Goal: Task Accomplishment & Management: Manage account settings

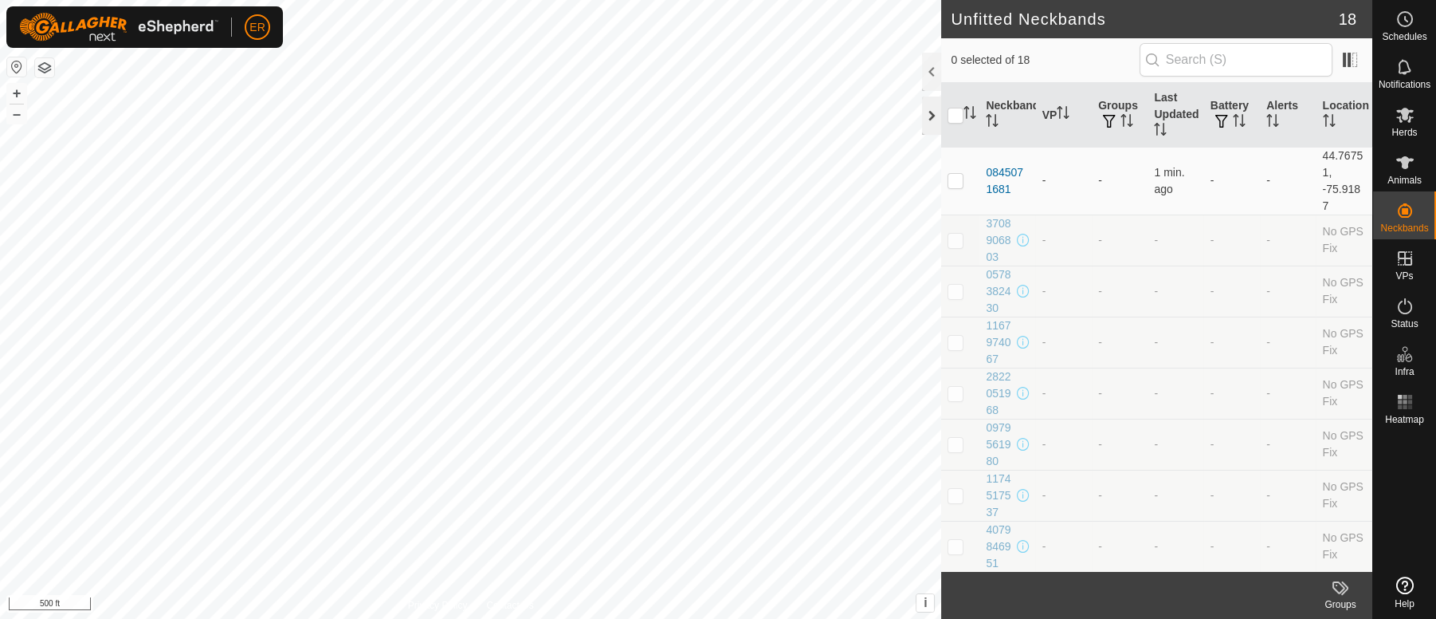
click at [933, 120] on div at bounding box center [931, 115] width 19 height 38
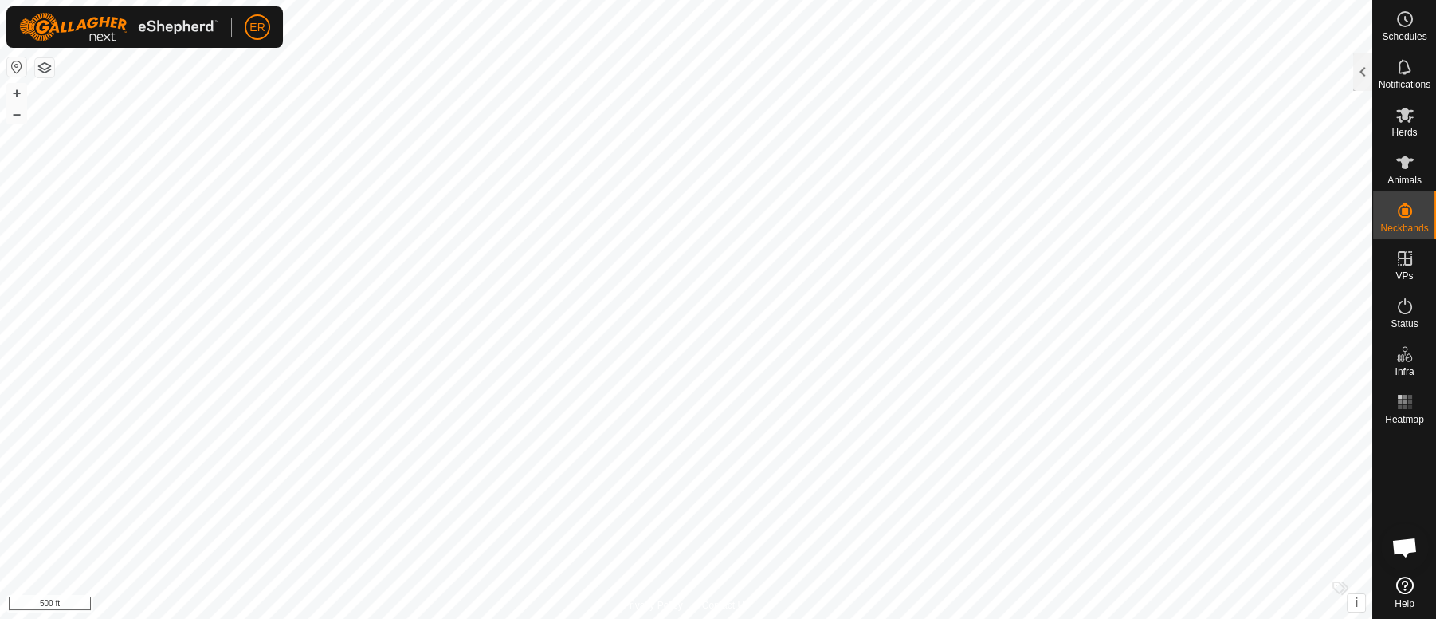
scroll to position [13277, 0]
click at [1398, 158] on icon at bounding box center [1405, 162] width 19 height 19
click at [1399, 159] on icon at bounding box center [1406, 162] width 18 height 13
click at [1404, 164] on icon at bounding box center [1406, 162] width 18 height 13
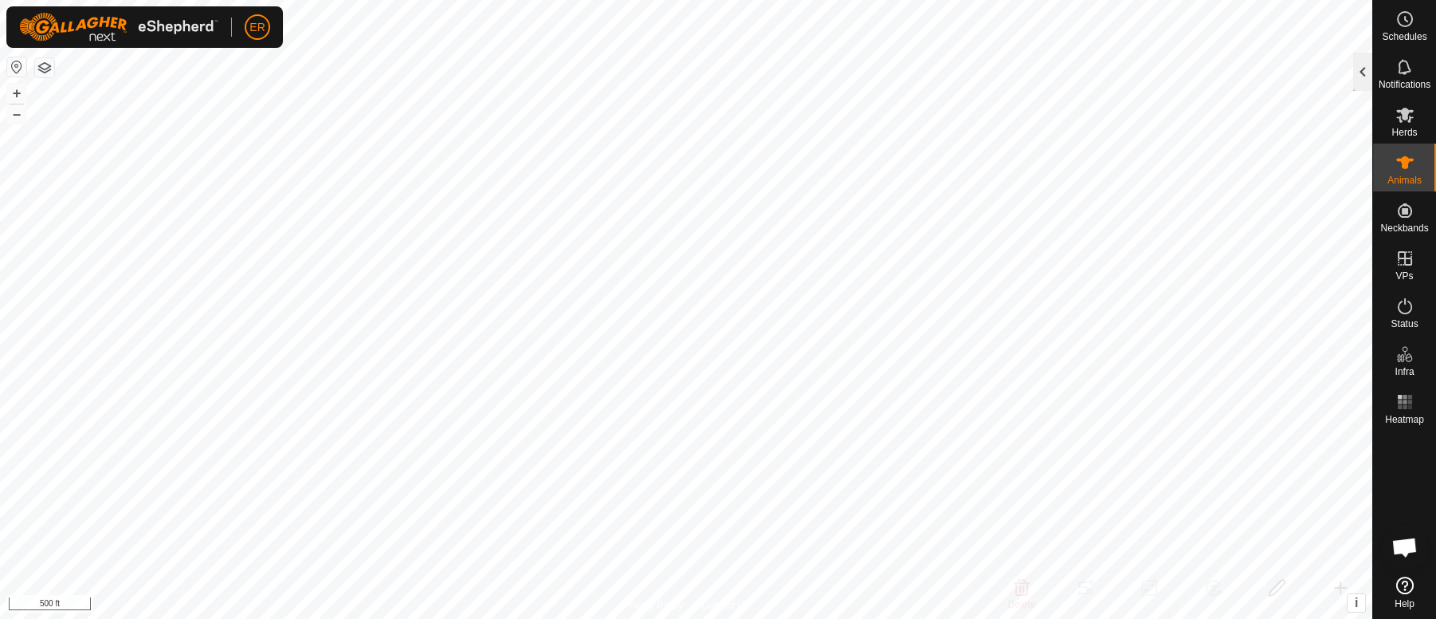
click at [1367, 69] on div at bounding box center [1363, 72] width 19 height 38
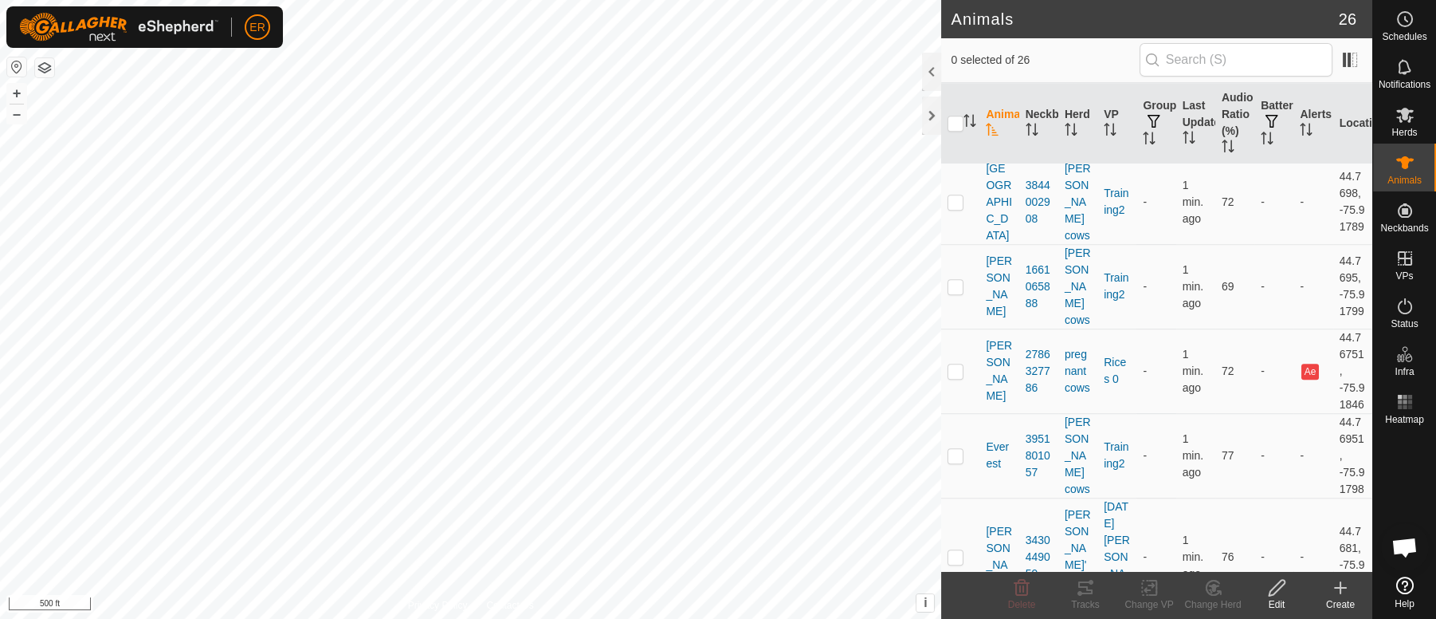
scroll to position [2509, 0]
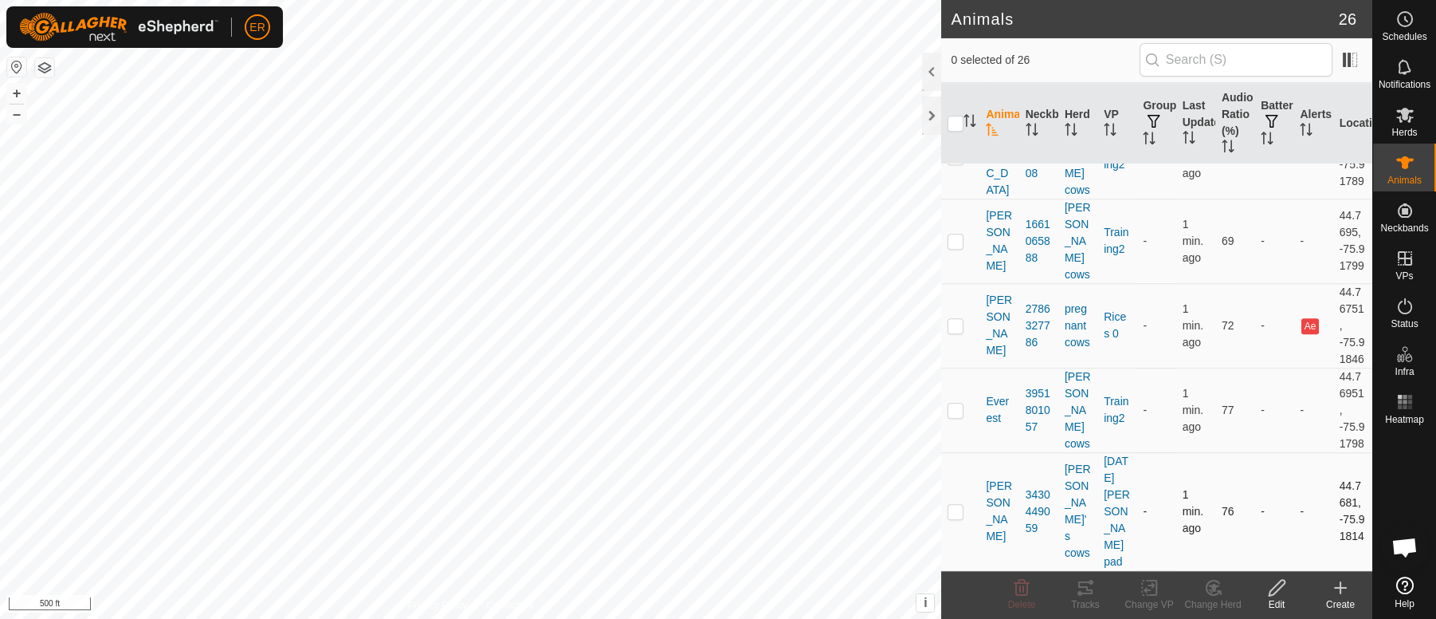
click at [1354, 528] on td "44.7681, -75.91814" at bounding box center [1353, 511] width 39 height 118
click at [959, 319] on p-checkbox at bounding box center [956, 325] width 16 height 13
checkbox input "true"
click at [1149, 587] on icon at bounding box center [1150, 587] width 20 height 19
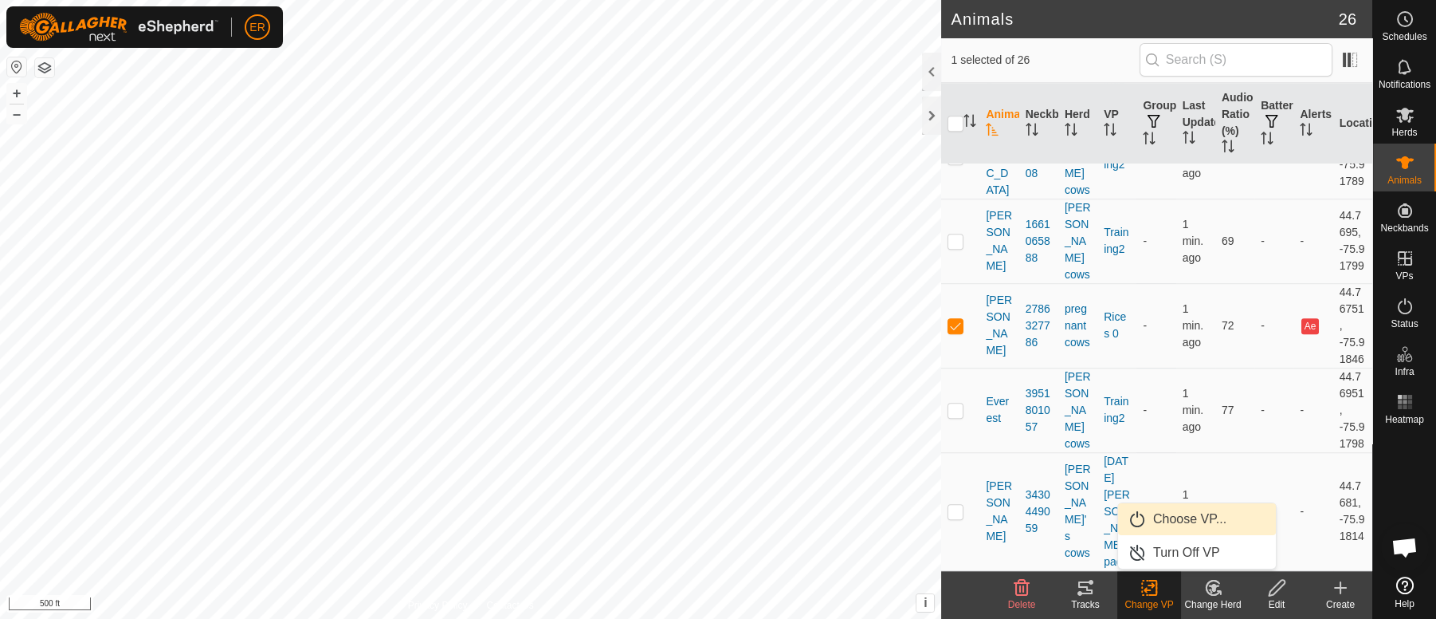
click at [1172, 519] on link "Choose VP..." at bounding box center [1197, 519] width 158 height 32
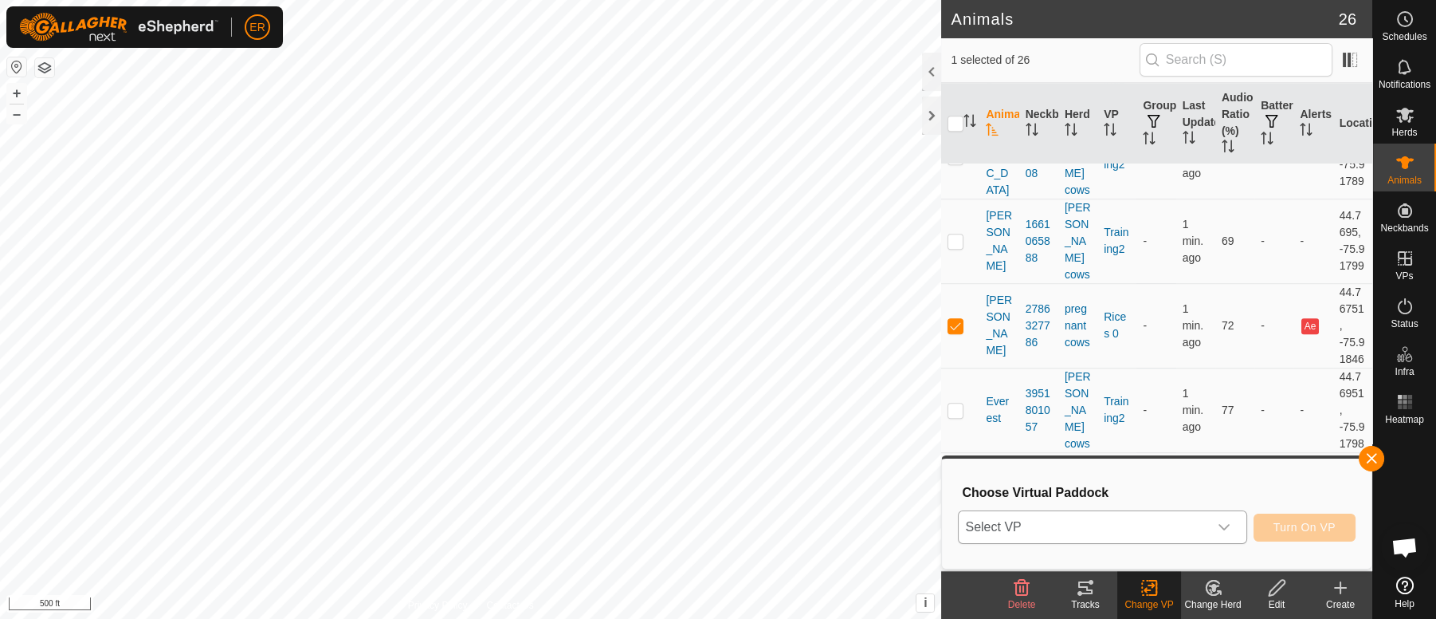
click at [1220, 526] on icon "dropdown trigger" at bounding box center [1224, 528] width 11 height 6
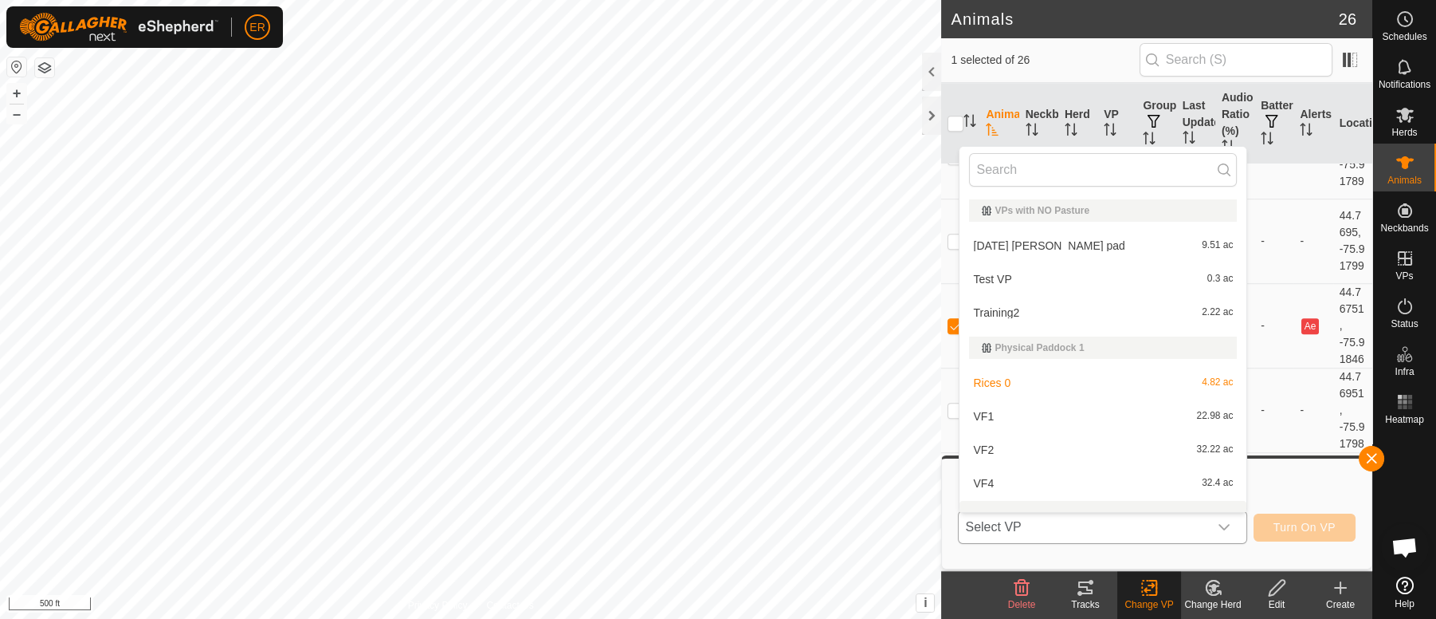
scroll to position [20, 0]
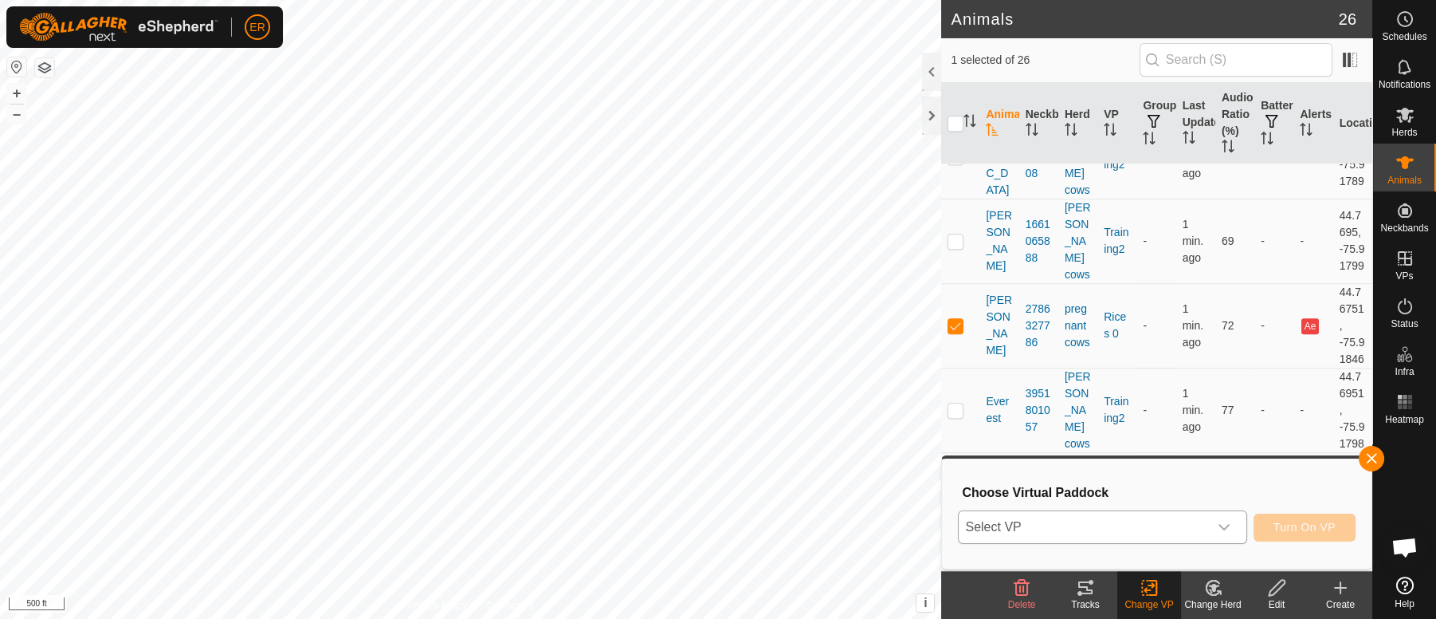
click at [1224, 528] on icon "dropdown trigger" at bounding box center [1224, 528] width 11 height 6
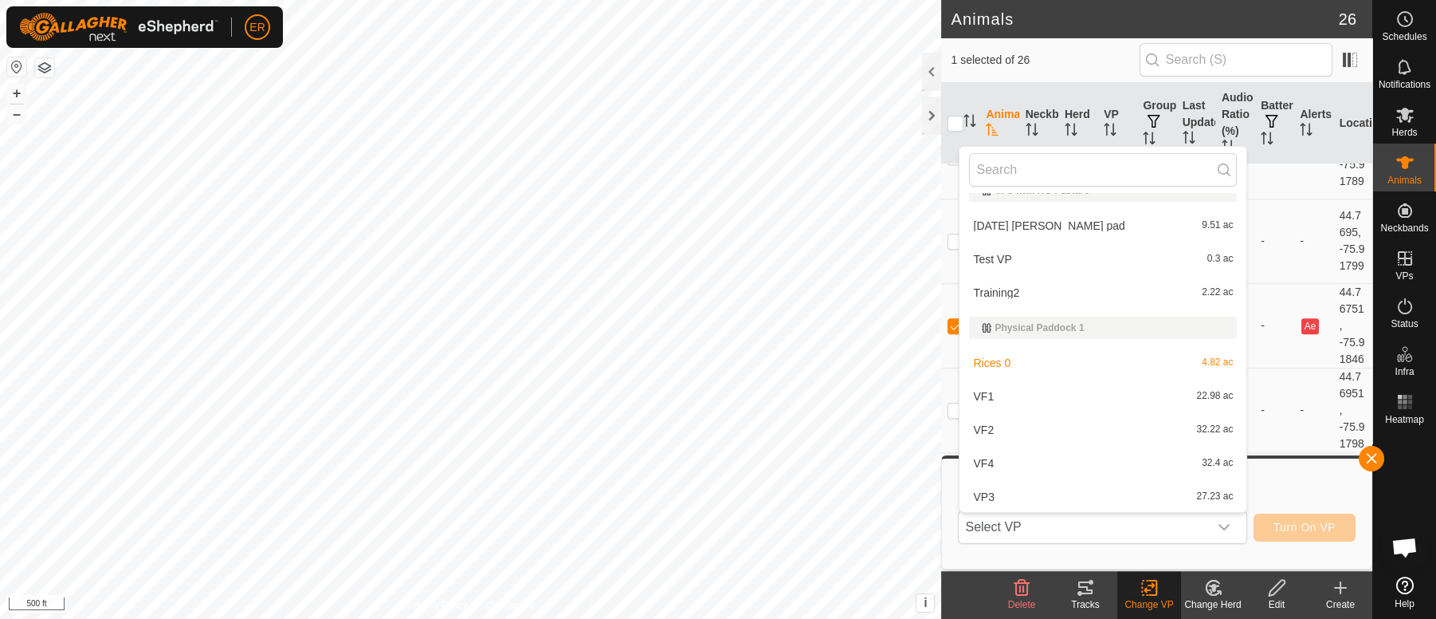
click at [1014, 460] on li "VF4 32.4 ac" at bounding box center [1103, 463] width 287 height 32
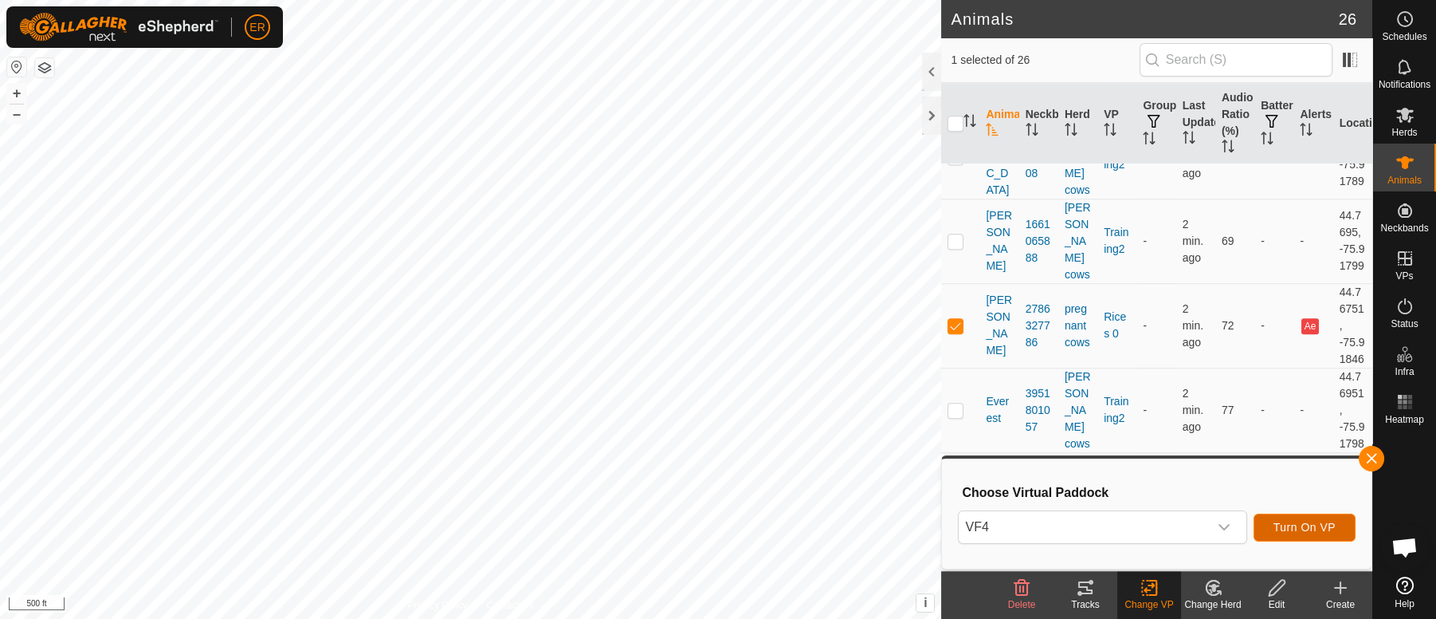
click at [1267, 524] on button "Turn On VP" at bounding box center [1305, 527] width 102 height 28
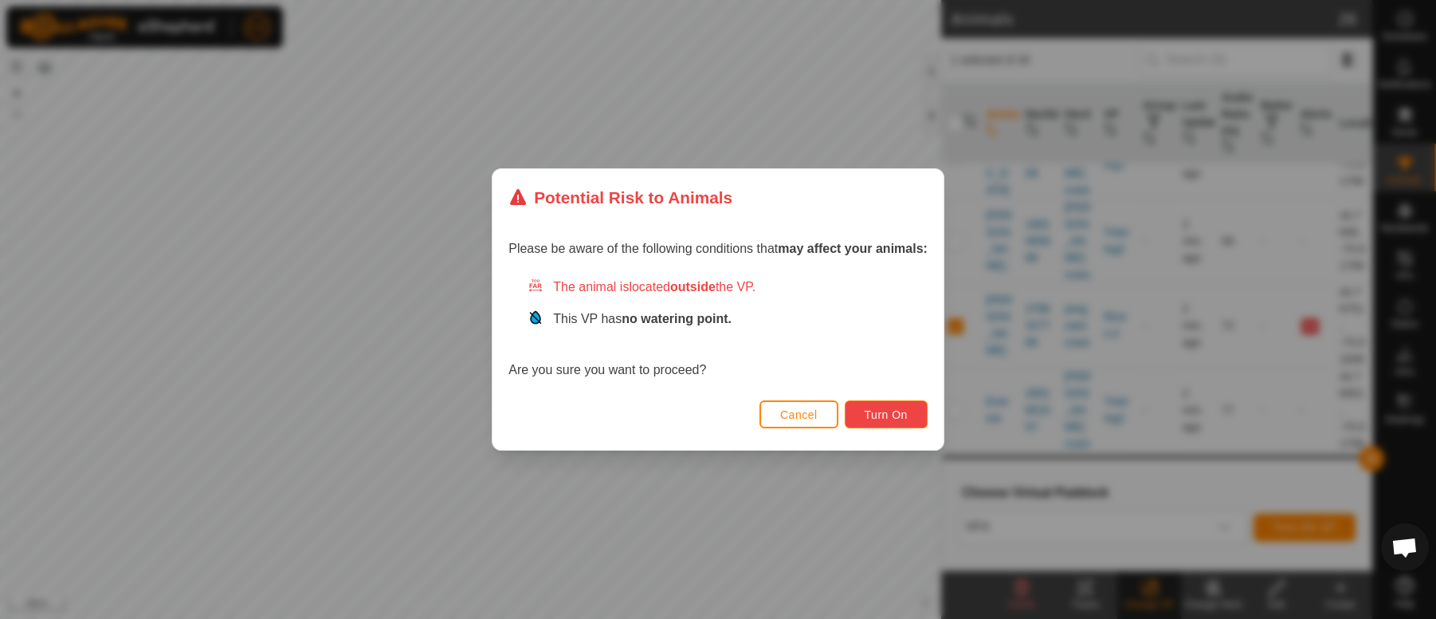
click at [879, 413] on span "Turn On" at bounding box center [886, 414] width 43 height 13
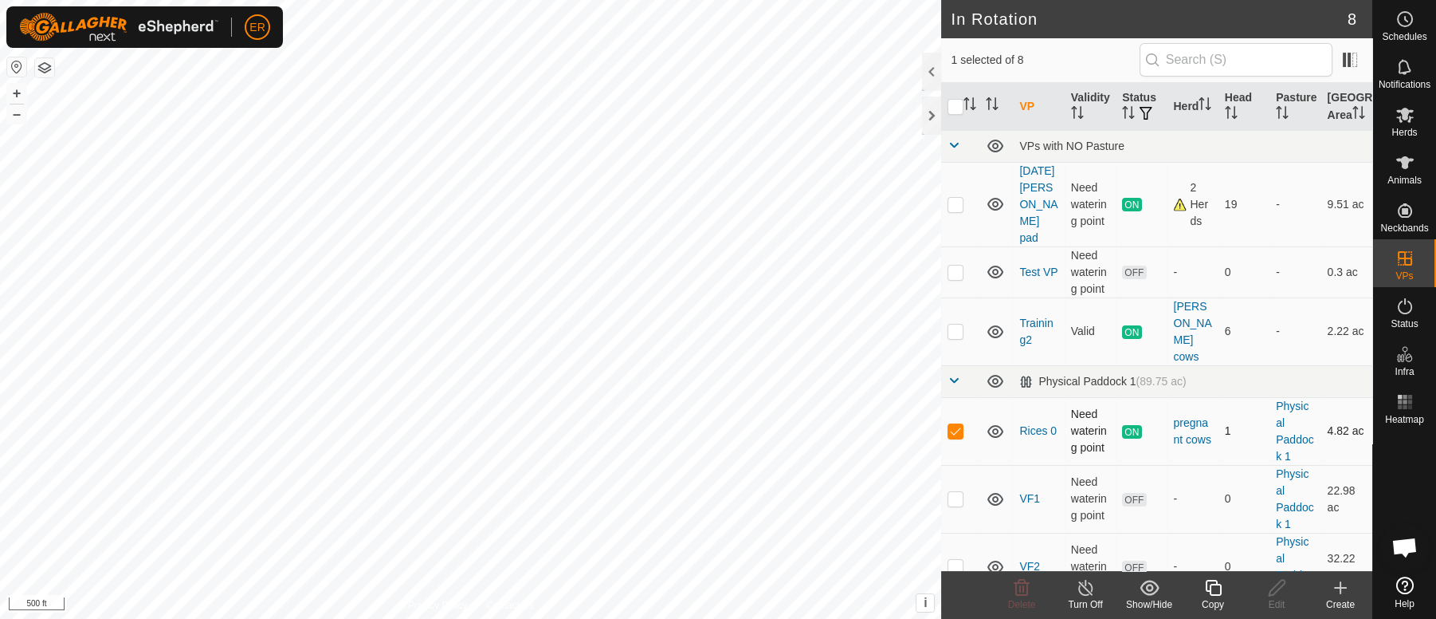
click at [957, 424] on p-checkbox at bounding box center [956, 430] width 16 height 13
click at [958, 424] on p-checkbox at bounding box center [956, 430] width 16 height 13
checkbox input "false"
click at [1401, 113] on icon at bounding box center [1405, 114] width 19 height 19
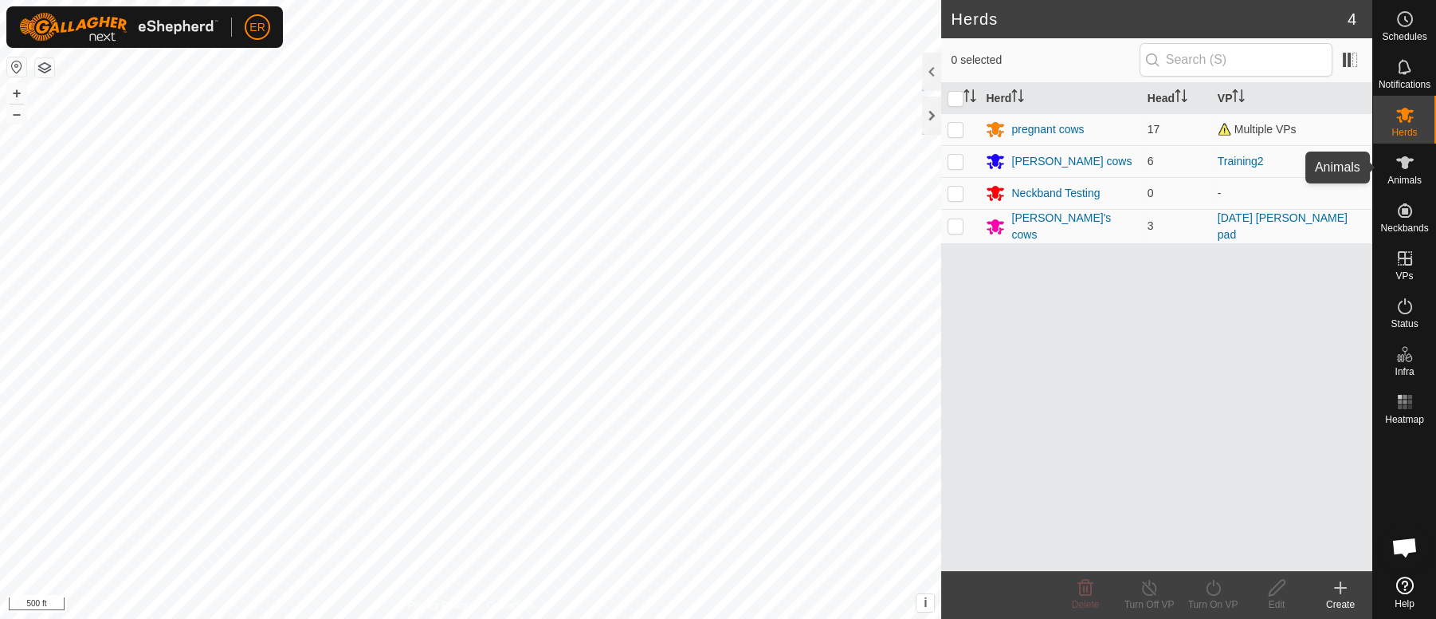
click at [1406, 163] on icon at bounding box center [1406, 162] width 18 height 13
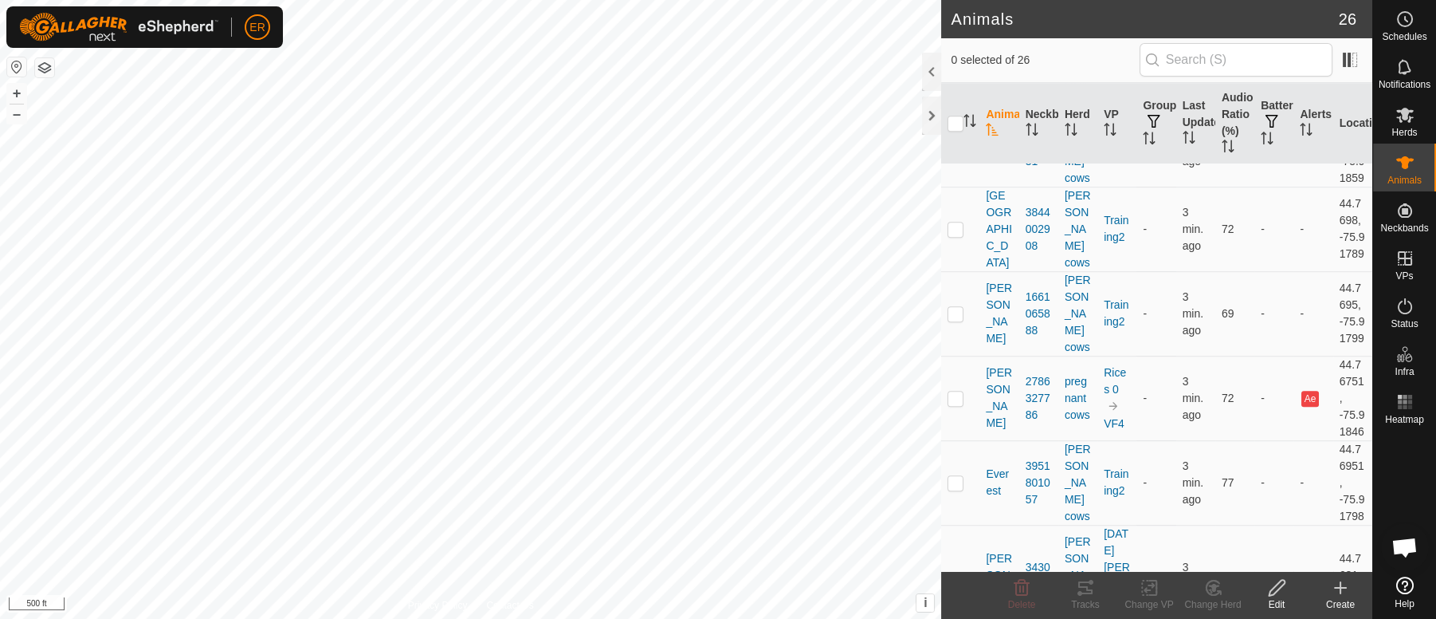
scroll to position [2401, 0]
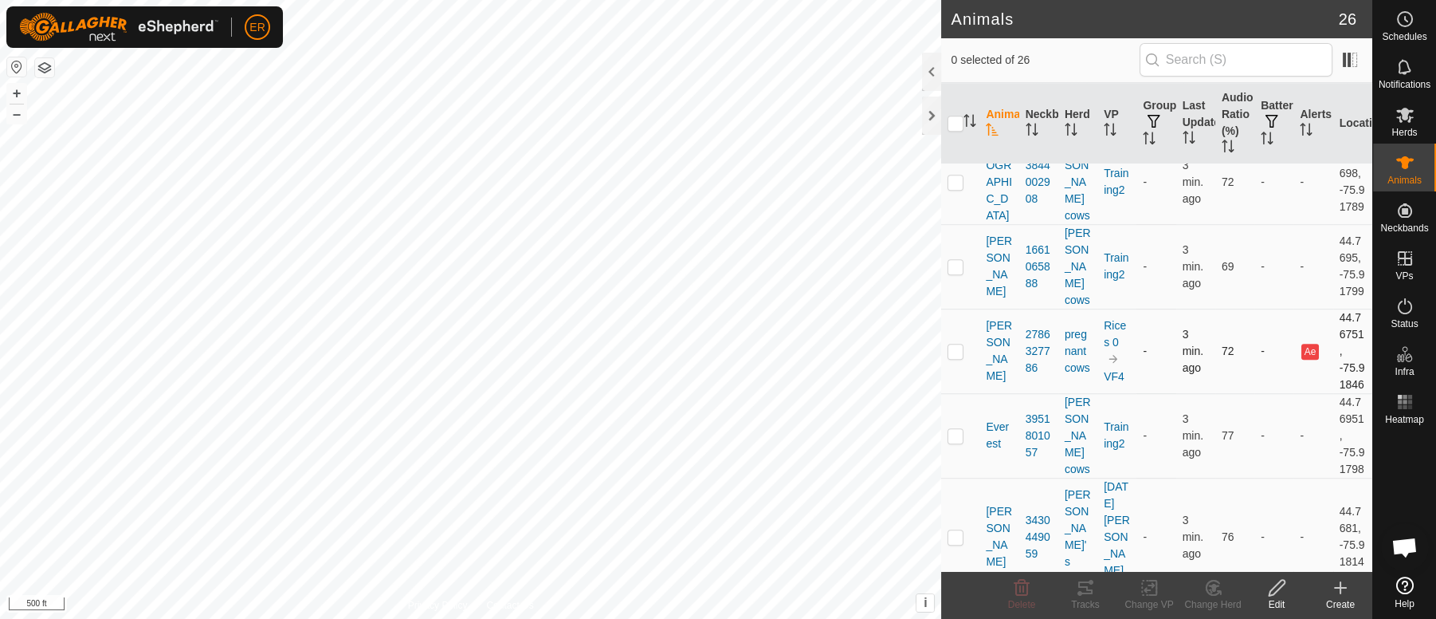
click at [957, 357] on p-checkbox at bounding box center [956, 350] width 16 height 13
checkbox input "true"
click at [1148, 593] on icon at bounding box center [1150, 587] width 20 height 19
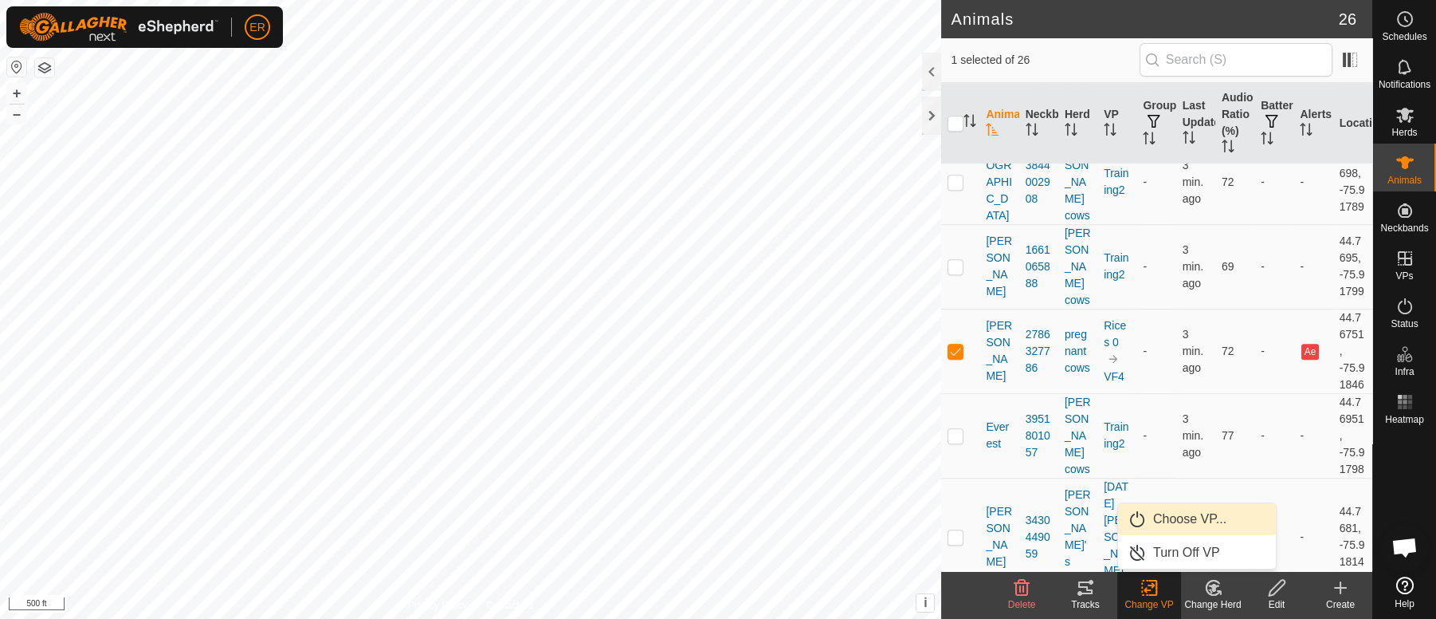
click at [1137, 519] on link "Choose VP..." at bounding box center [1197, 519] width 158 height 32
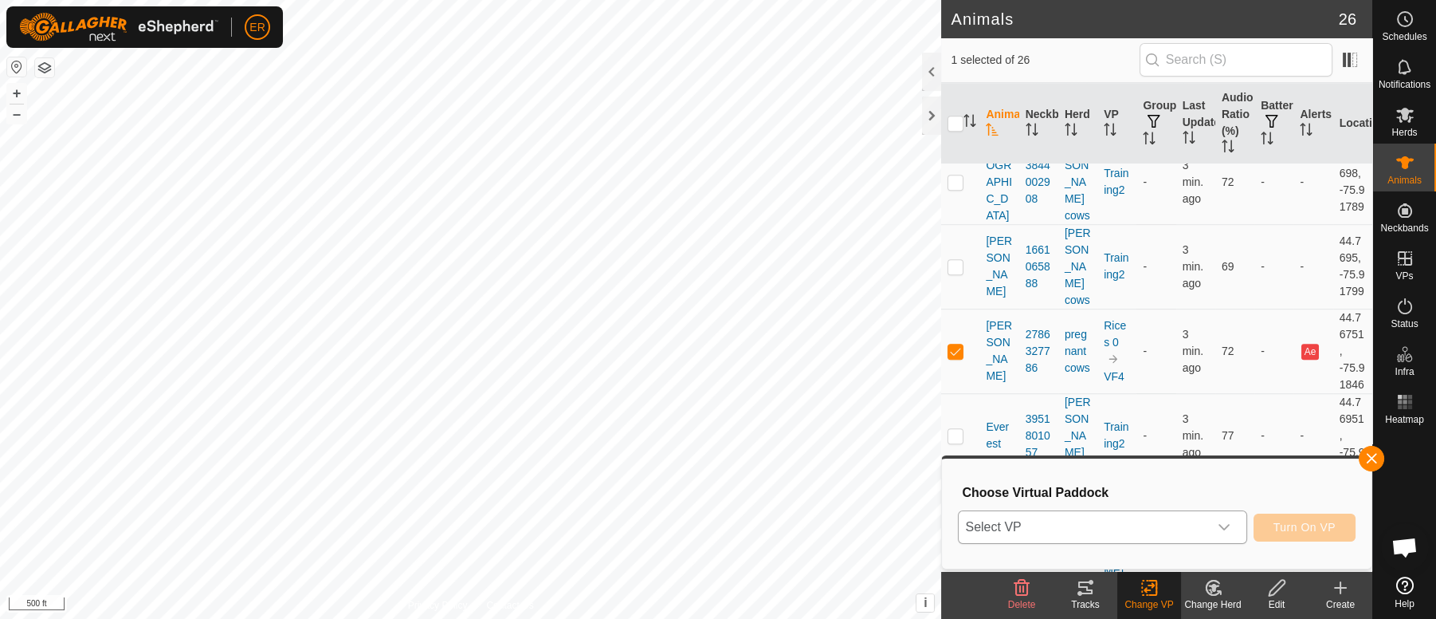
click at [1223, 525] on icon "dropdown trigger" at bounding box center [1224, 527] width 13 height 13
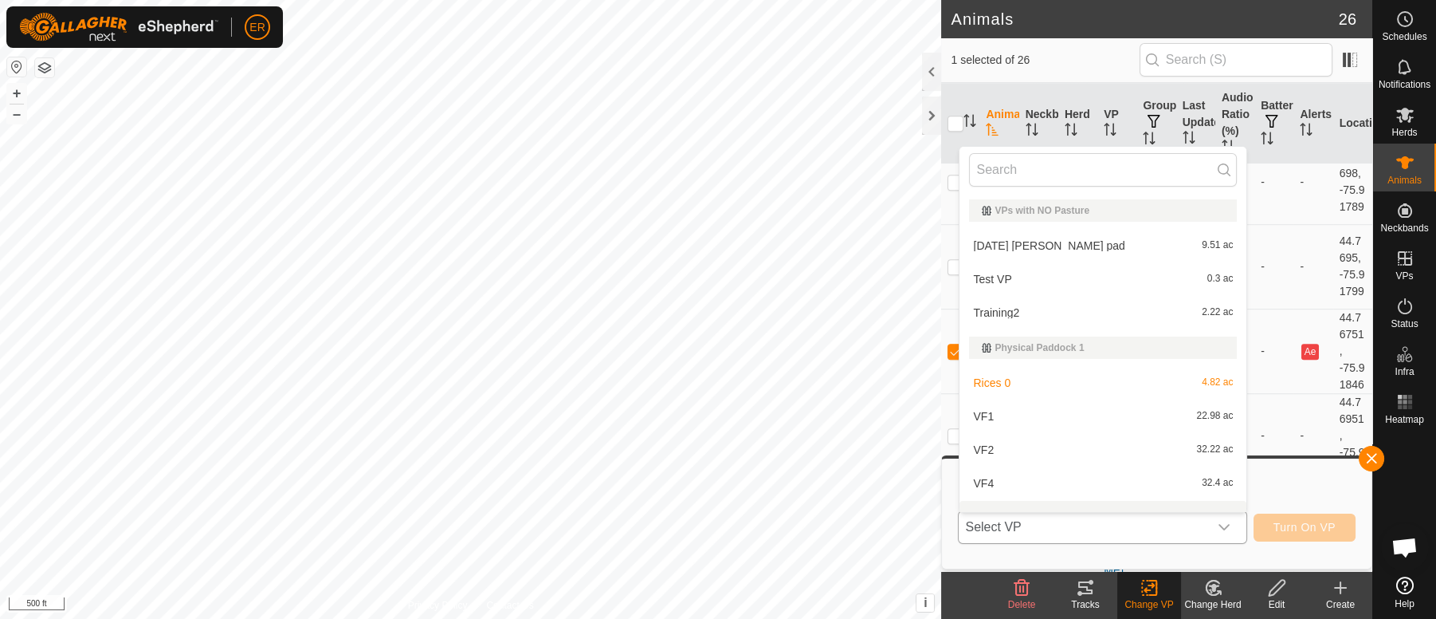
scroll to position [20, 0]
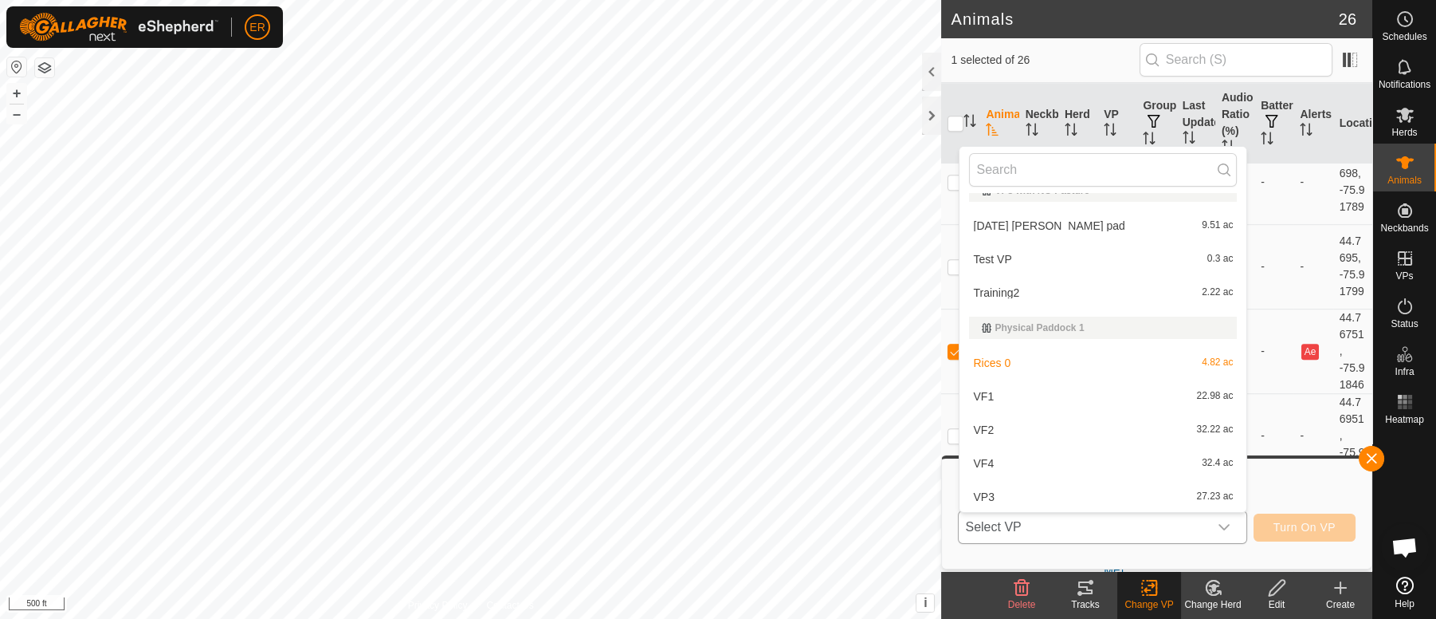
click at [989, 362] on li "Rices 0 4.82 ac" at bounding box center [1103, 363] width 287 height 32
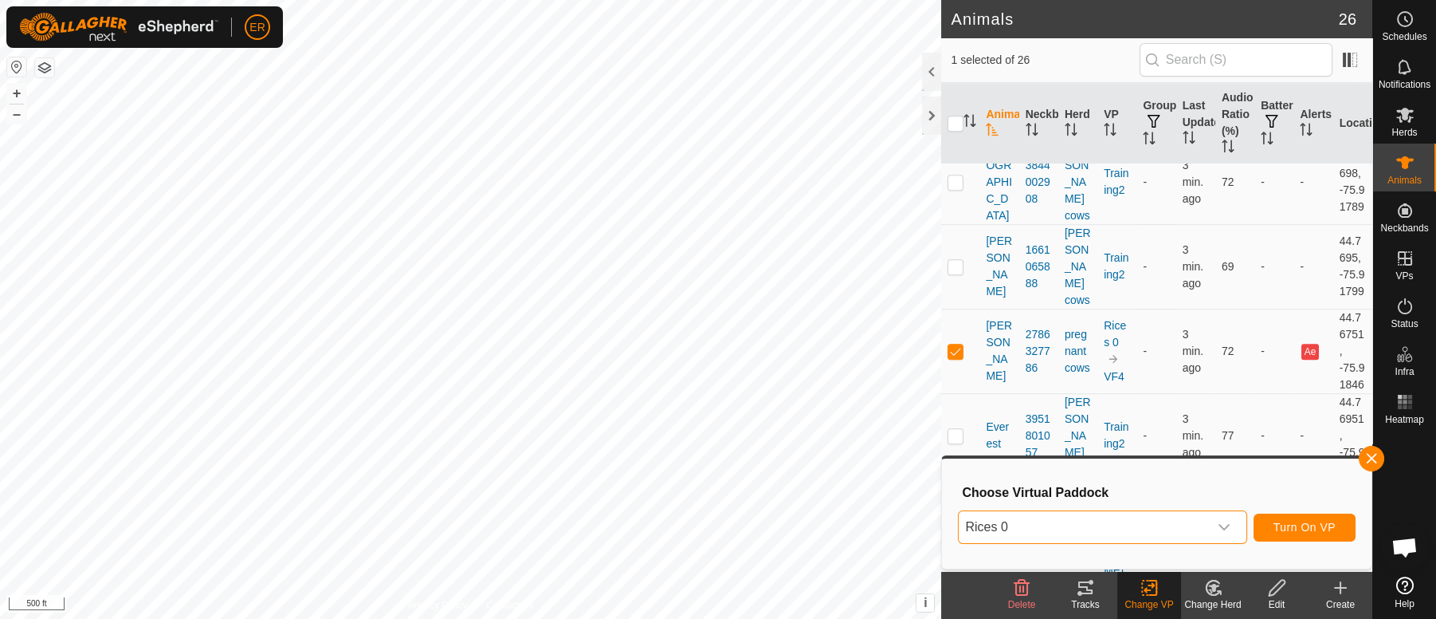
click at [1092, 536] on span "Rices 0" at bounding box center [1083, 527] width 249 height 32
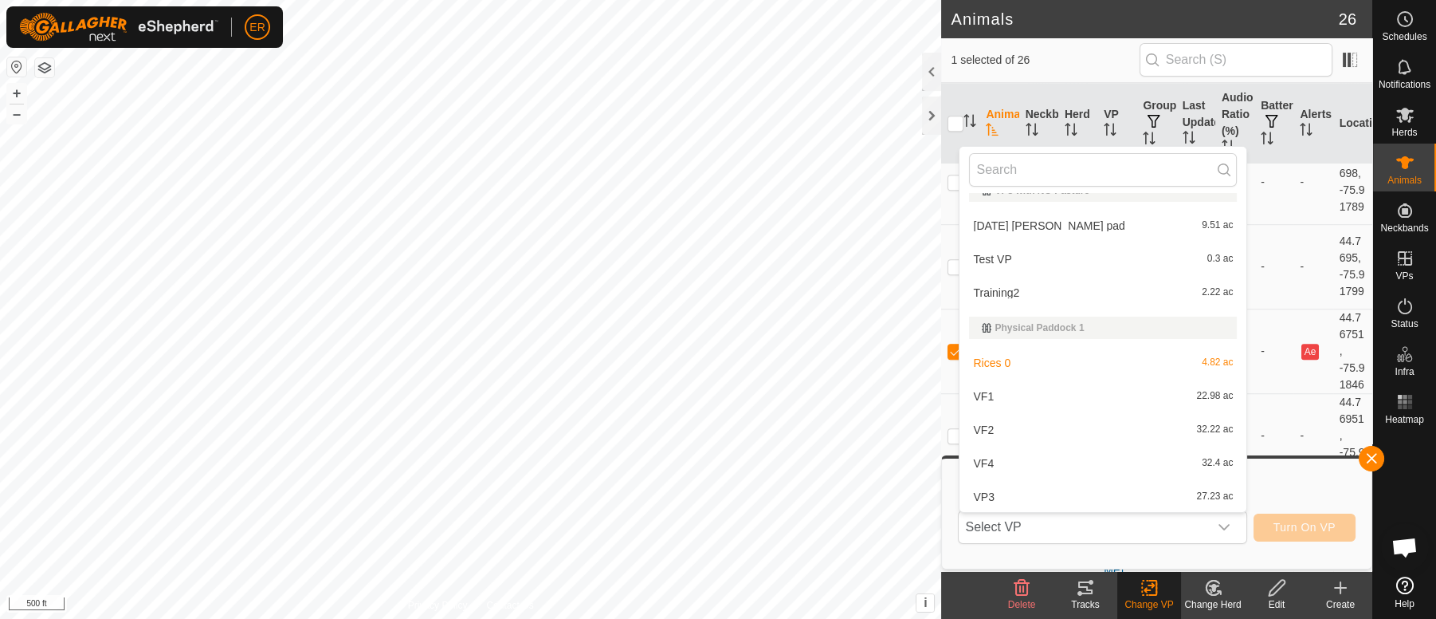
click at [983, 466] on li "VF4 32.4 ac" at bounding box center [1103, 463] width 287 height 32
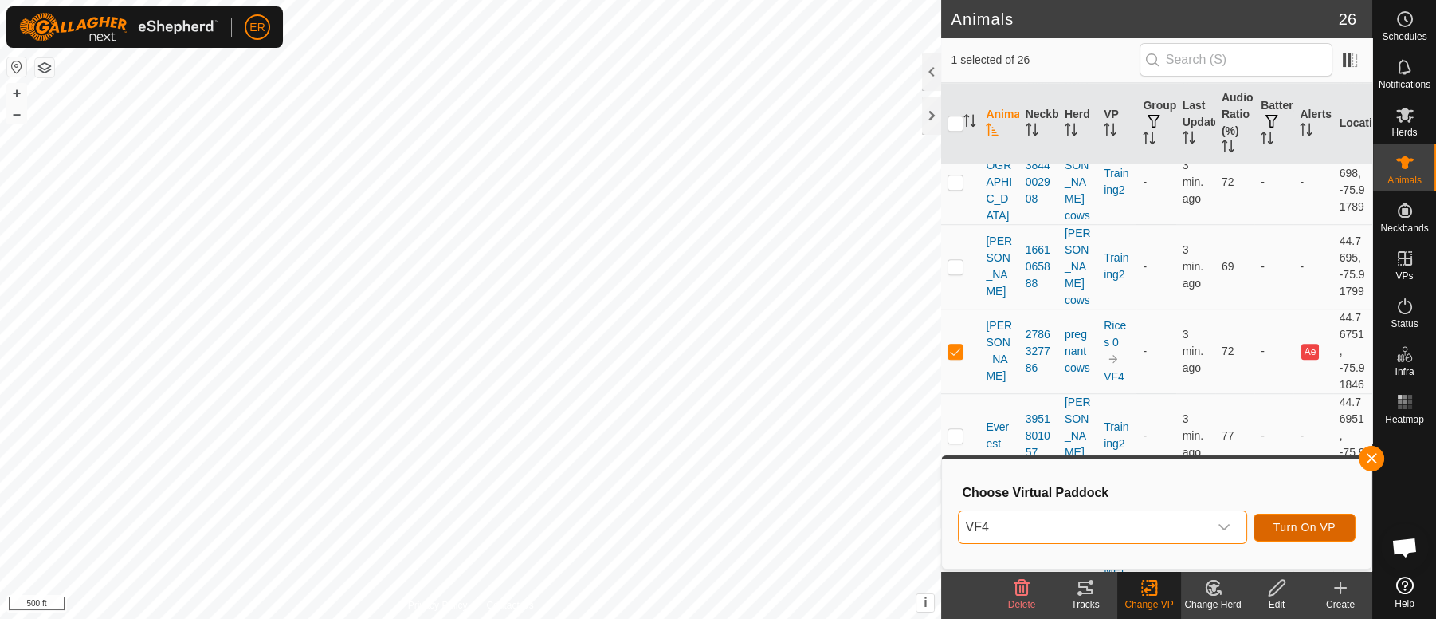
click at [1287, 524] on span "Turn On VP" at bounding box center [1305, 527] width 62 height 13
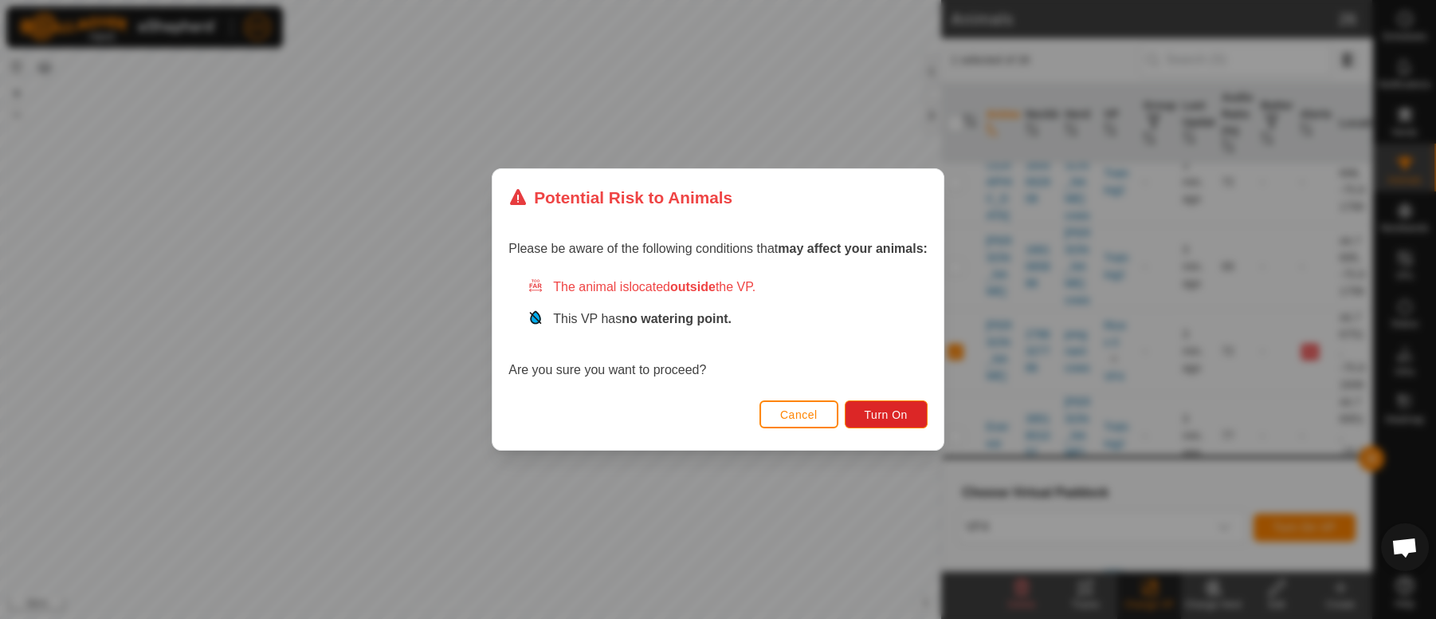
click at [1287, 524] on div "Potential Risk to Animals Please be aware of the following conditions that may …" at bounding box center [718, 309] width 1436 height 619
click at [902, 415] on span "Turn On" at bounding box center [886, 414] width 43 height 13
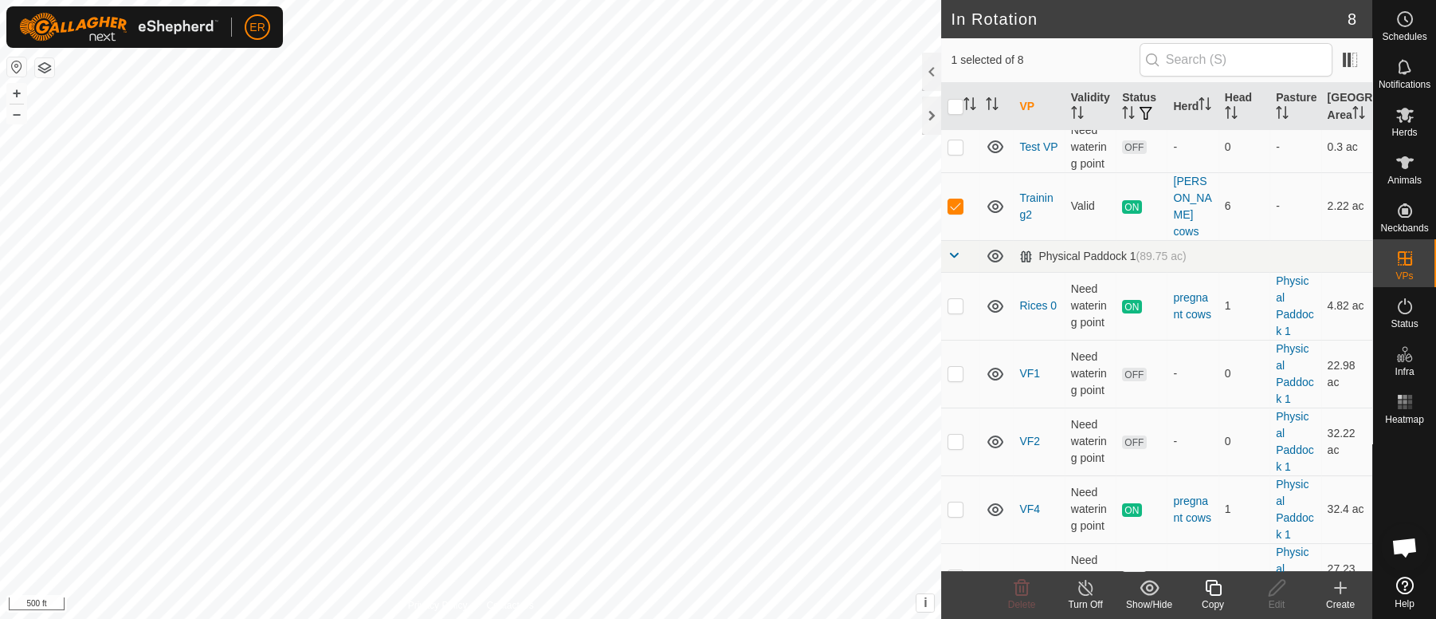
scroll to position [131, 0]
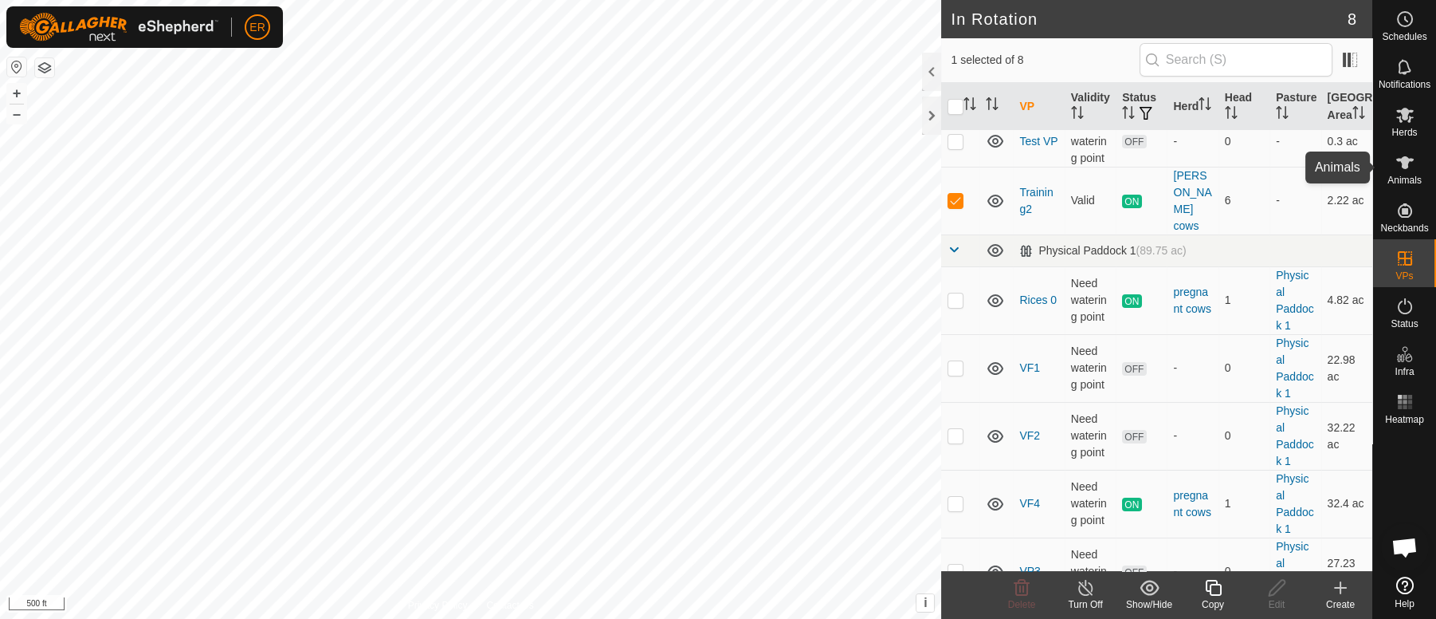
click at [1399, 160] on icon at bounding box center [1406, 162] width 18 height 13
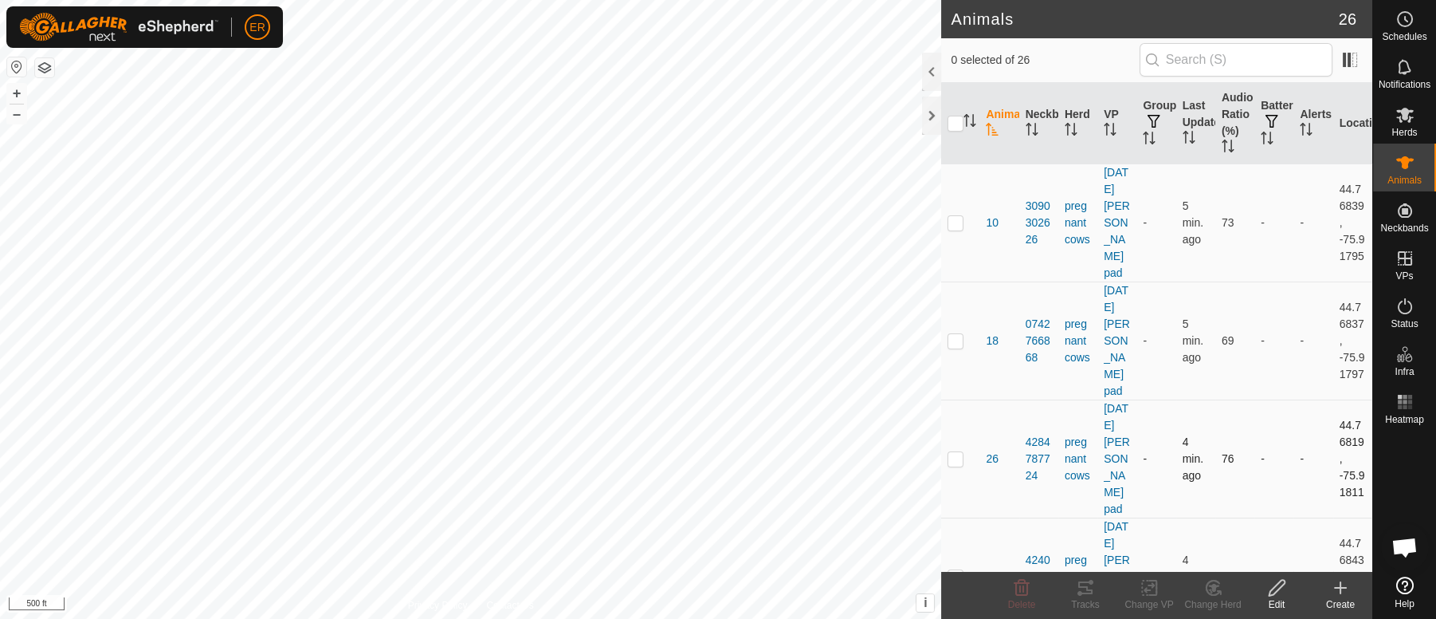
click at [1047, 411] on td "4284787724" at bounding box center [1039, 458] width 39 height 118
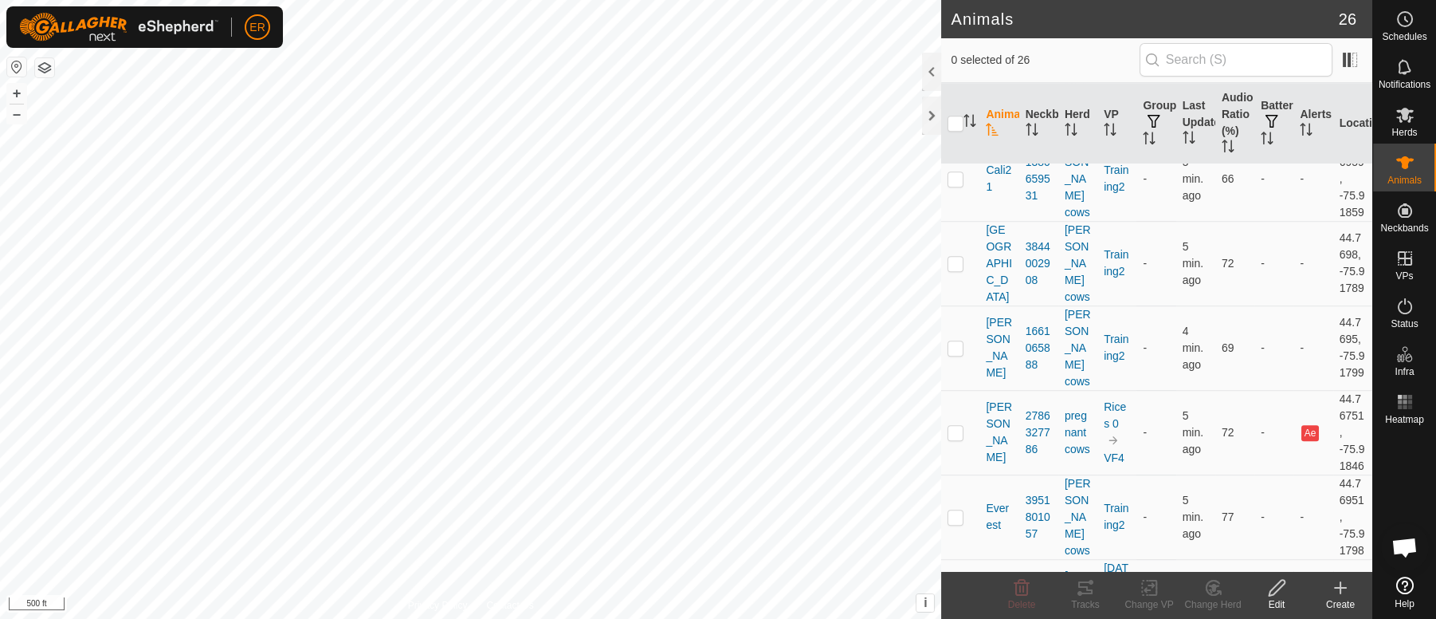
scroll to position [2354, 0]
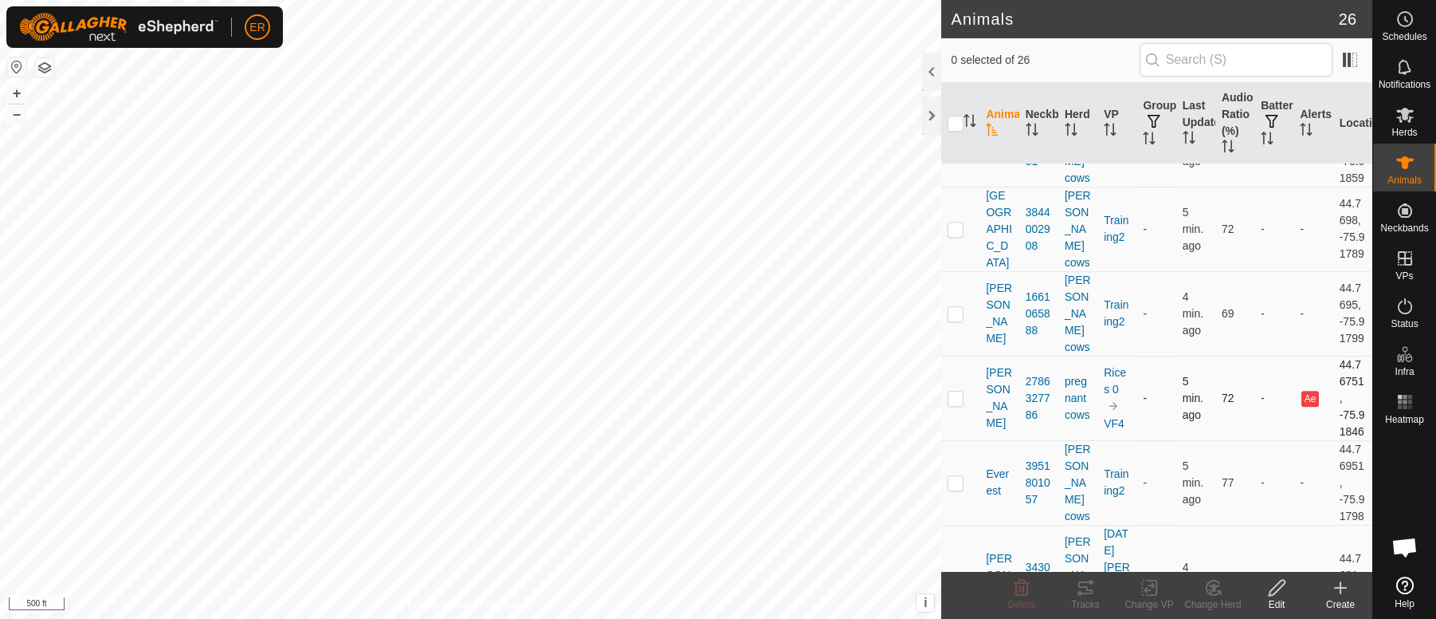
click at [954, 404] on p-checkbox at bounding box center [956, 397] width 16 height 13
checkbox input "true"
click at [1279, 592] on icon at bounding box center [1277, 587] width 20 height 19
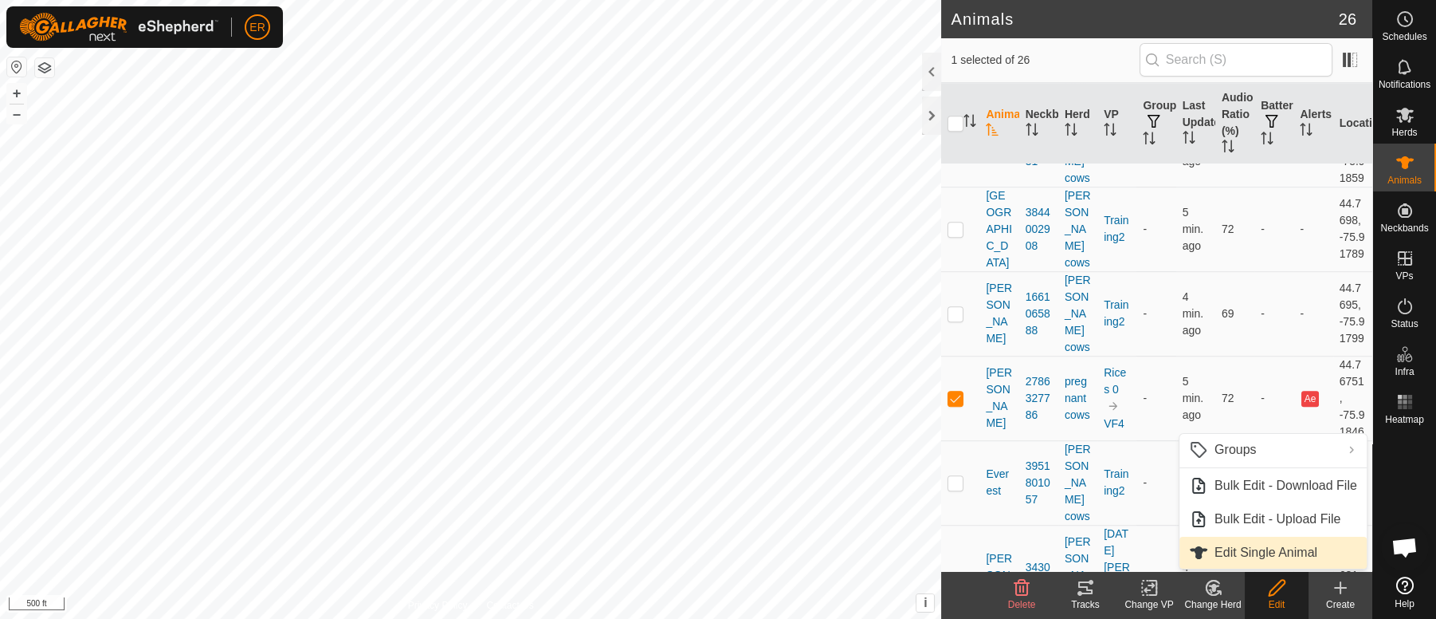
click at [1256, 555] on link "Edit Single Animal" at bounding box center [1273, 552] width 187 height 32
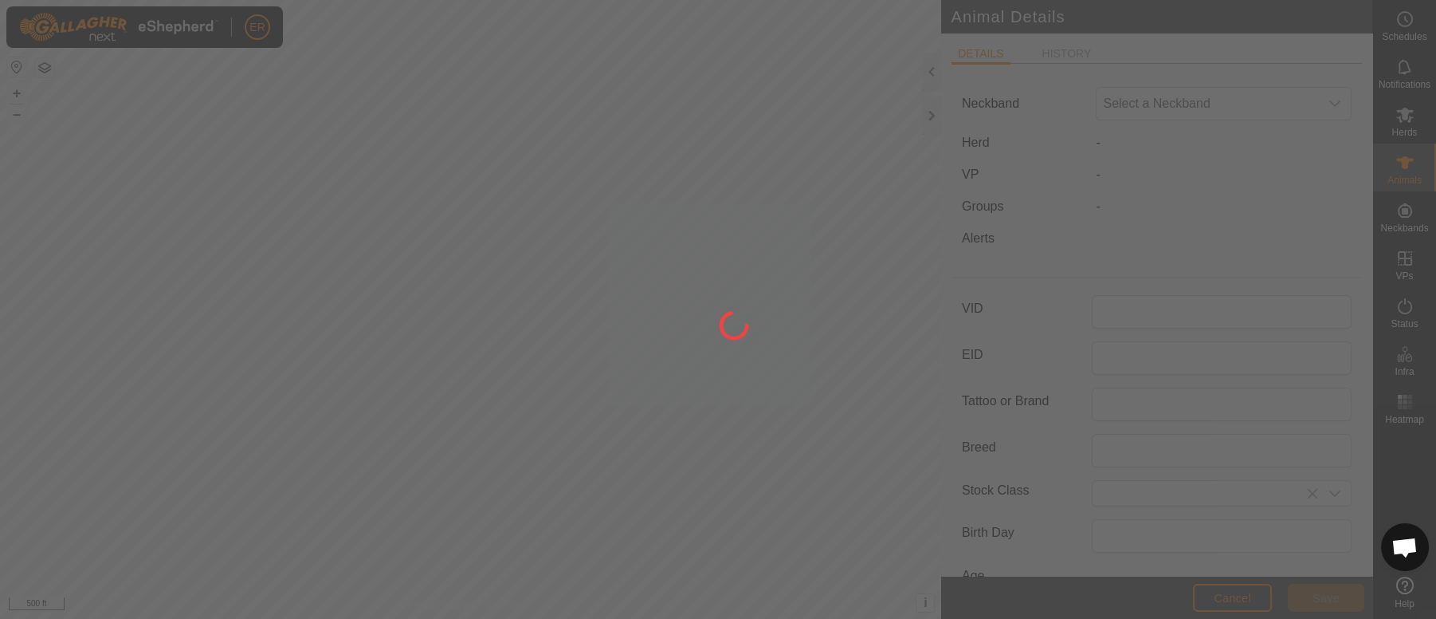
type input "[PERSON_NAME]"
type input "0"
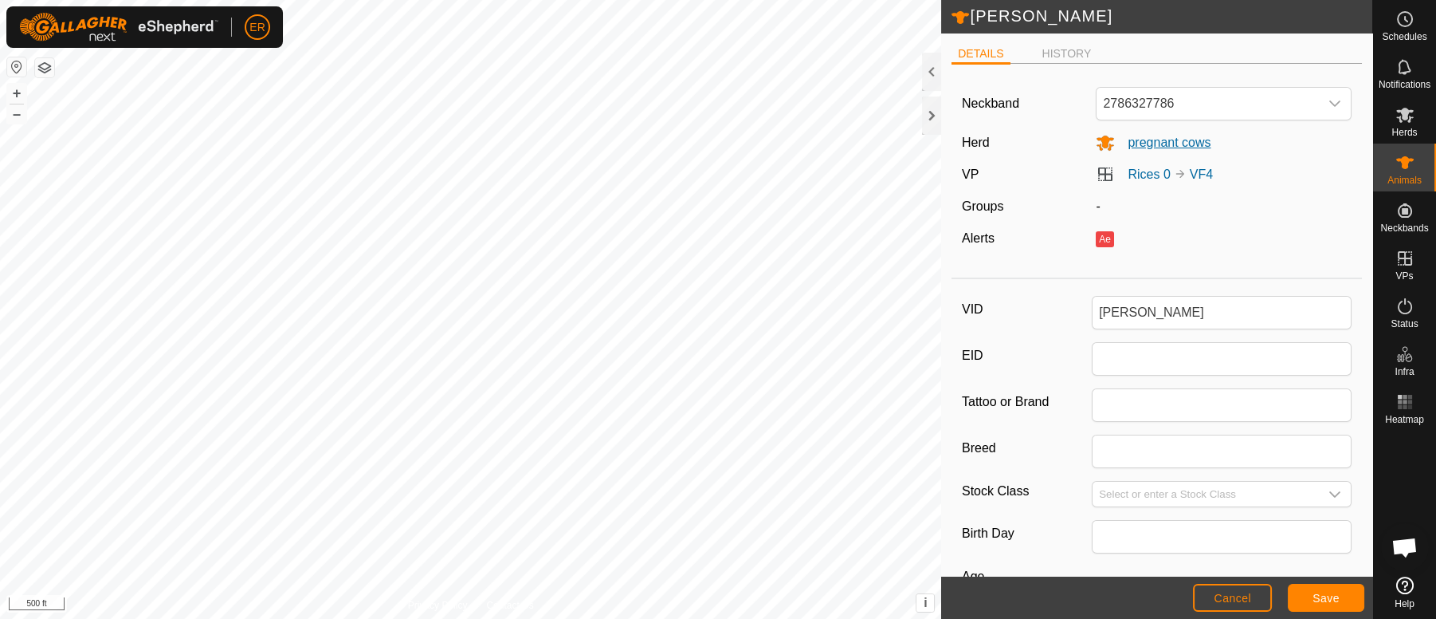
click at [1192, 143] on span "pregnant cows" at bounding box center [1163, 143] width 96 height 14
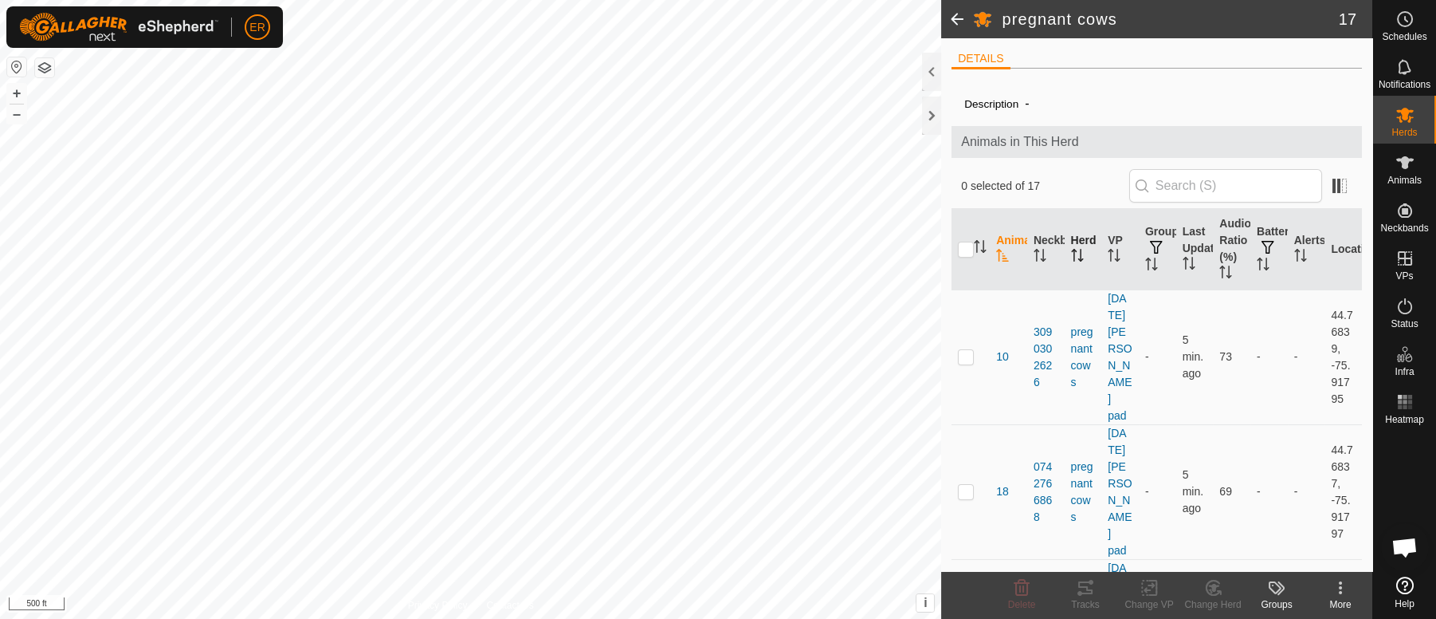
click at [1074, 240] on th "Herd" at bounding box center [1083, 249] width 37 height 81
click at [1000, 104] on label "Description" at bounding box center [992, 104] width 54 height 12
click at [1399, 118] on icon at bounding box center [1406, 115] width 18 height 15
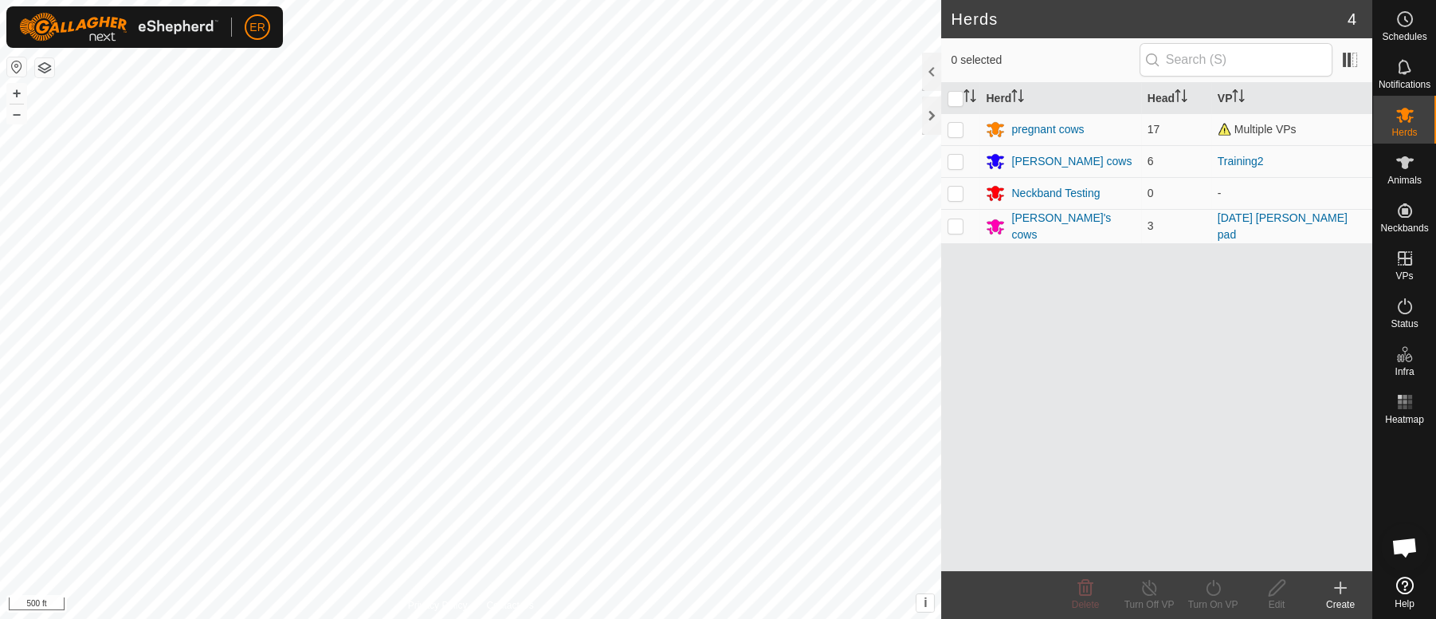
click at [1399, 118] on icon at bounding box center [1406, 115] width 18 height 15
click at [1401, 165] on icon at bounding box center [1406, 162] width 18 height 13
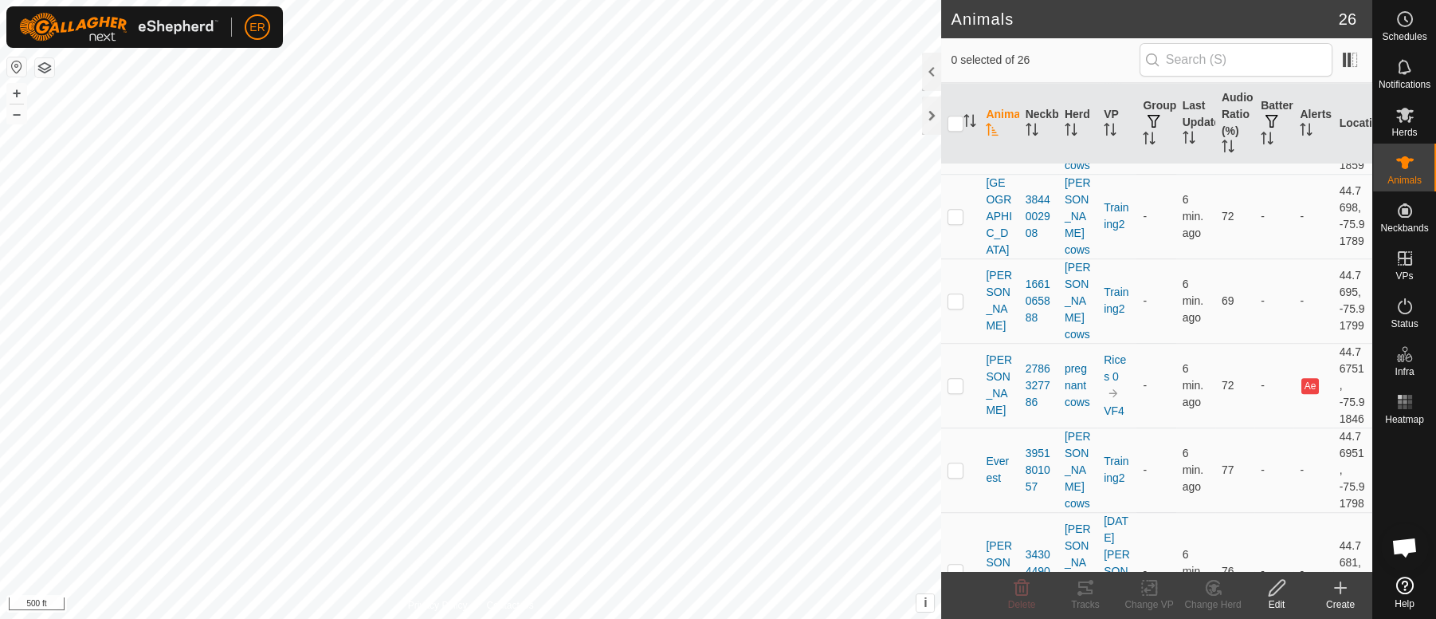
scroll to position [2371, 0]
click at [957, 387] on p-checkbox at bounding box center [956, 380] width 16 height 13
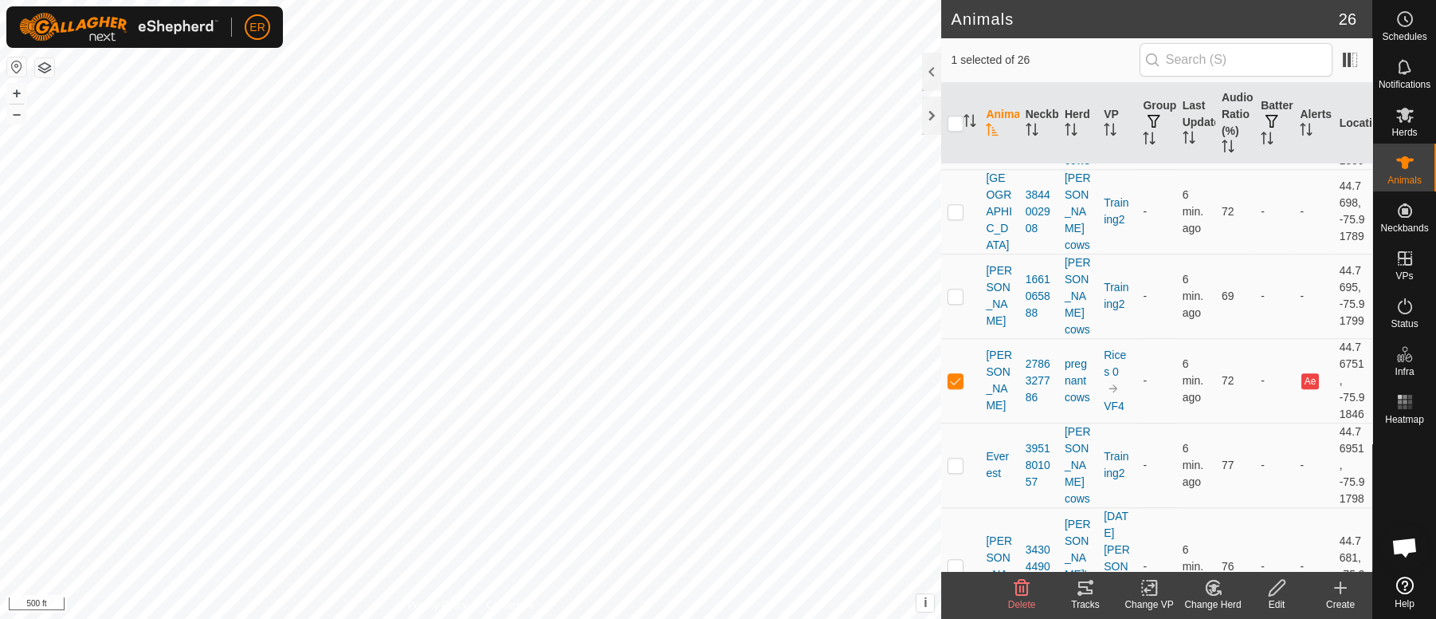
click at [1212, 591] on icon at bounding box center [1214, 587] width 20 height 19
click at [1240, 513] on link "Choose Herd..." at bounding box center [1261, 519] width 158 height 32
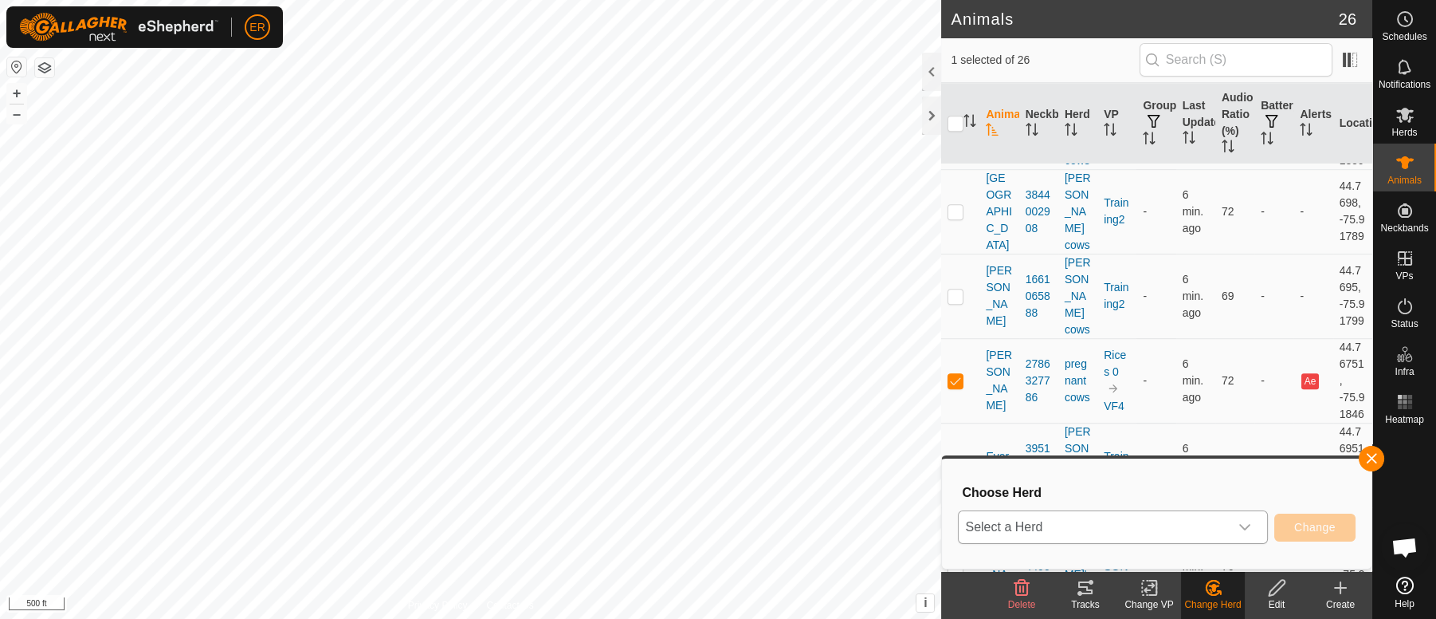
click at [1249, 527] on icon "dropdown trigger" at bounding box center [1245, 527] width 13 height 13
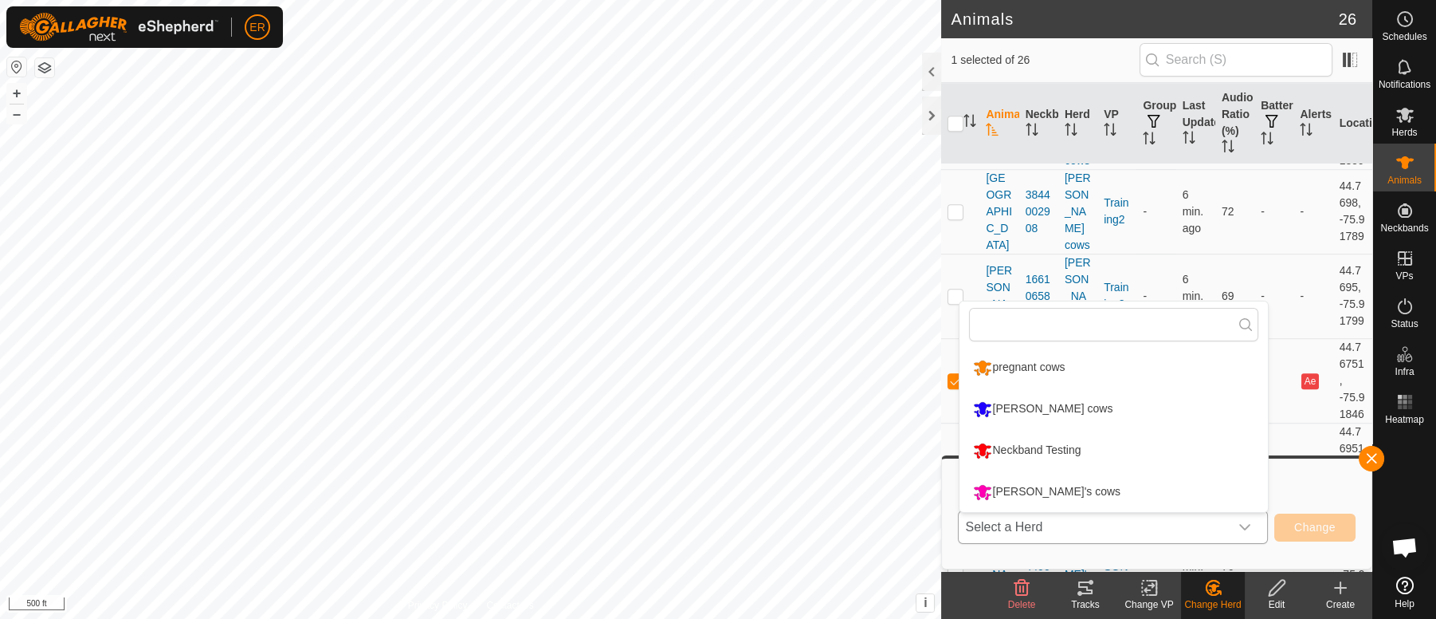
click at [1064, 450] on li "Neckband Testing" at bounding box center [1114, 450] width 308 height 40
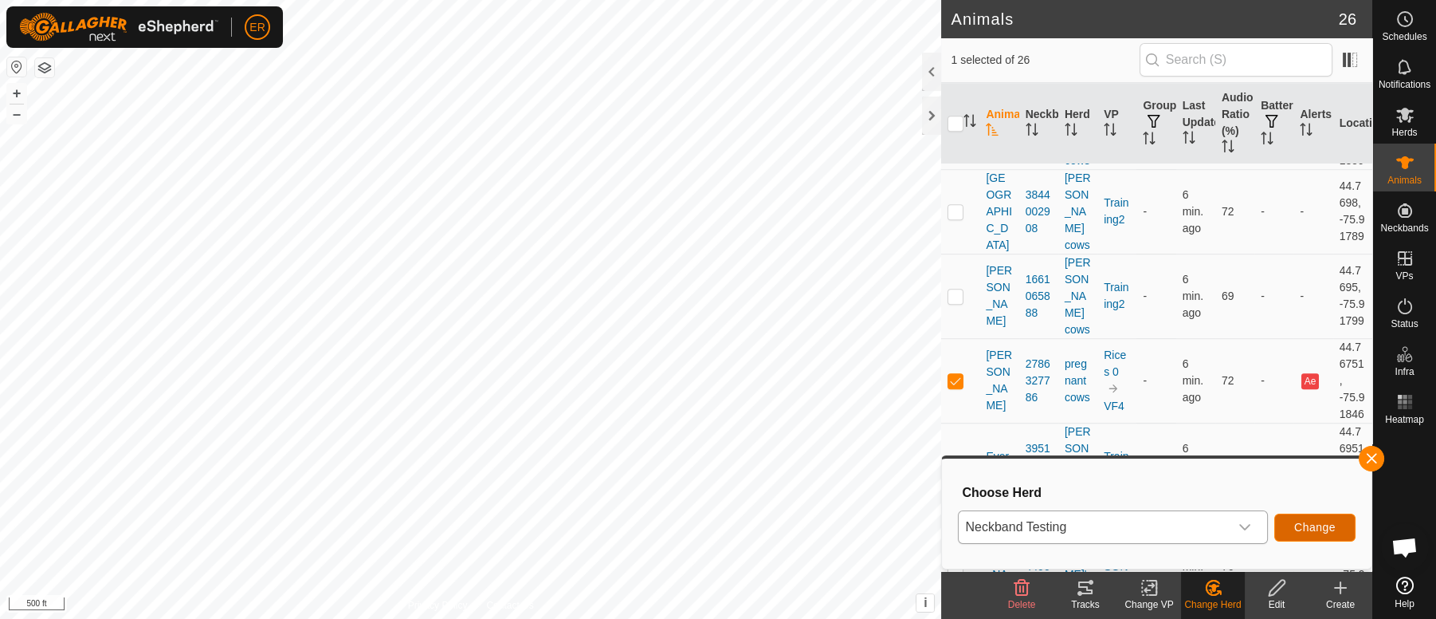
click at [1314, 525] on span "Change" at bounding box center [1315, 527] width 41 height 13
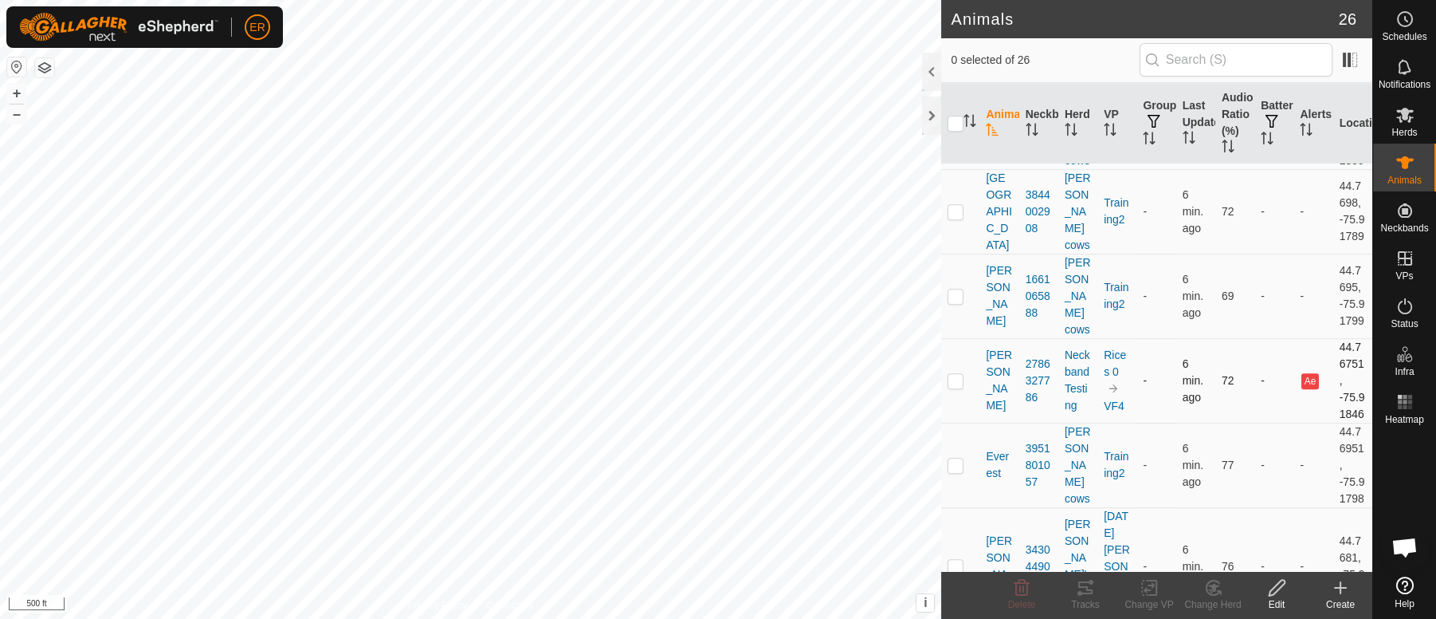
click at [957, 387] on p-checkbox at bounding box center [956, 380] width 16 height 13
checkbox input "true"
click at [1147, 587] on icon at bounding box center [1150, 587] width 20 height 19
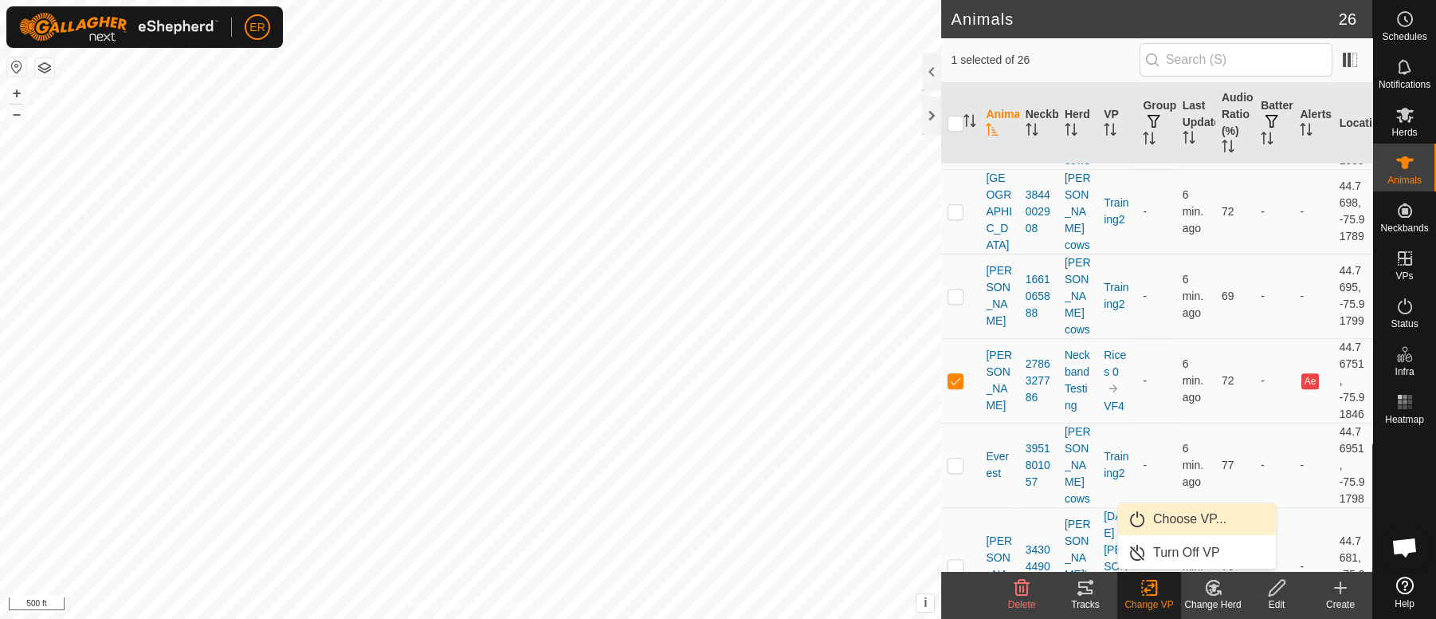
click at [1181, 515] on link "Choose VP..." at bounding box center [1197, 519] width 158 height 32
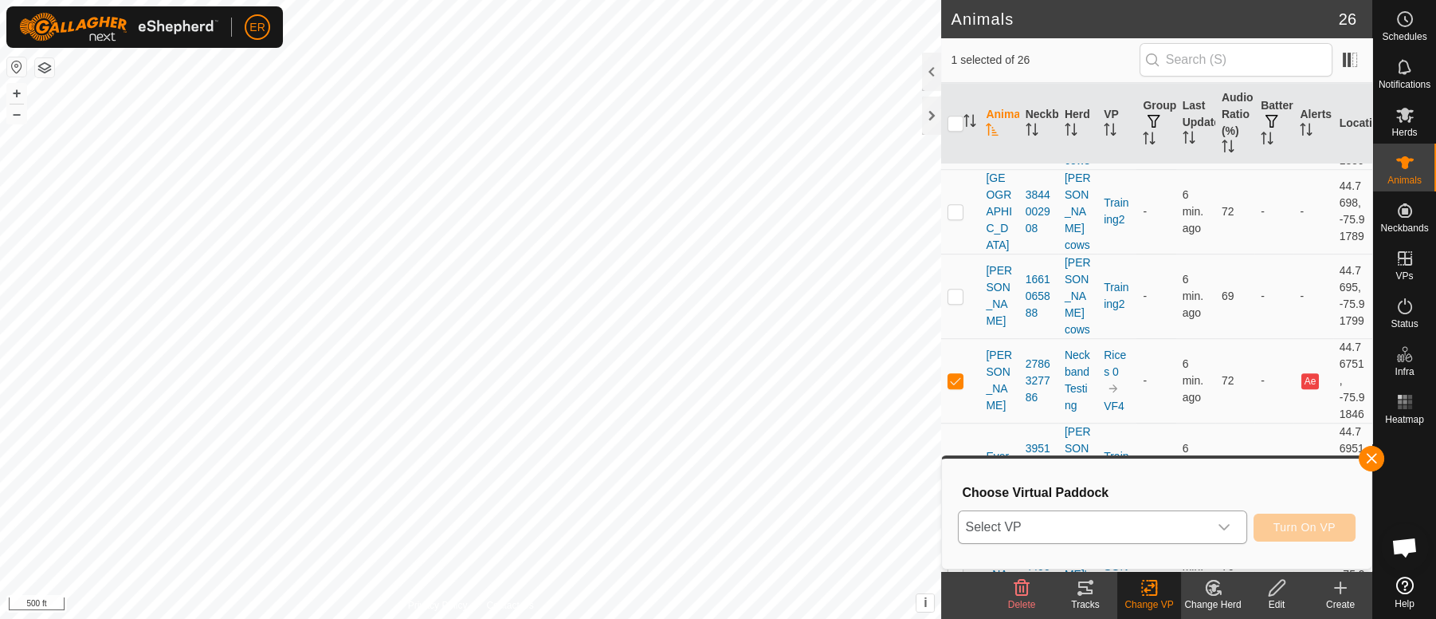
click at [1221, 527] on icon "dropdown trigger" at bounding box center [1224, 528] width 11 height 6
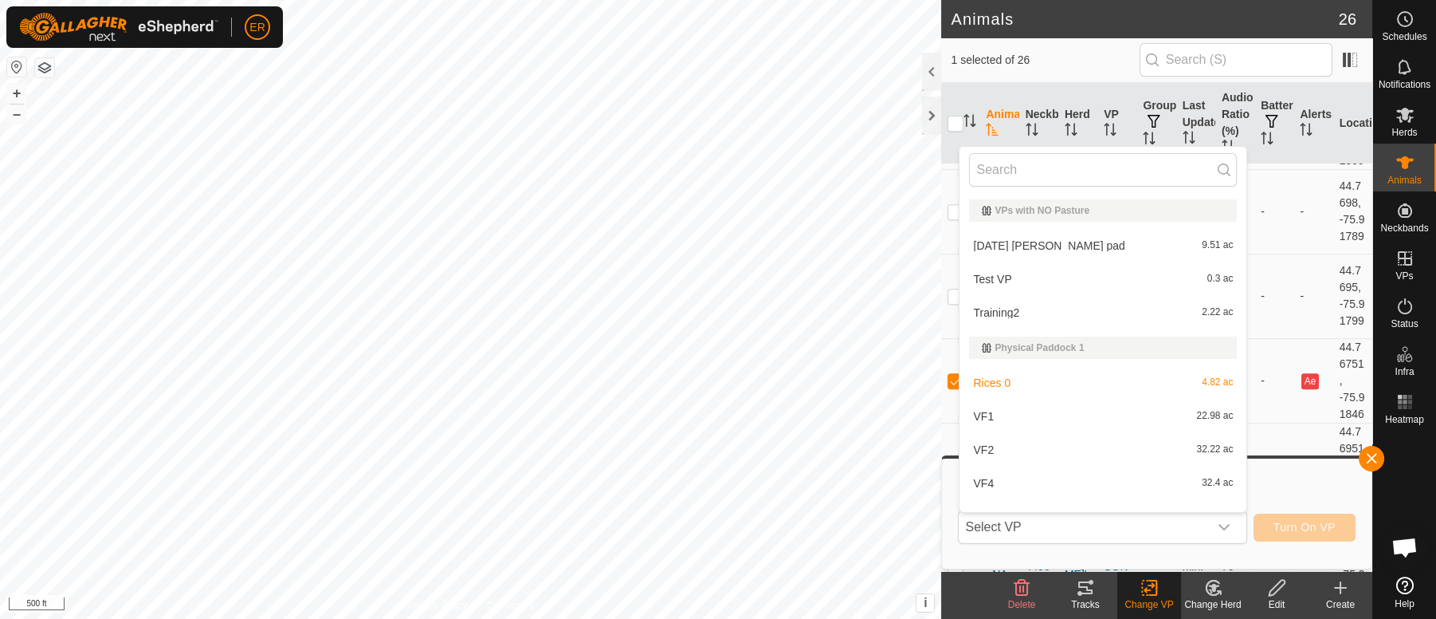
scroll to position [20, 0]
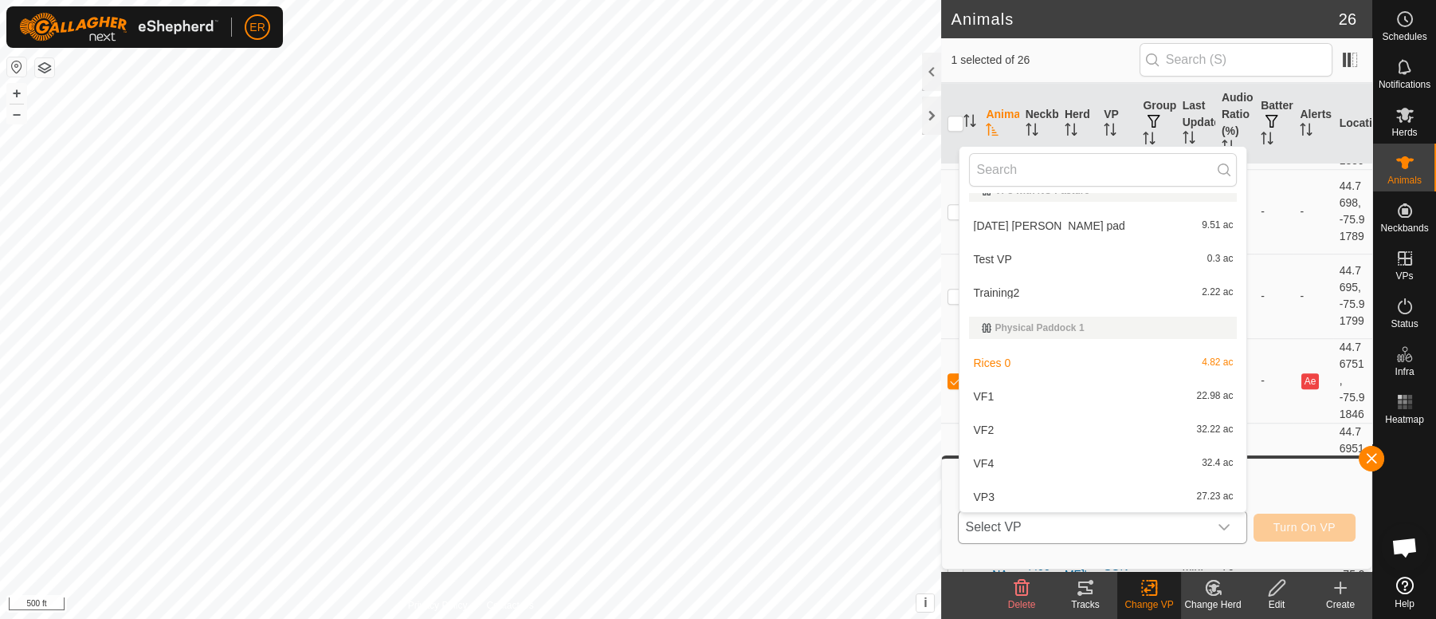
click at [980, 396] on li "VF1 22.98 ac" at bounding box center [1103, 396] width 287 height 32
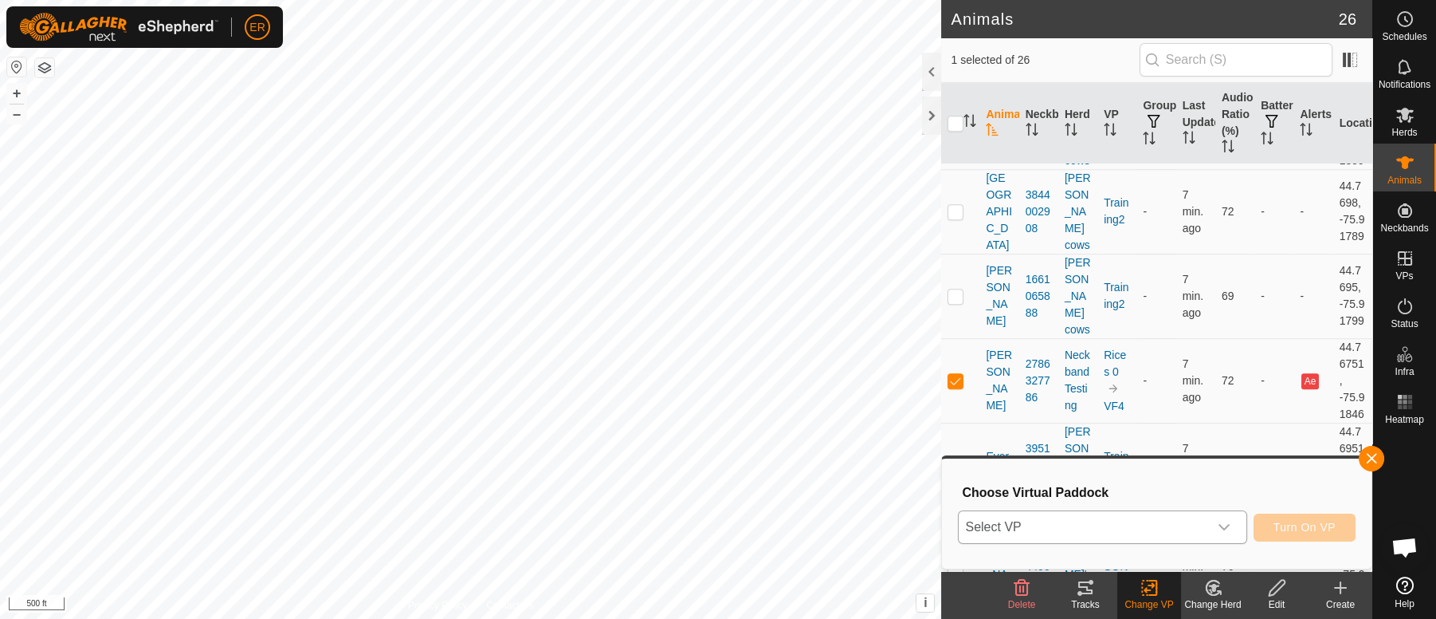
click at [1228, 528] on icon "dropdown trigger" at bounding box center [1224, 527] width 13 height 13
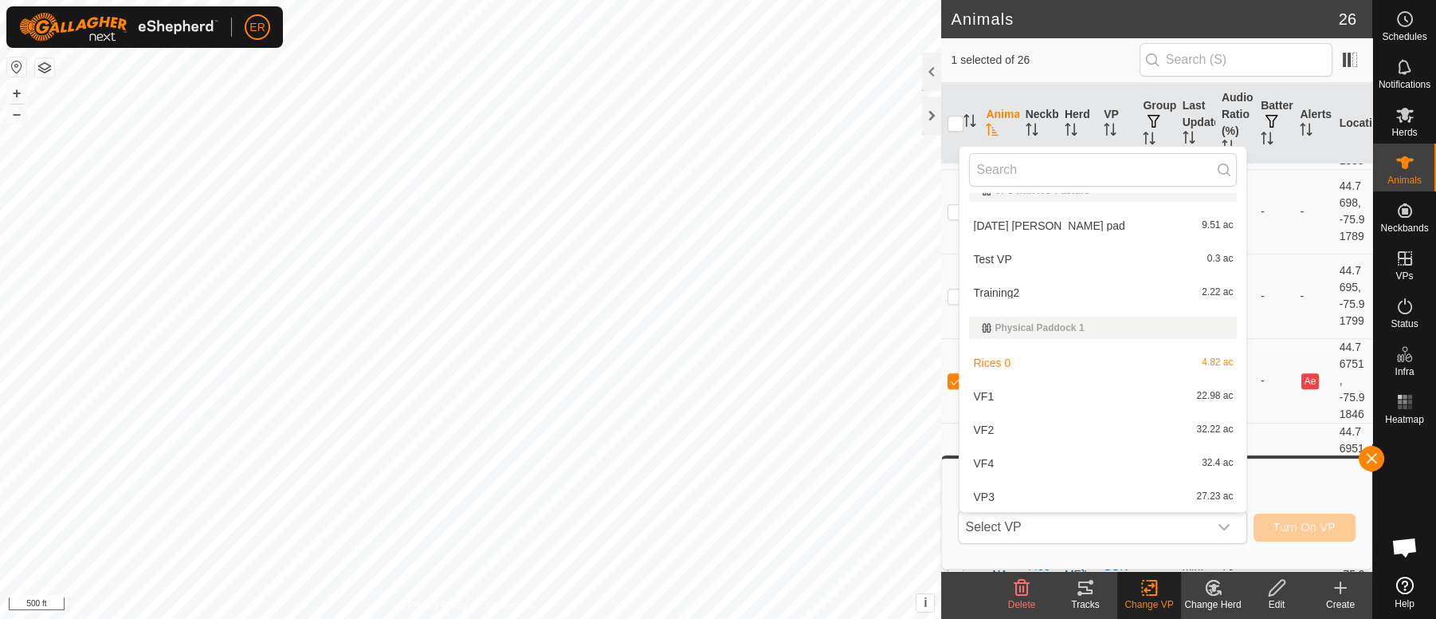
click at [976, 462] on li "VF4 32.4 ac" at bounding box center [1103, 463] width 287 height 32
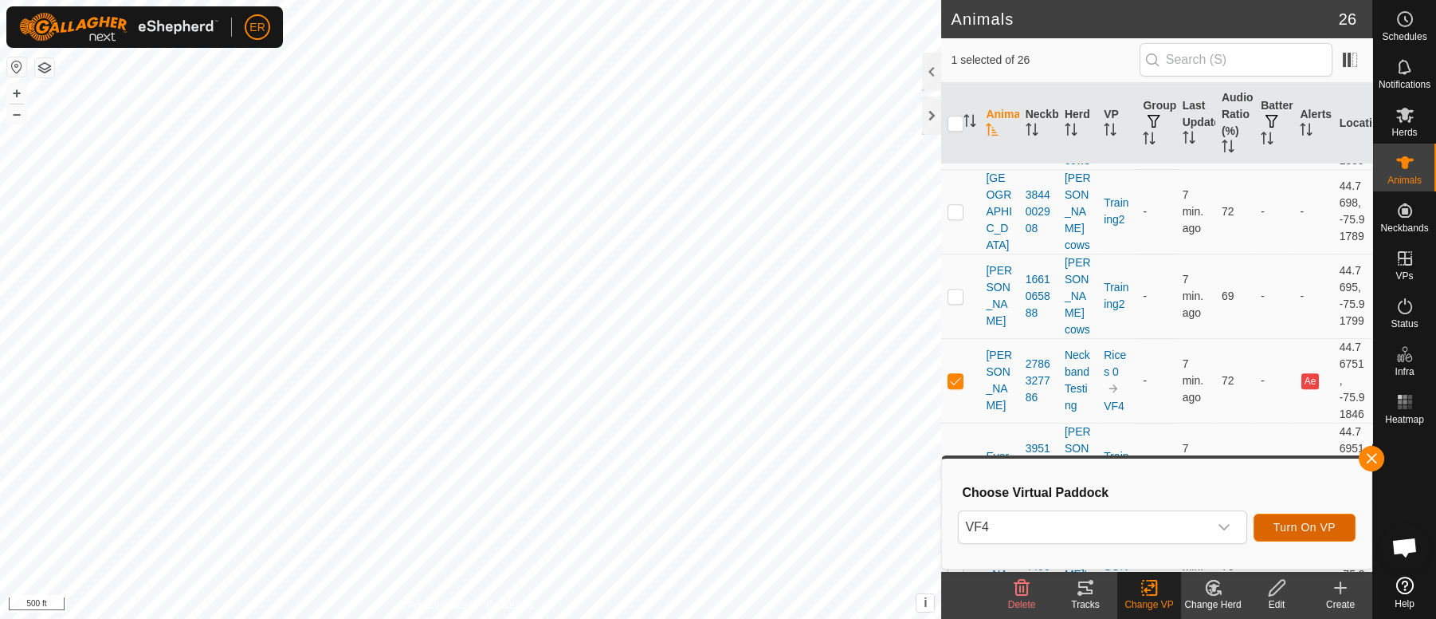
click at [1309, 527] on span "Turn On VP" at bounding box center [1305, 527] width 62 height 13
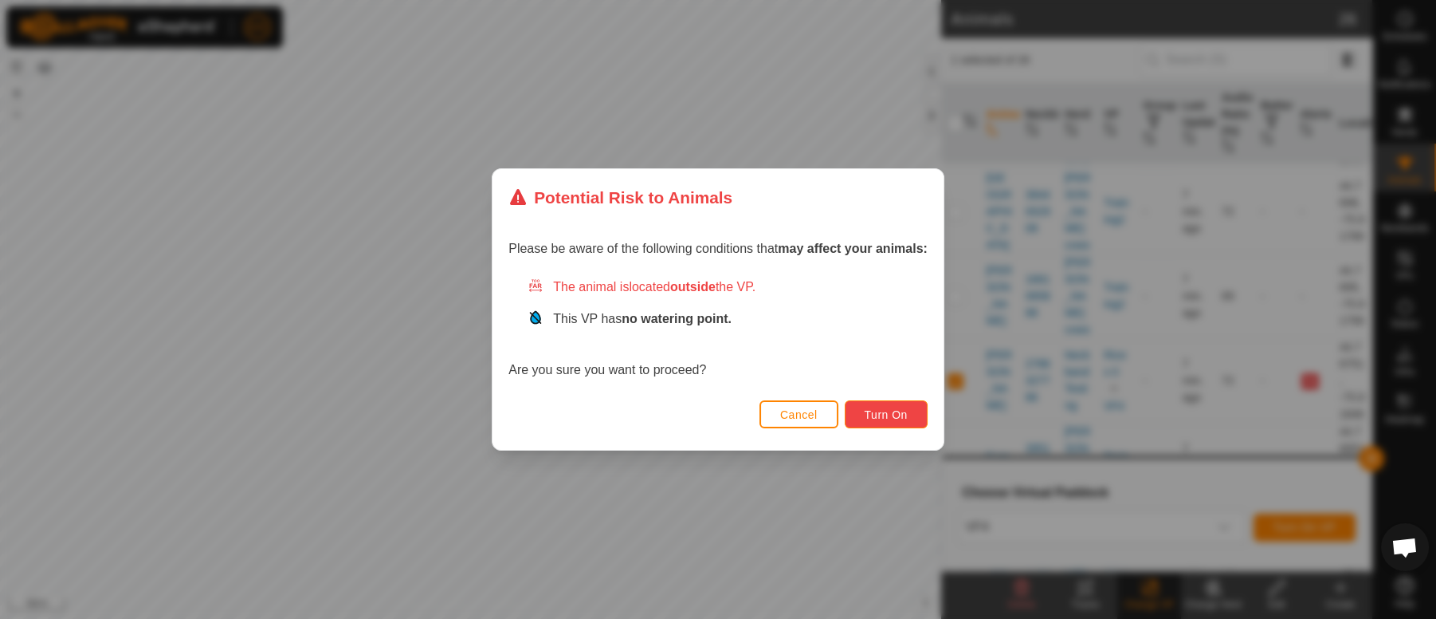
click at [886, 408] on span "Turn On" at bounding box center [886, 414] width 43 height 13
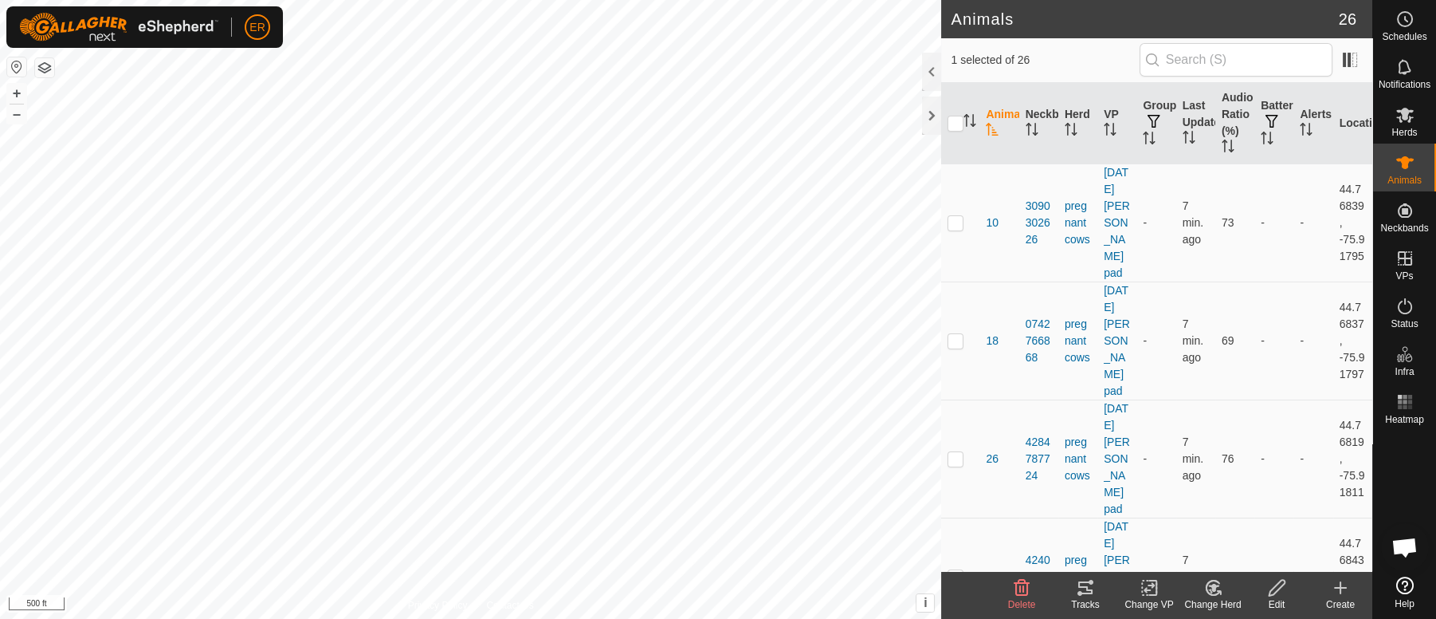
checkbox input "false"
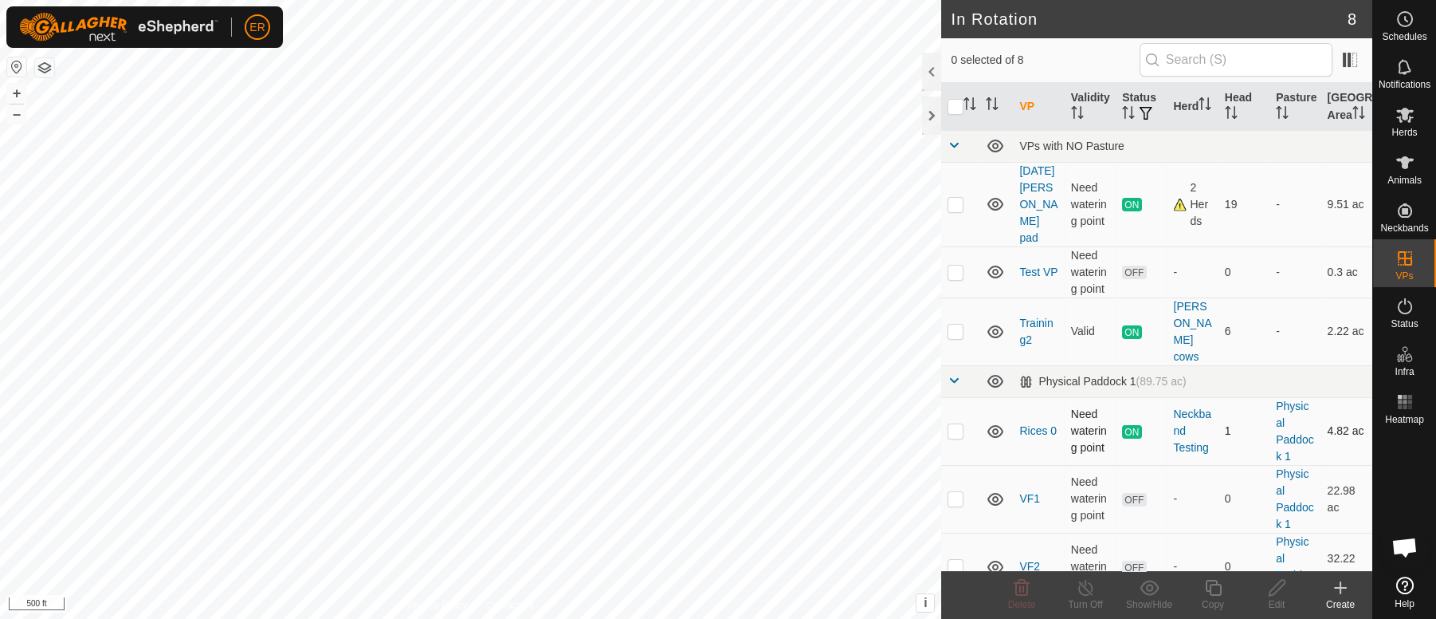
click at [957, 424] on p-checkbox at bounding box center [956, 430] width 16 height 13
checkbox input "true"
click at [1081, 588] on icon at bounding box center [1086, 587] width 20 height 19
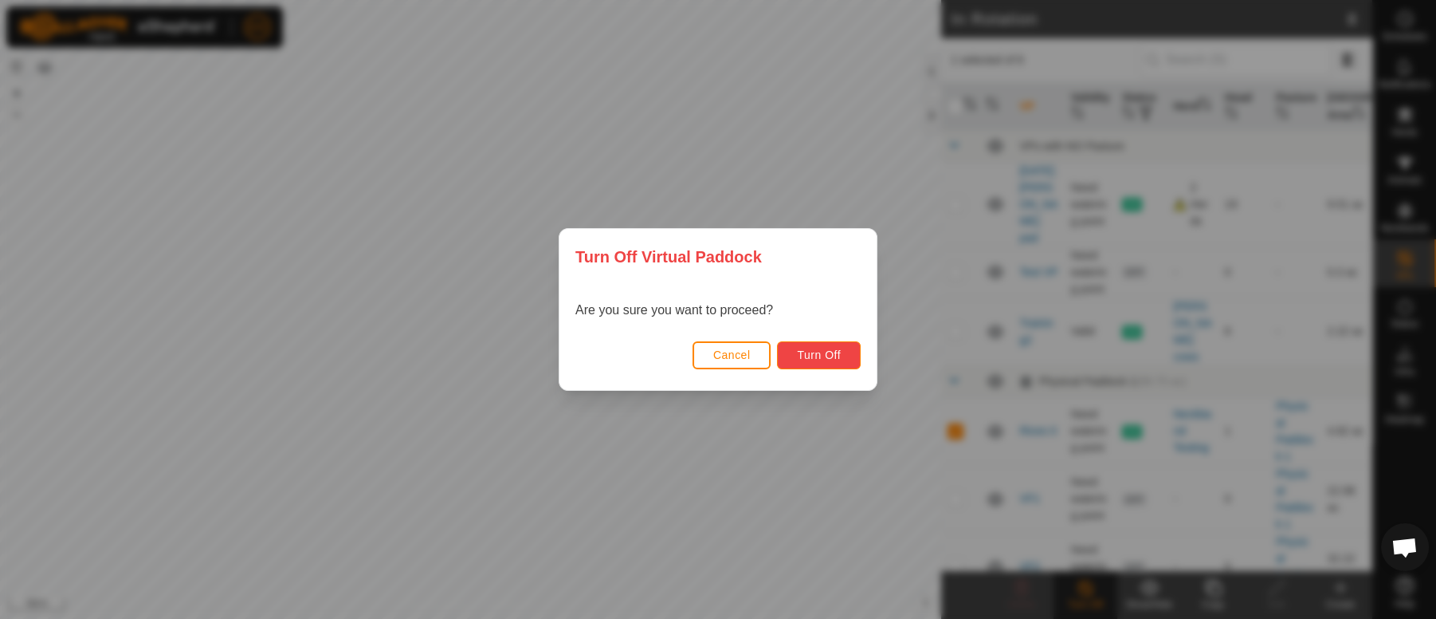
click at [835, 357] on span "Turn Off" at bounding box center [819, 354] width 44 height 13
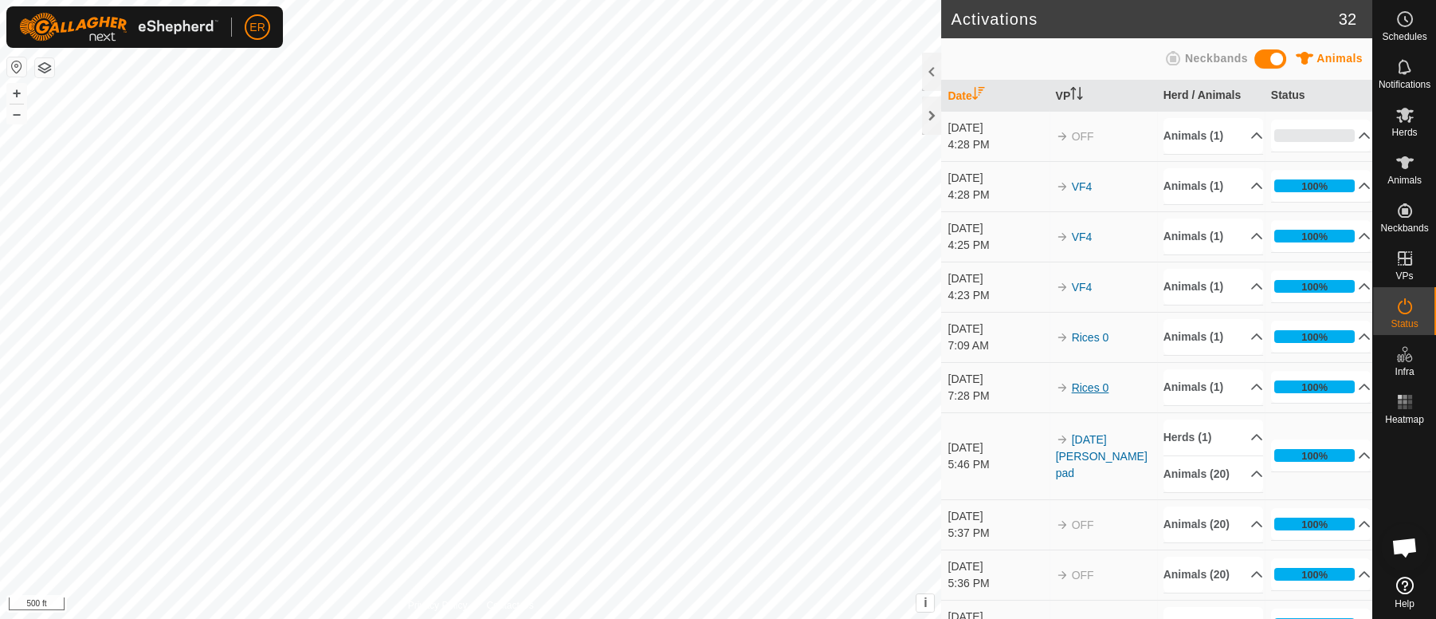
click at [1086, 387] on link "Rices 0" at bounding box center [1090, 387] width 37 height 13
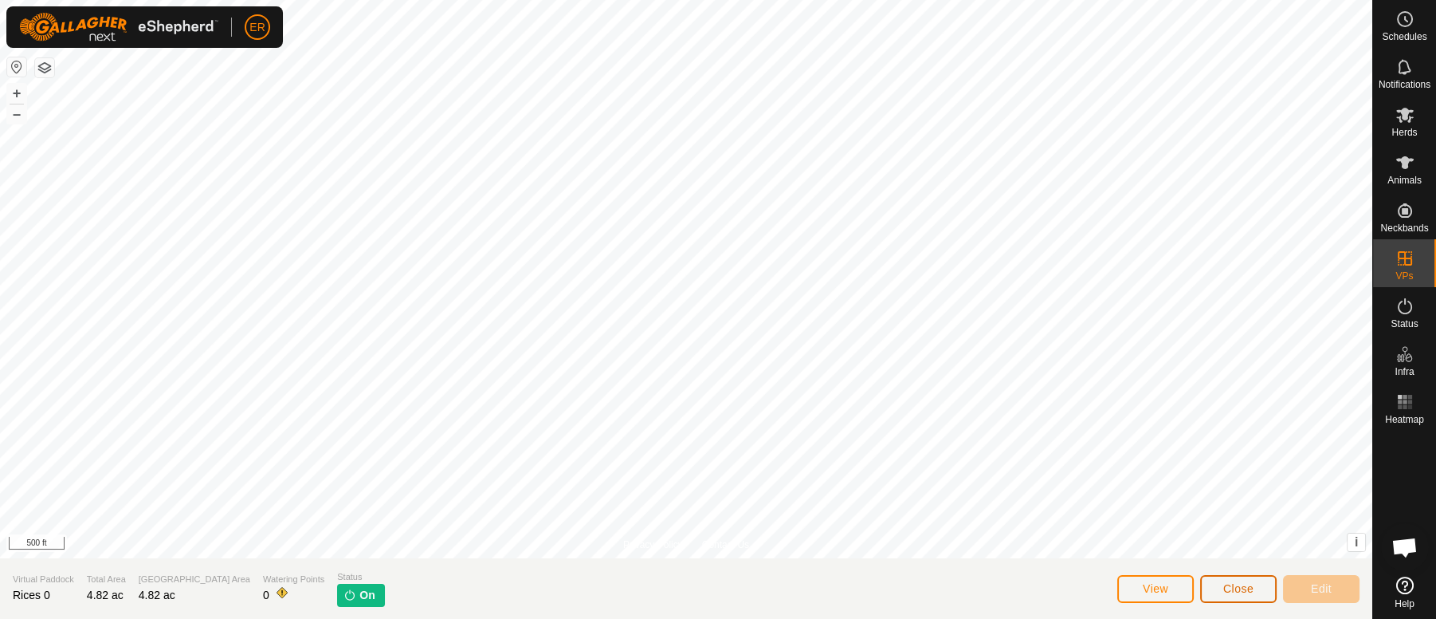
click at [1235, 580] on button "Close" at bounding box center [1238, 589] width 77 height 28
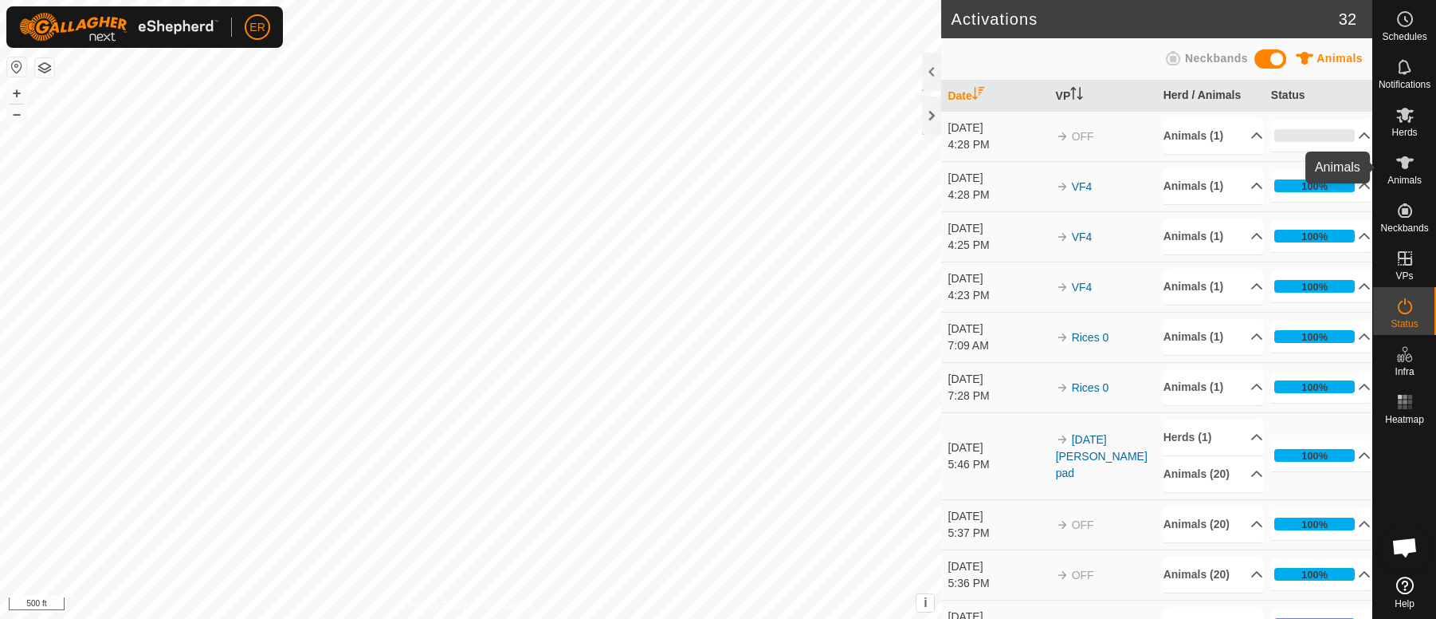
click at [1404, 160] on icon at bounding box center [1406, 162] width 18 height 13
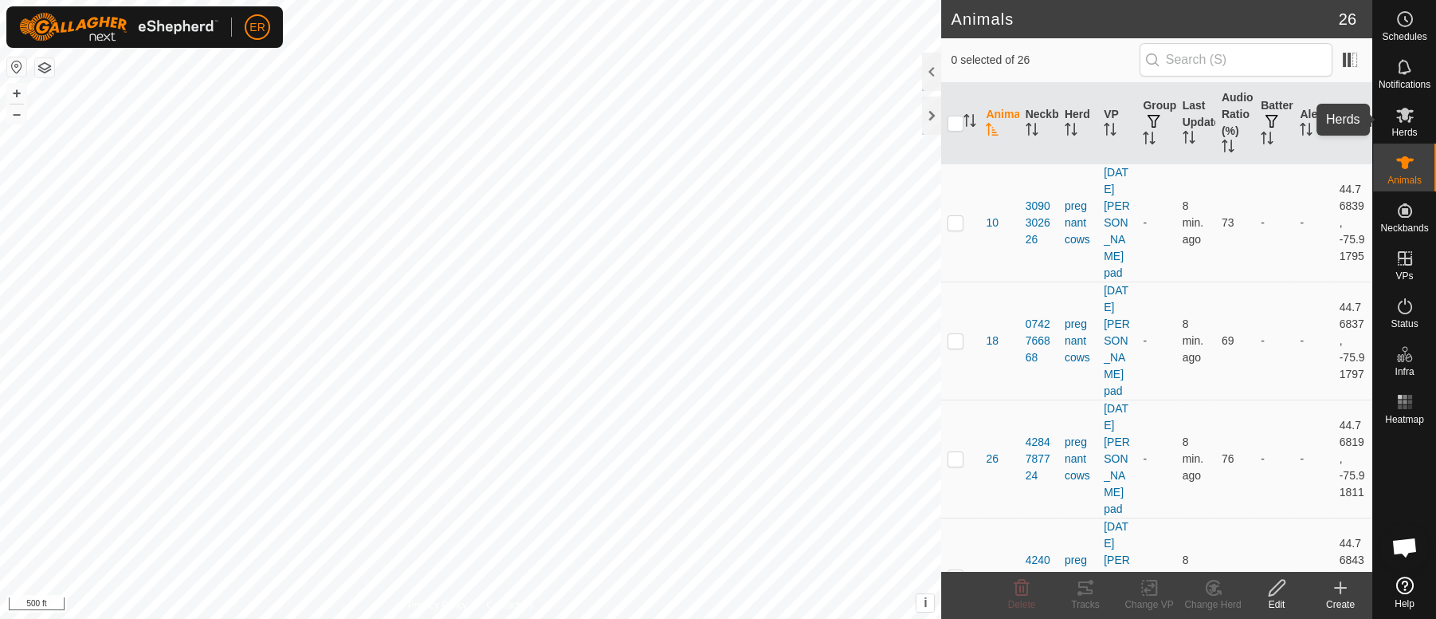
click at [1402, 120] on icon at bounding box center [1405, 114] width 19 height 19
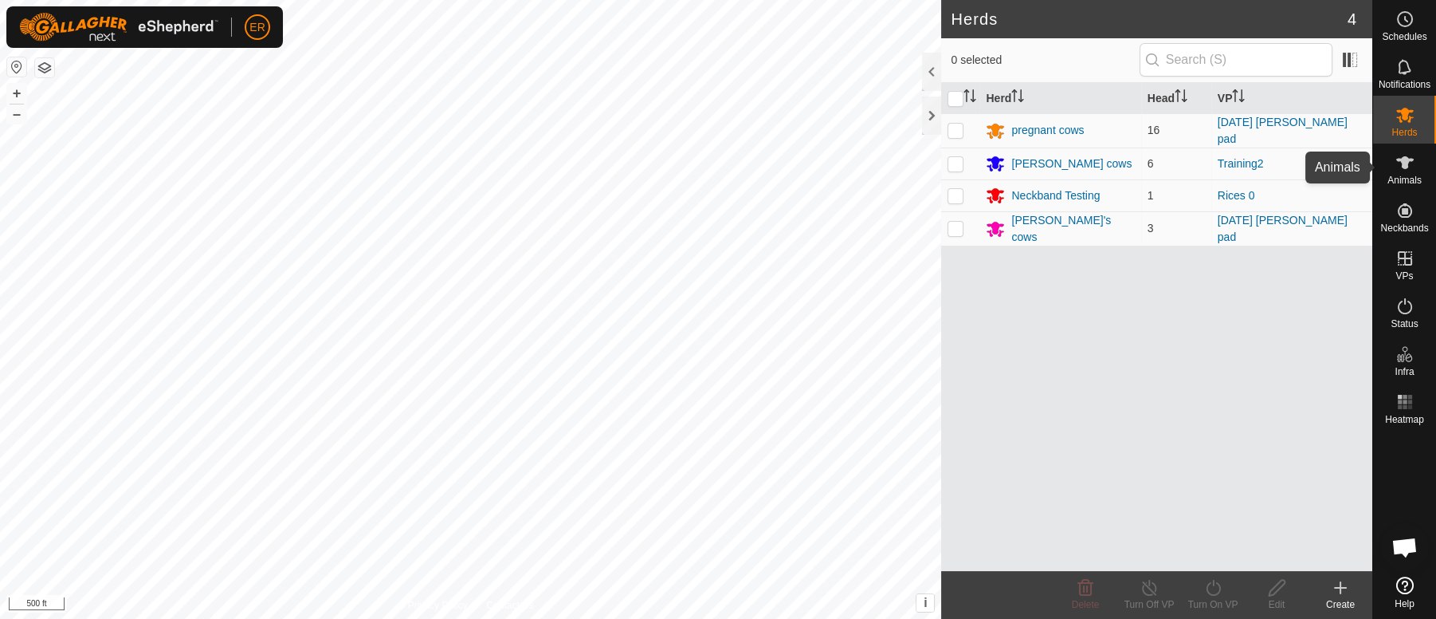
click at [1403, 163] on icon at bounding box center [1406, 162] width 18 height 13
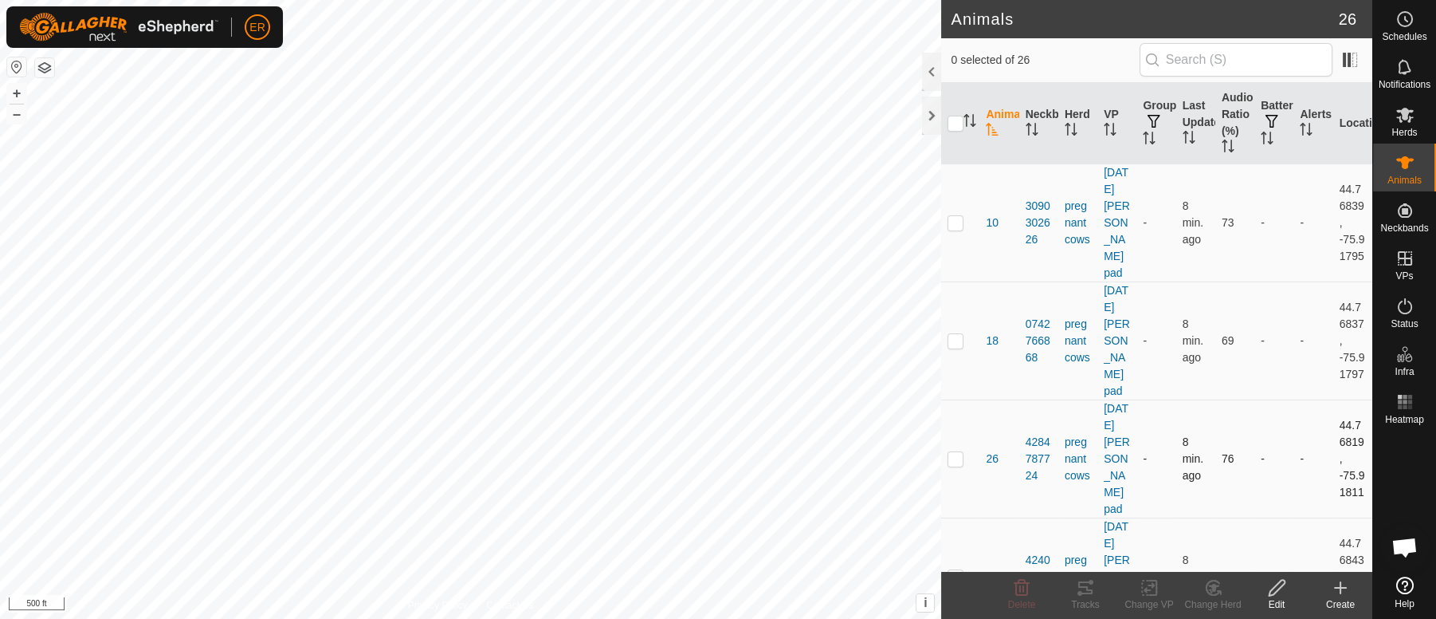
click at [984, 413] on td "26" at bounding box center [999, 458] width 39 height 118
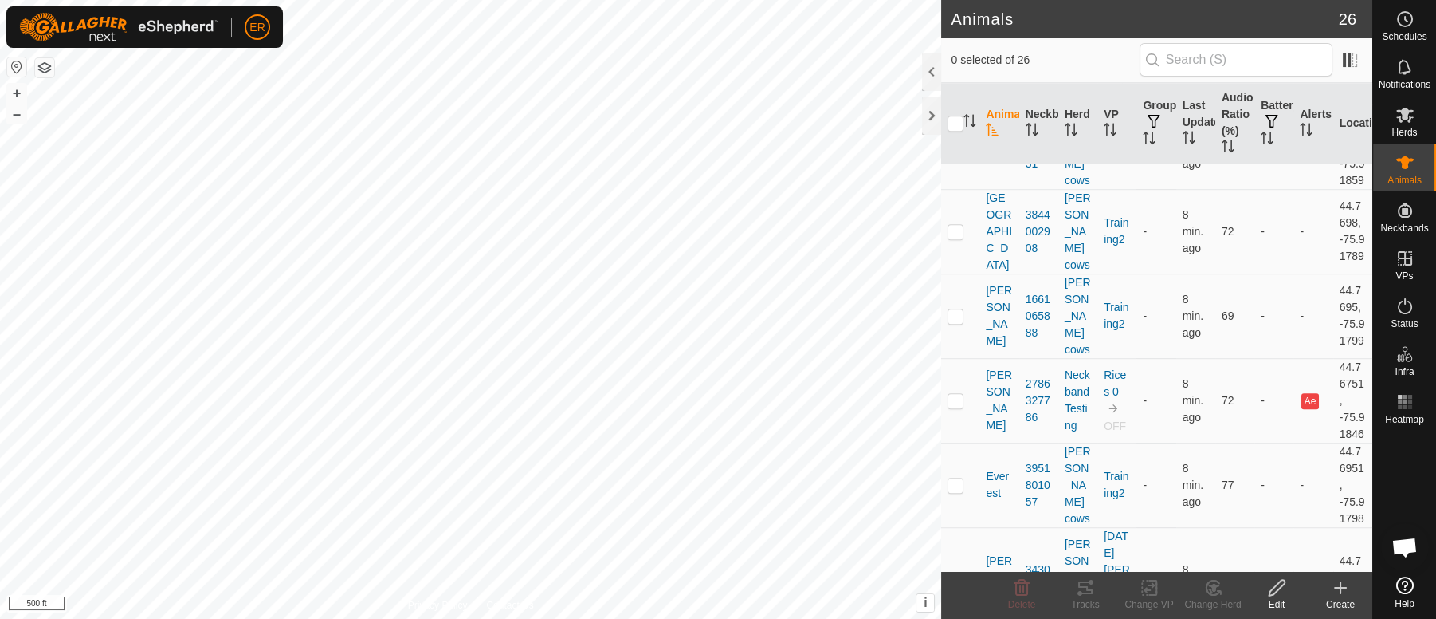
scroll to position [2354, 0]
click at [960, 404] on p-checkbox at bounding box center [956, 397] width 16 height 13
checkbox input "true"
click at [1147, 590] on icon at bounding box center [1149, 588] width 11 height 10
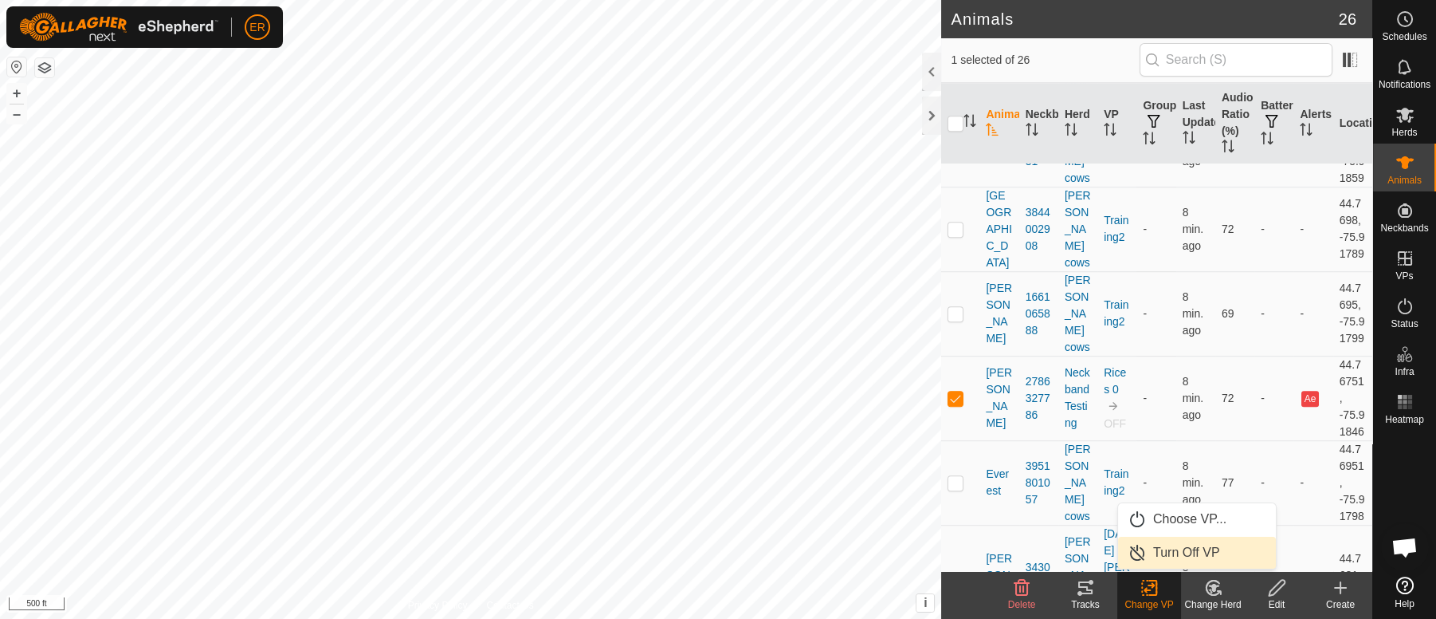
click at [1181, 550] on link "Turn Off VP" at bounding box center [1197, 552] width 158 height 32
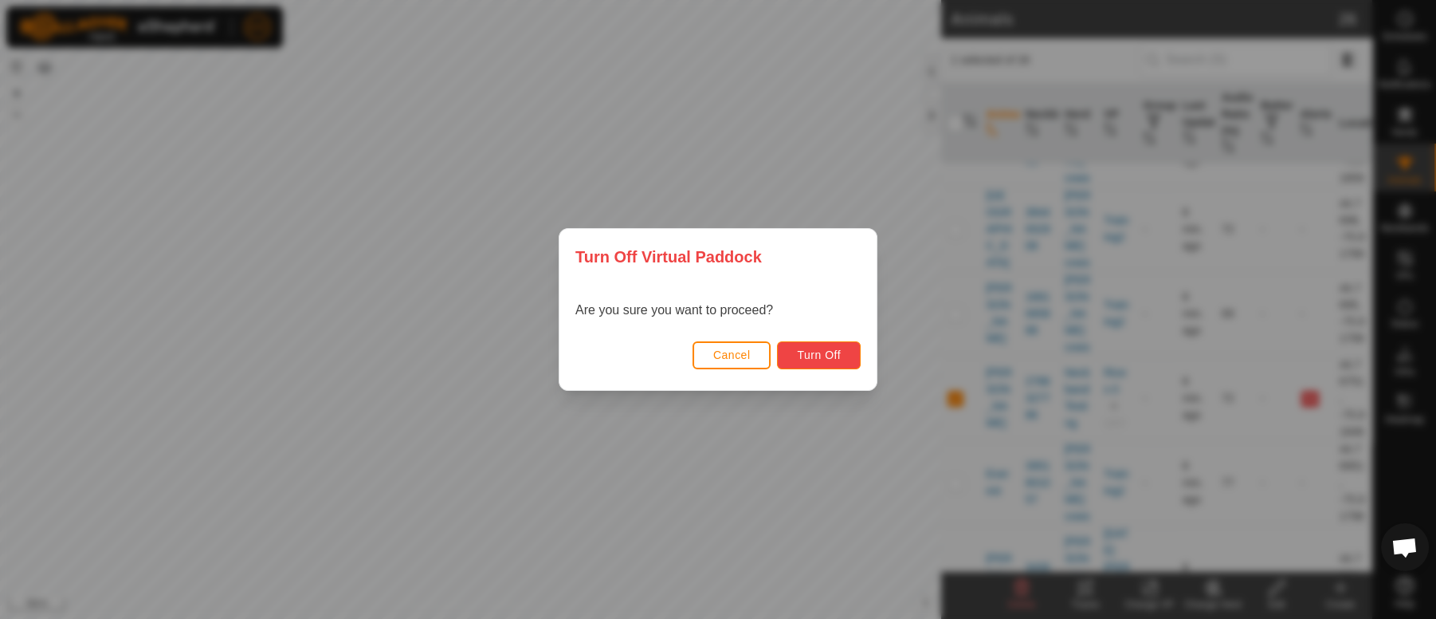
click at [823, 357] on span "Turn Off" at bounding box center [819, 354] width 44 height 13
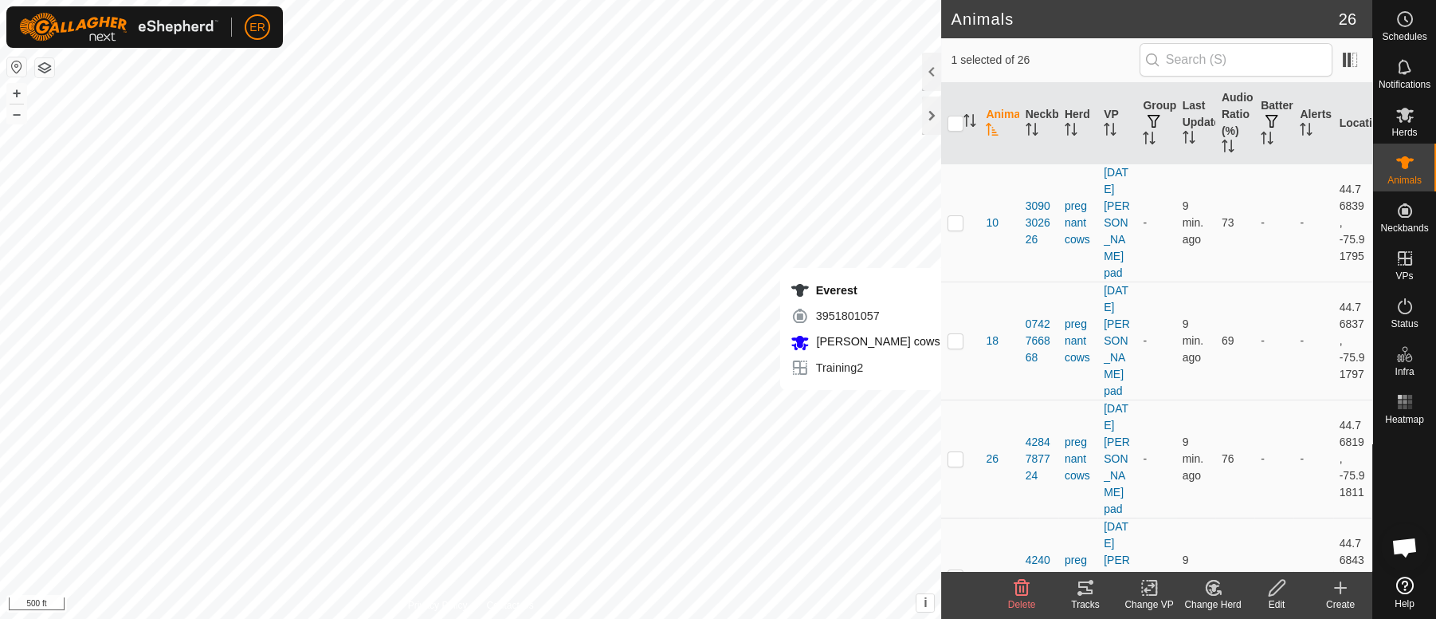
checkbox input "false"
click at [972, 591] on footer "Delete Tracks Change VP Change Herd Edit Create" at bounding box center [1156, 595] width 431 height 48
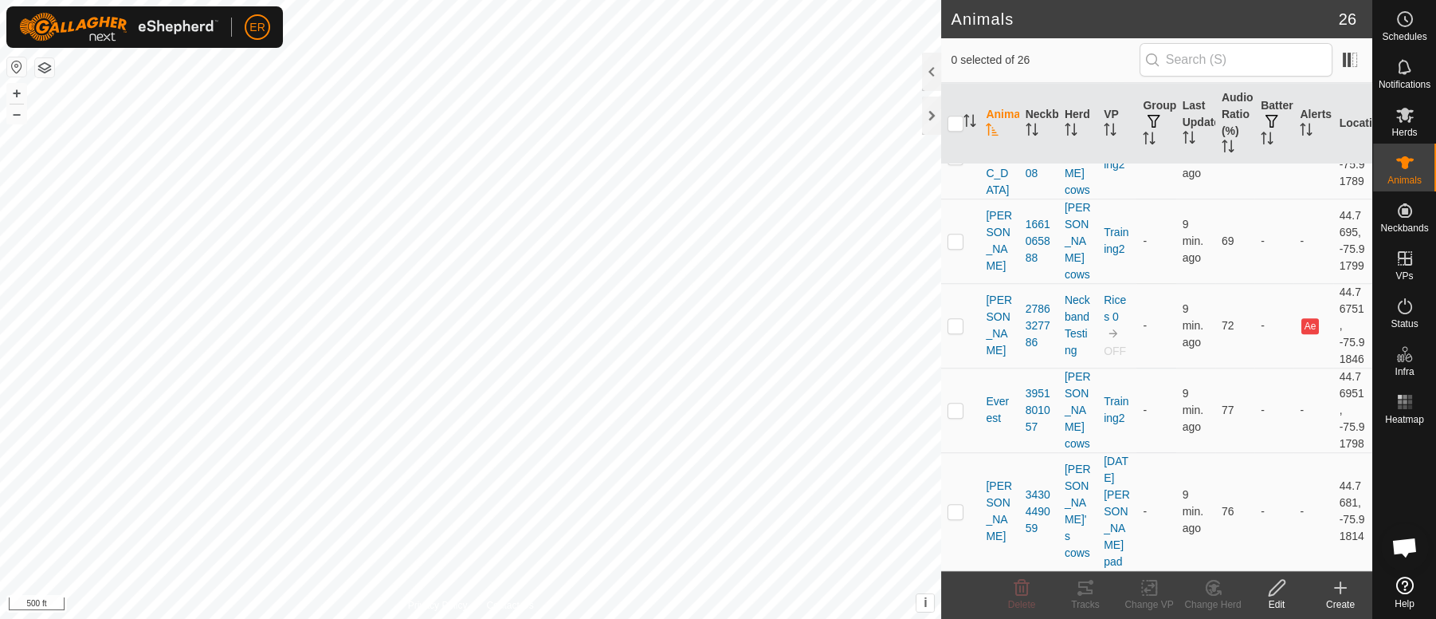
scroll to position [2509, 0]
click at [956, 319] on p-checkbox at bounding box center [956, 325] width 16 height 13
checkbox input "true"
click at [1112, 293] on link "Rices 0" at bounding box center [1115, 307] width 22 height 29
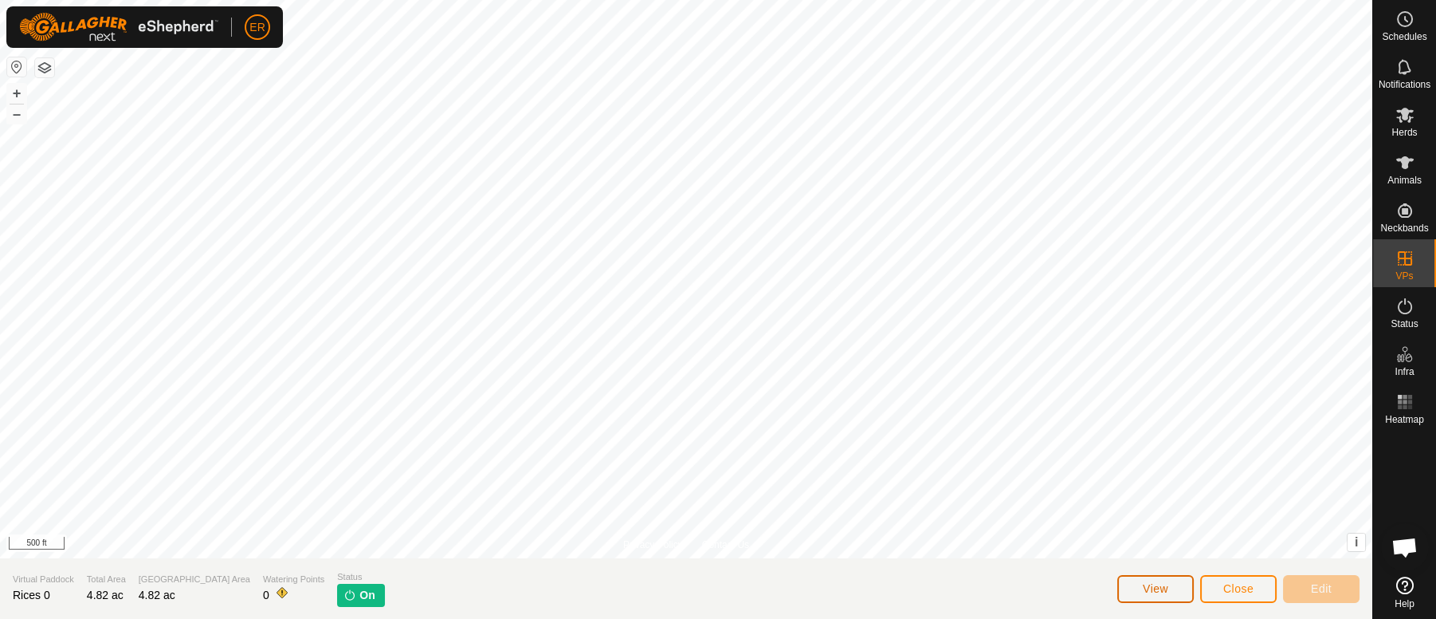
click at [1156, 591] on span "View" at bounding box center [1156, 588] width 26 height 13
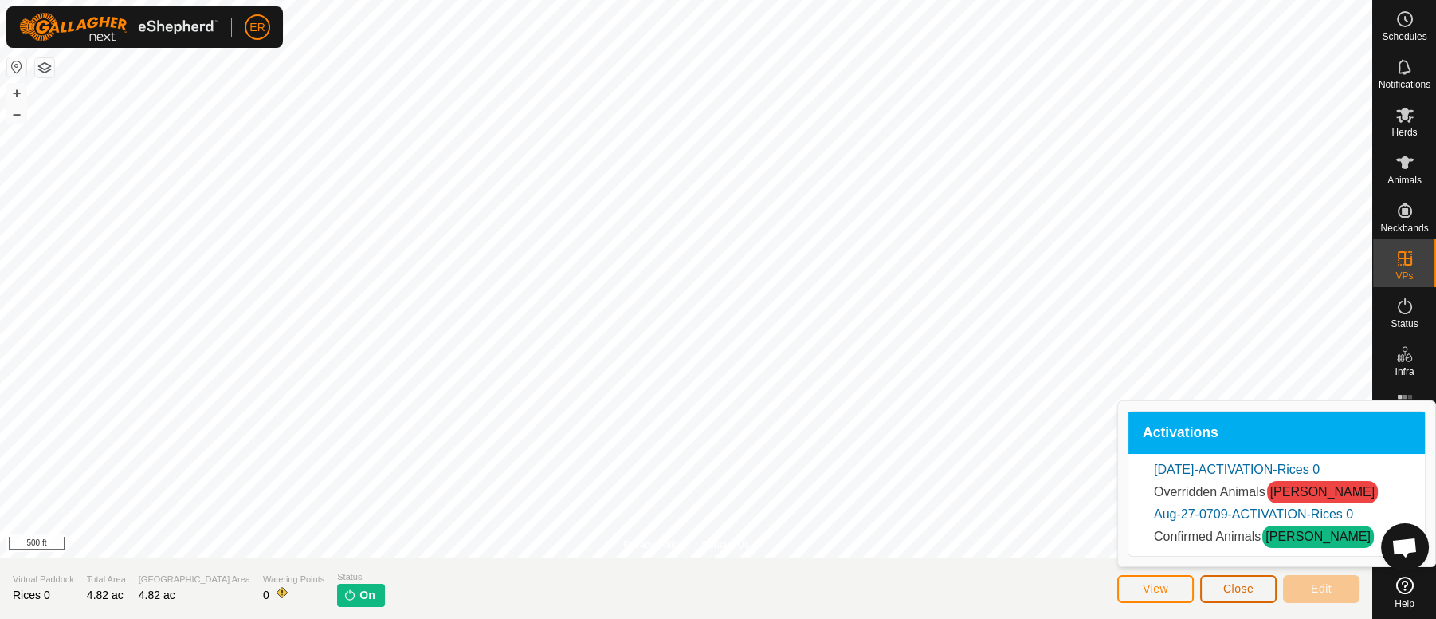
click at [1263, 595] on button "Close" at bounding box center [1238, 589] width 77 height 28
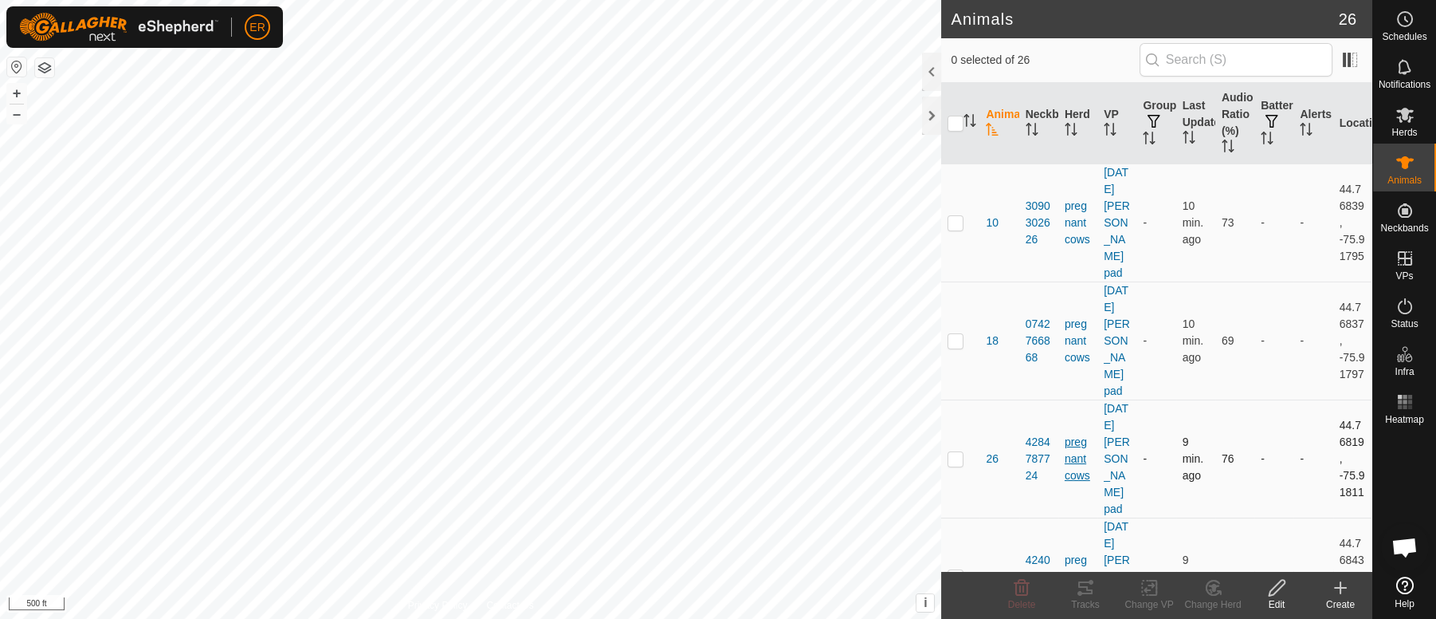
click at [1076, 479] on div "pregnant cows" at bounding box center [1078, 459] width 26 height 50
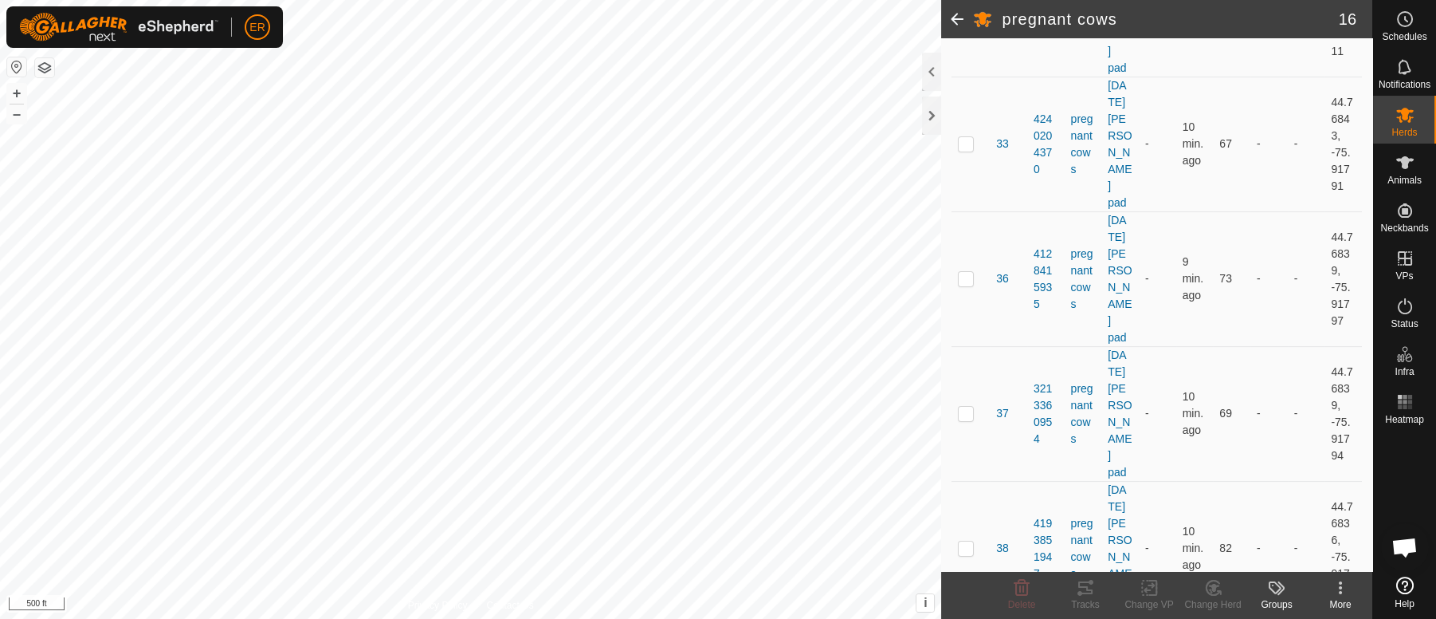
scroll to position [570, 0]
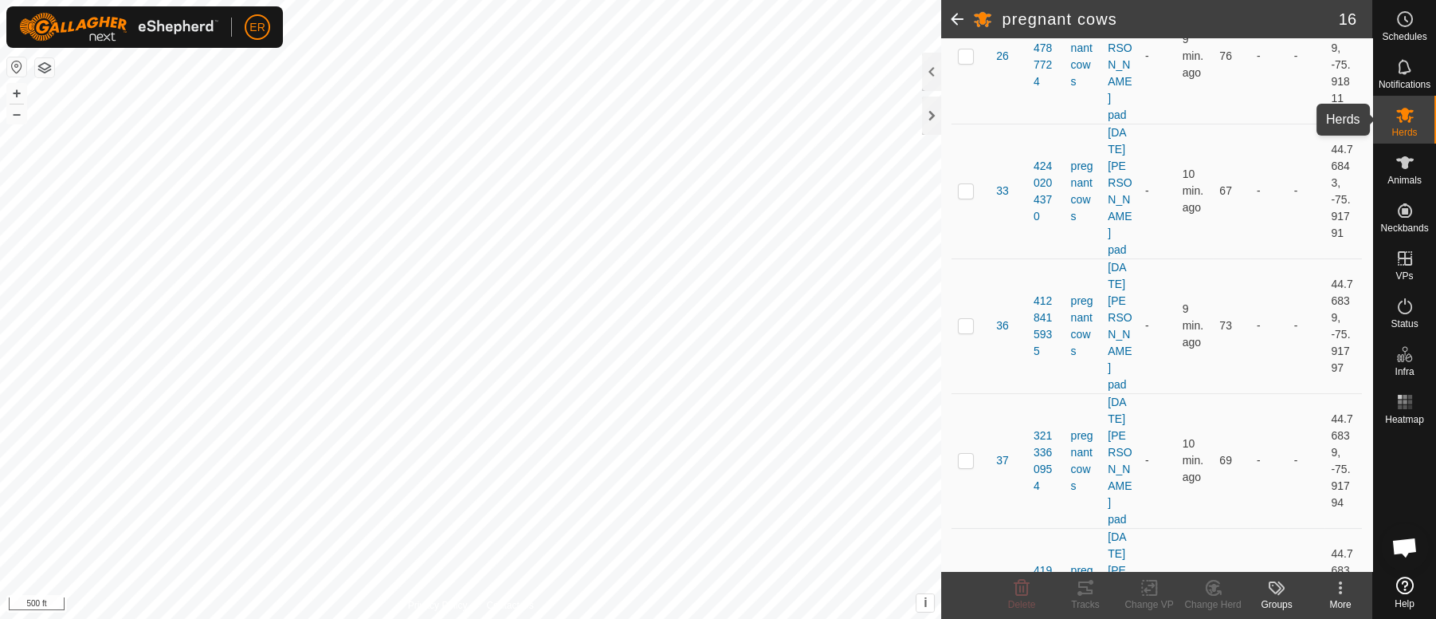
click at [1405, 115] on icon at bounding box center [1406, 115] width 18 height 15
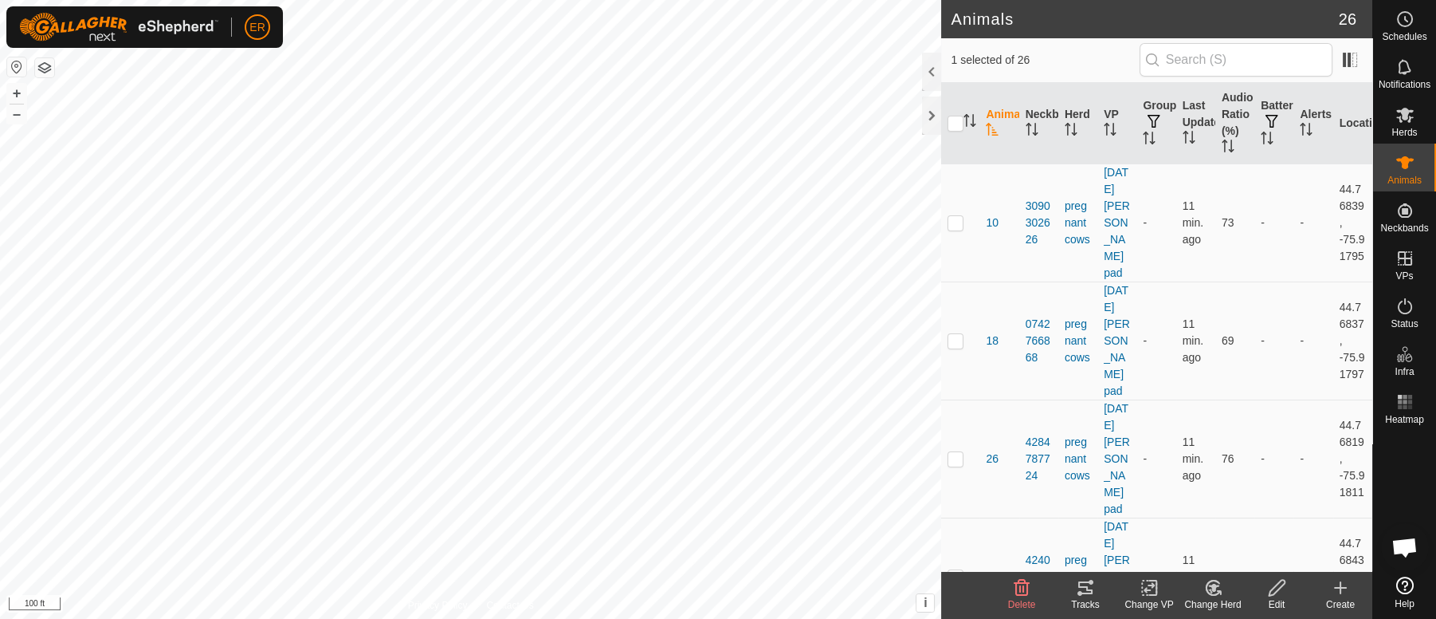
checkbox input "false"
click at [599, 618] on html "ER Schedules Notifications Herds Animals Neckbands VPs Status Infra Heatmap Hel…" at bounding box center [718, 309] width 1436 height 619
click at [10, 118] on button "–" at bounding box center [16, 113] width 19 height 19
click at [20, 118] on button "–" at bounding box center [16, 113] width 19 height 19
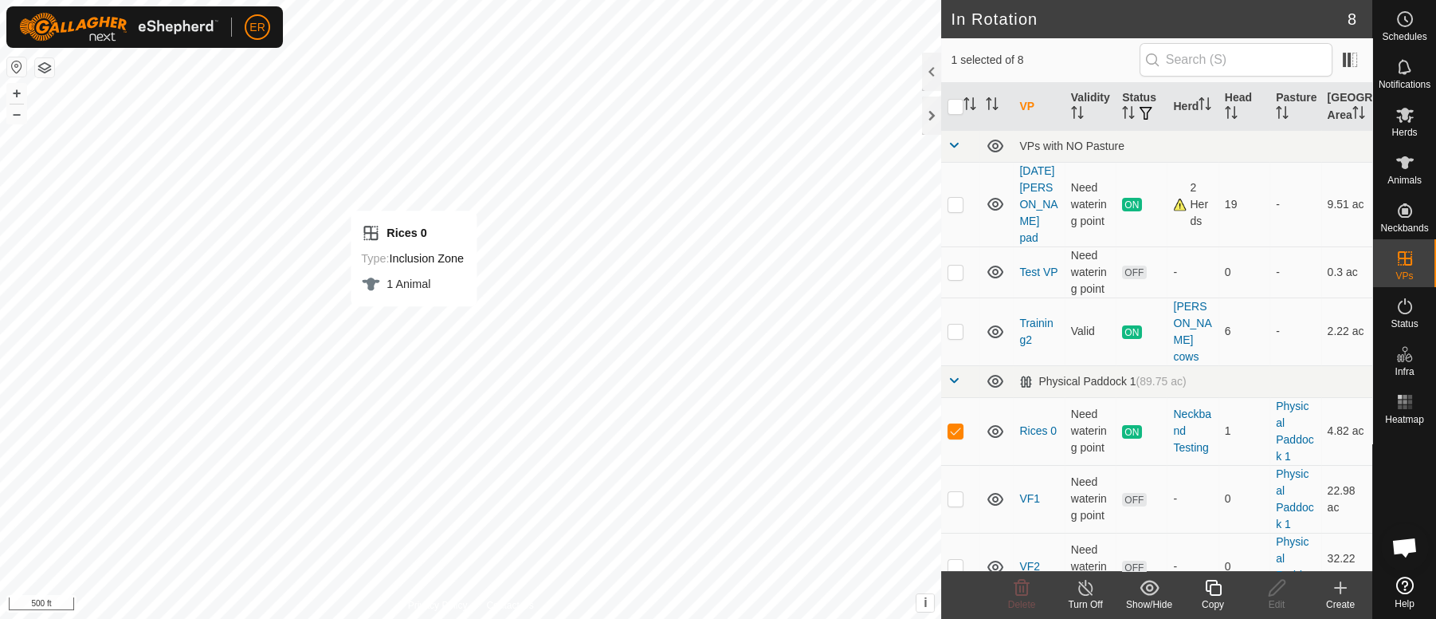
click at [458, 281] on div "Rices 0 Type: Inclusion Zone 1 Animal + – ⇧ i This application includes HERE Ma…" at bounding box center [470, 309] width 941 height 619
click at [1035, 424] on link "Rices 0" at bounding box center [1038, 430] width 37 height 13
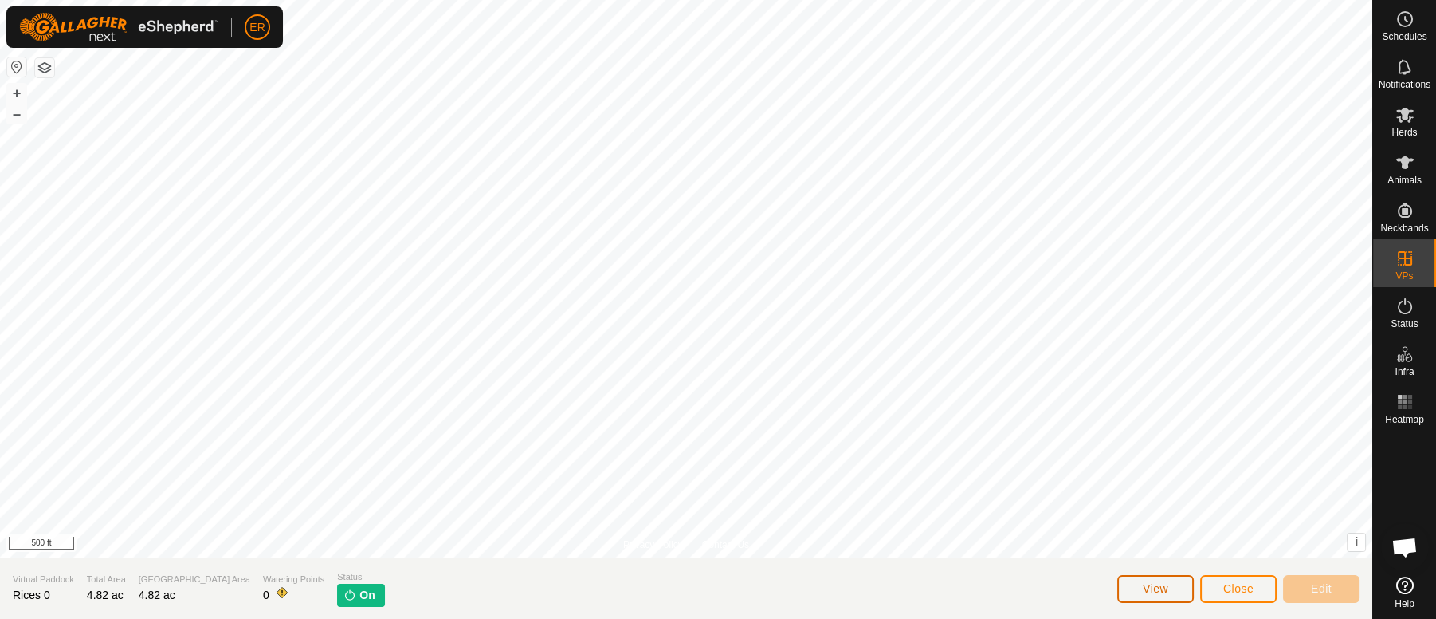
click at [1161, 591] on span "View" at bounding box center [1156, 588] width 26 height 13
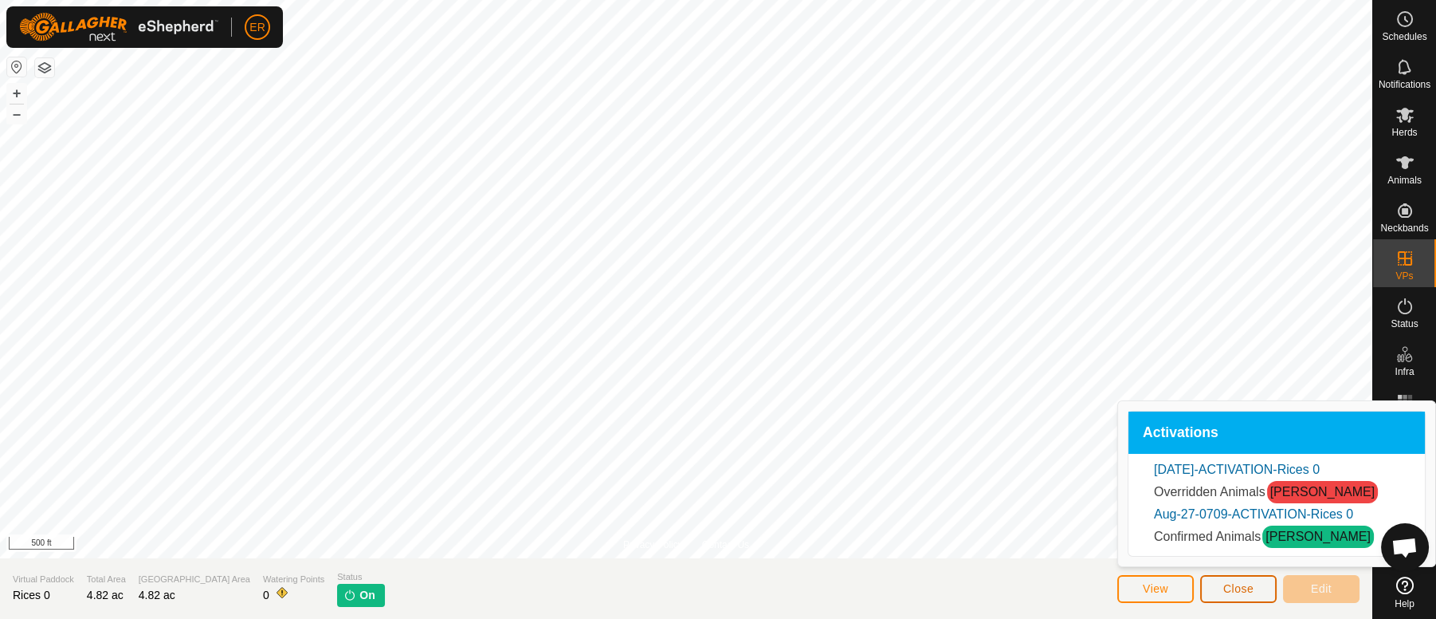
click at [1236, 585] on span "Close" at bounding box center [1239, 588] width 30 height 13
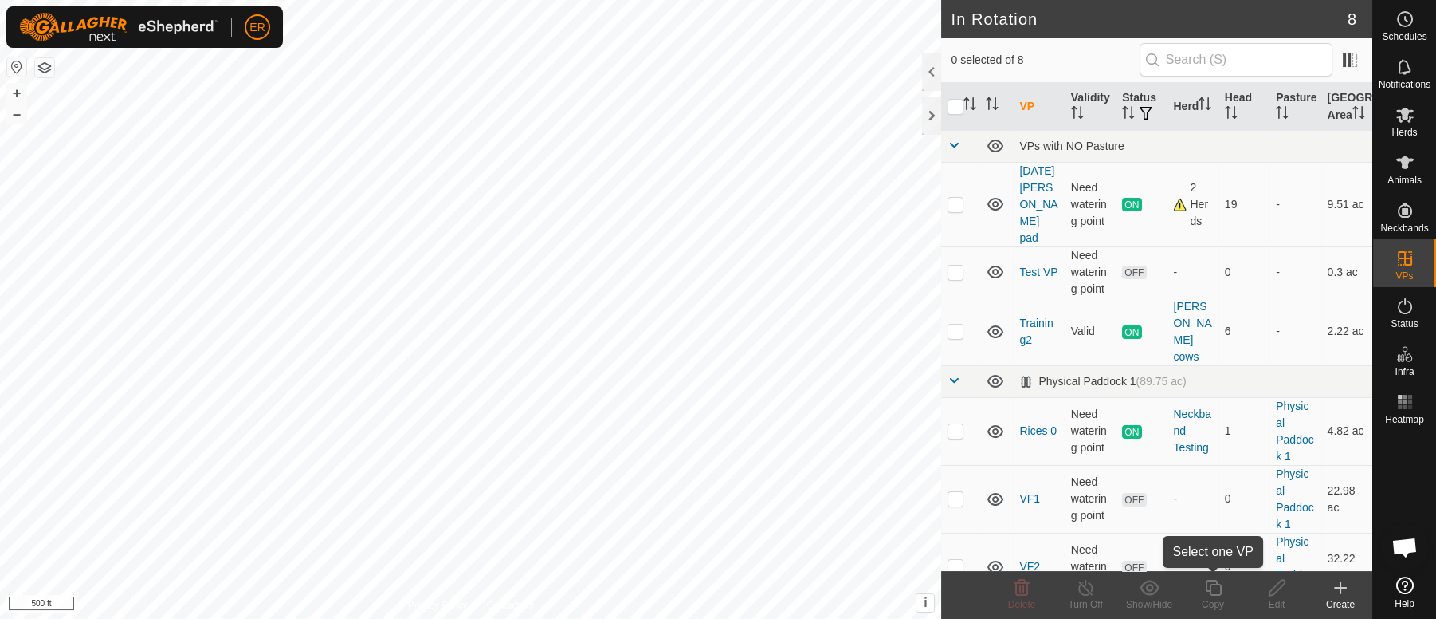
click at [1236, 585] on copy-svg-icon at bounding box center [1213, 587] width 64 height 19
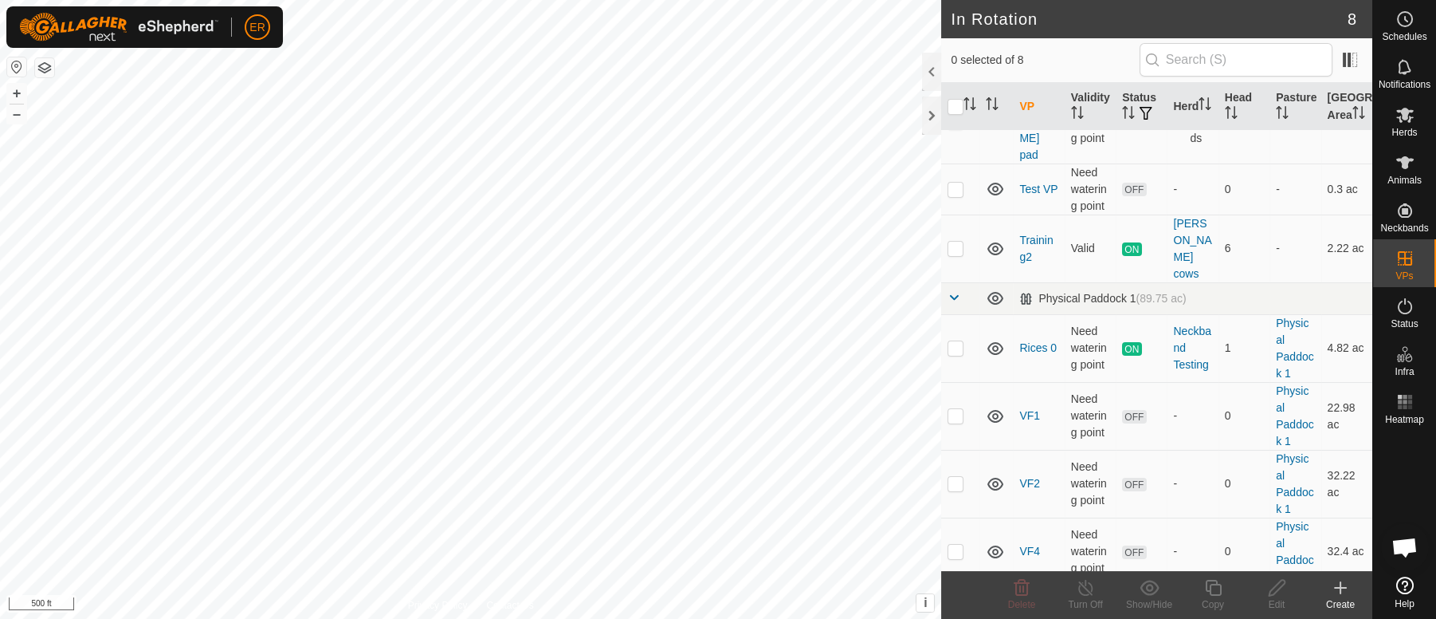
scroll to position [131, 0]
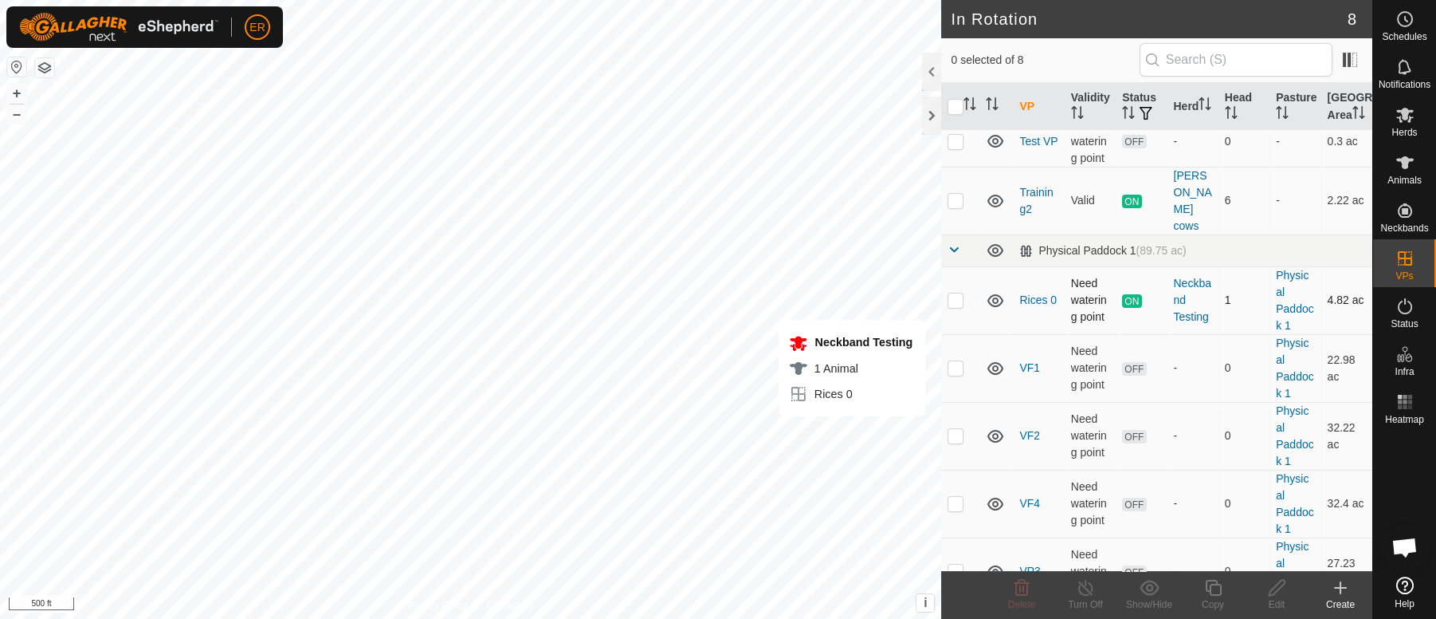
click at [953, 293] on p-checkbox at bounding box center [956, 299] width 16 height 13
checkbox input "true"
click at [992, 294] on icon at bounding box center [996, 300] width 16 height 13
click at [992, 291] on icon at bounding box center [995, 300] width 19 height 19
click at [992, 294] on icon at bounding box center [996, 300] width 16 height 13
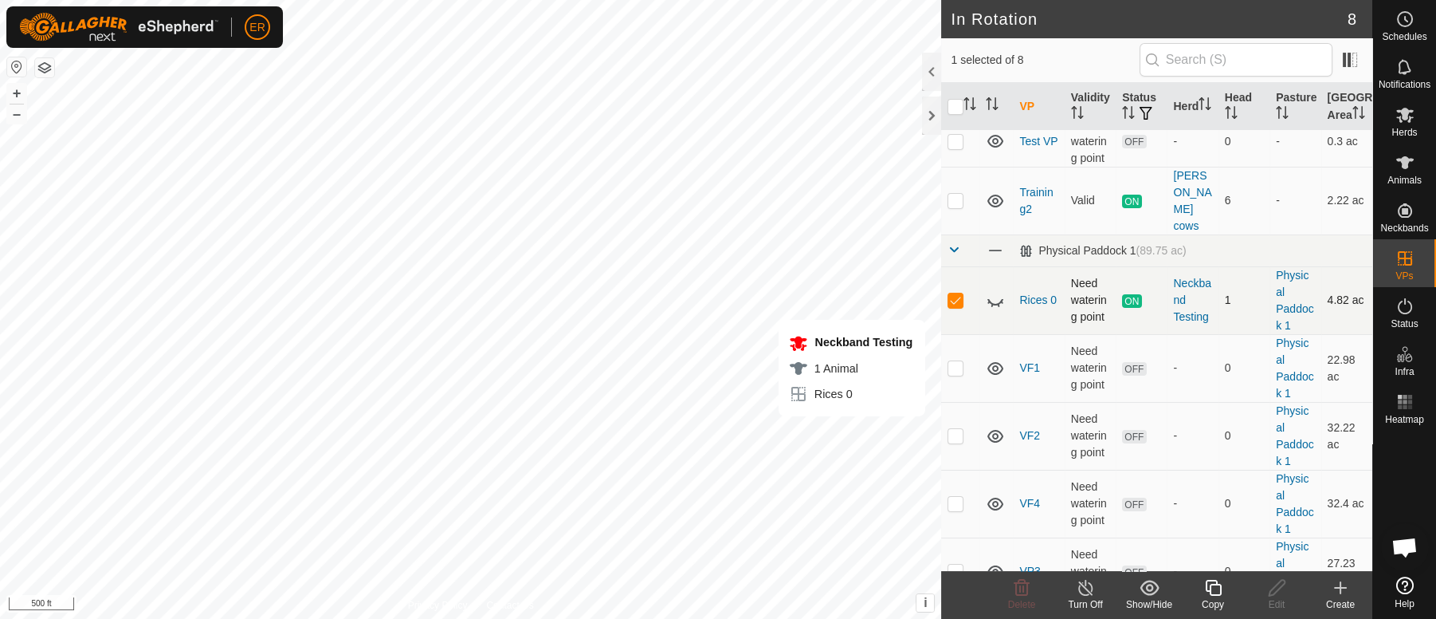
click at [992, 291] on icon at bounding box center [995, 300] width 19 height 19
click at [1084, 588] on line at bounding box center [1085, 588] width 13 height 13
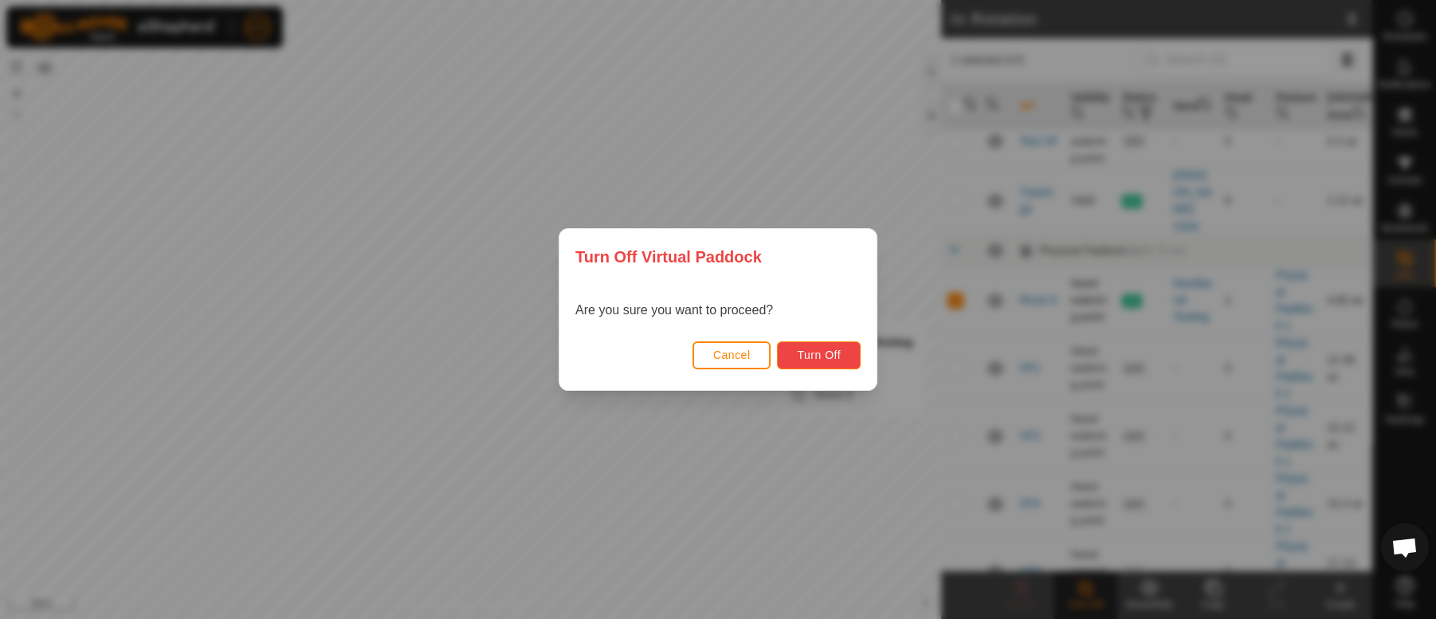
click at [822, 356] on span "Turn Off" at bounding box center [819, 354] width 44 height 13
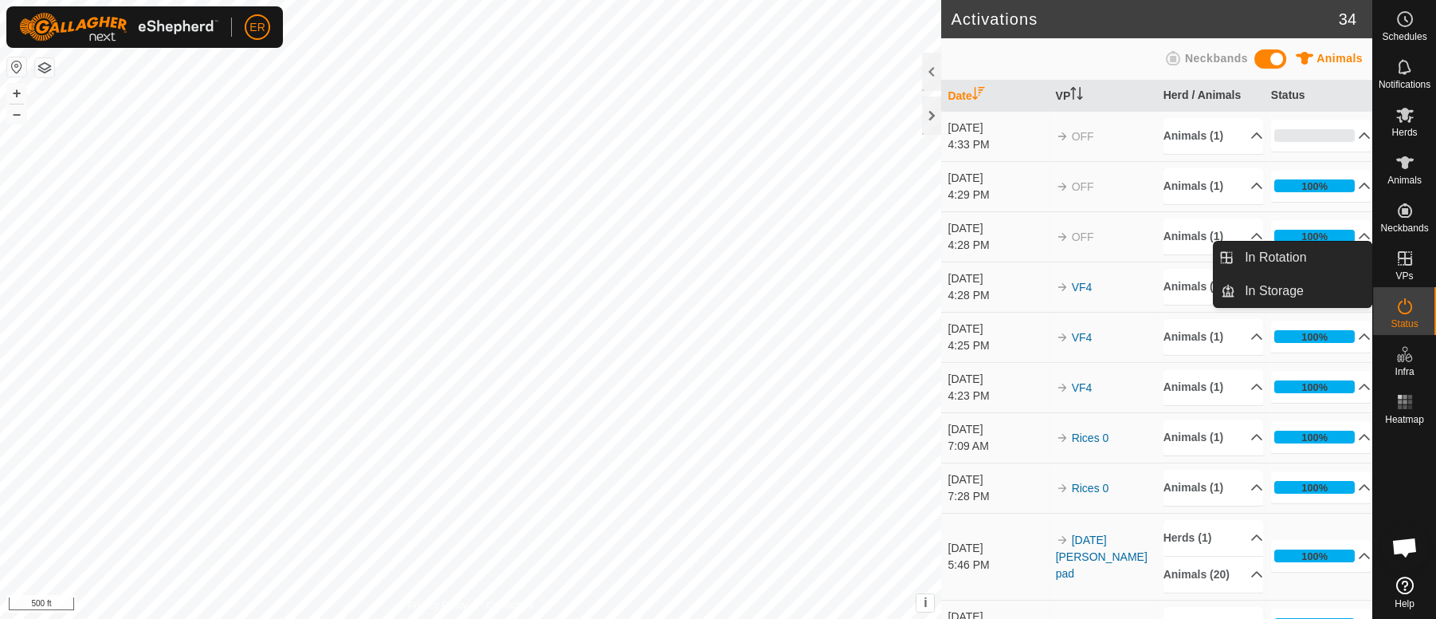
click at [1401, 259] on icon at bounding box center [1405, 258] width 19 height 19
click at [1285, 253] on link "In Rotation" at bounding box center [1304, 258] width 136 height 32
